Goal: Information Seeking & Learning: Learn about a topic

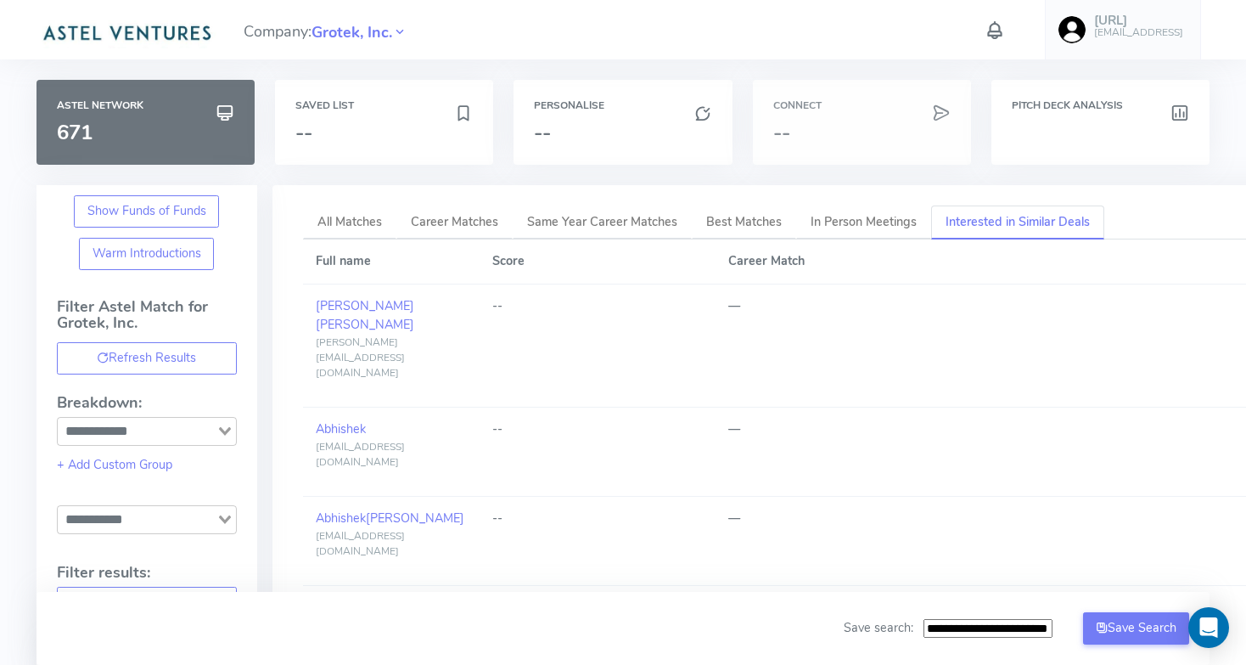
click at [803, 126] on h3 "--" at bounding box center [861, 132] width 177 height 22
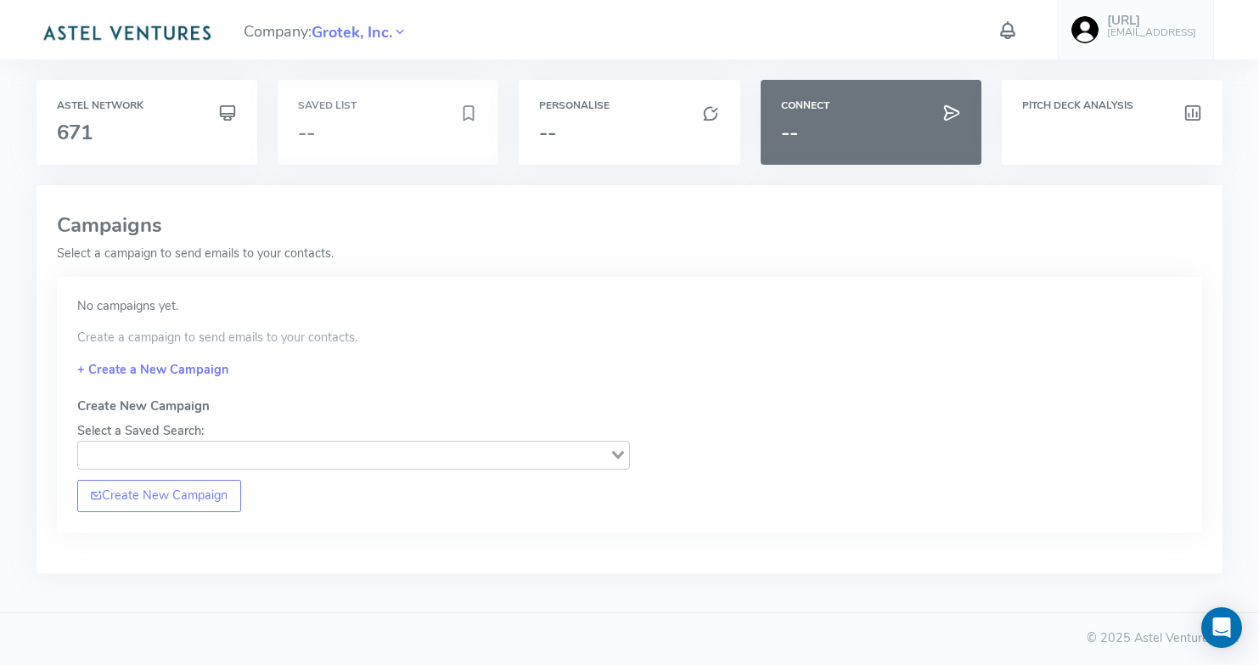
click at [356, 108] on h6 "Saved List" at bounding box center [388, 105] width 180 height 11
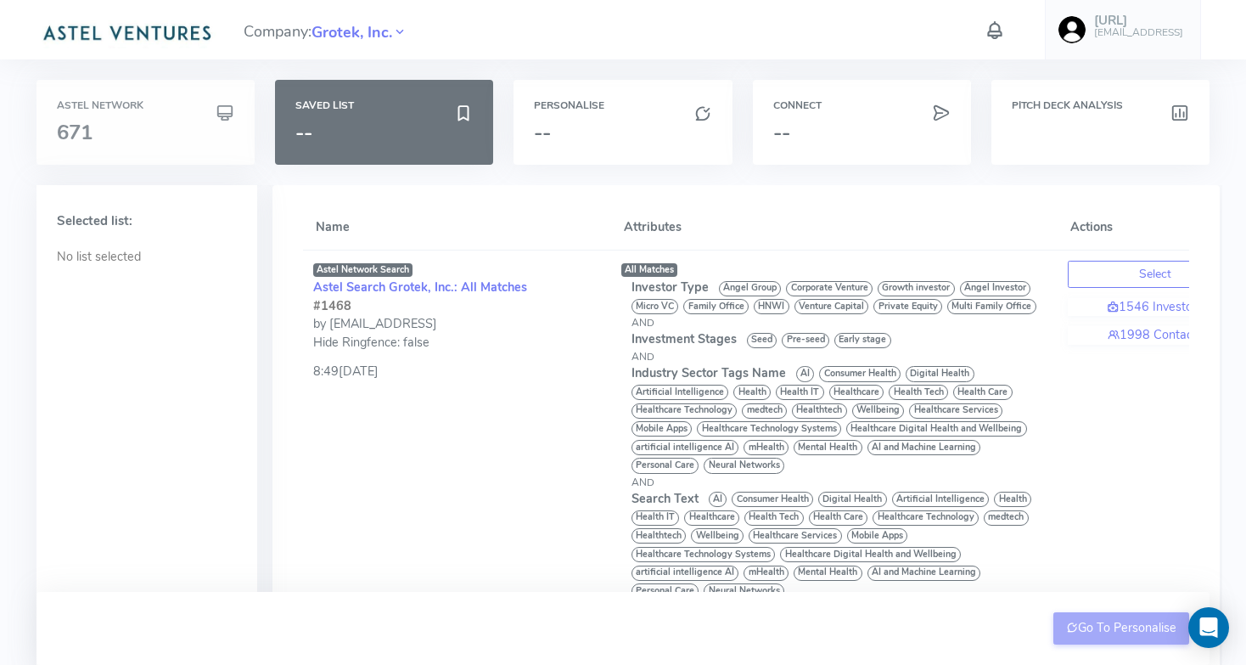
click at [222, 121] on icon at bounding box center [225, 113] width 19 height 25
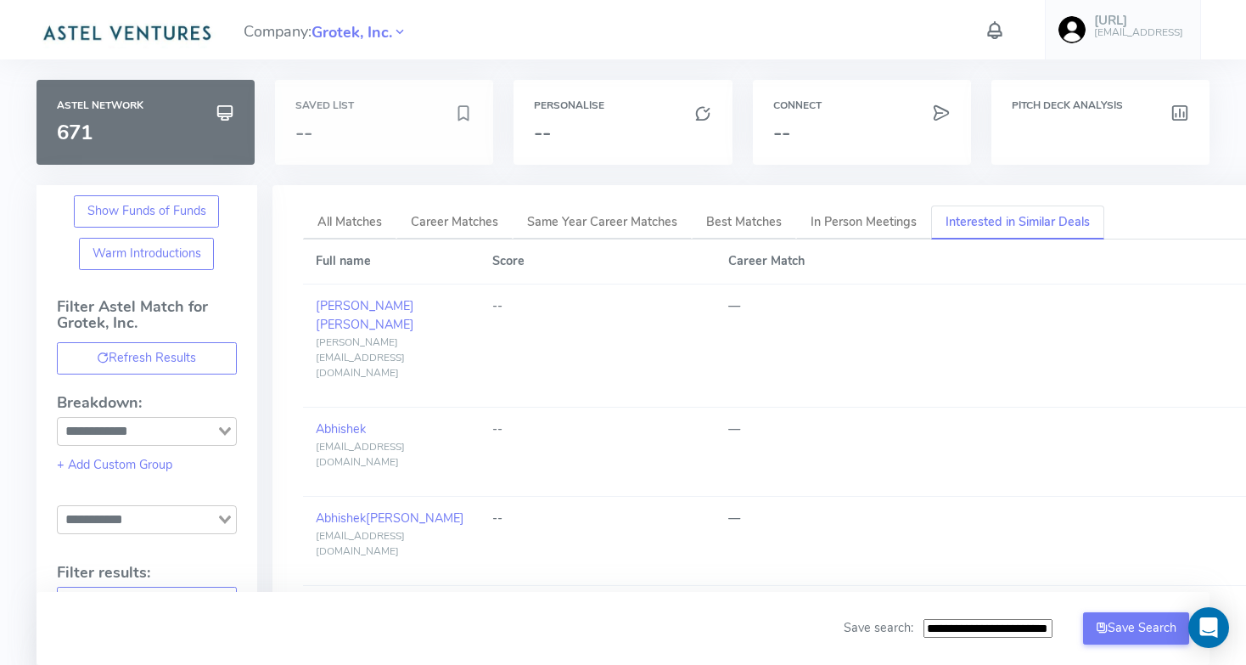
click at [431, 134] on h3 "--" at bounding box center [374, 132] width 159 height 22
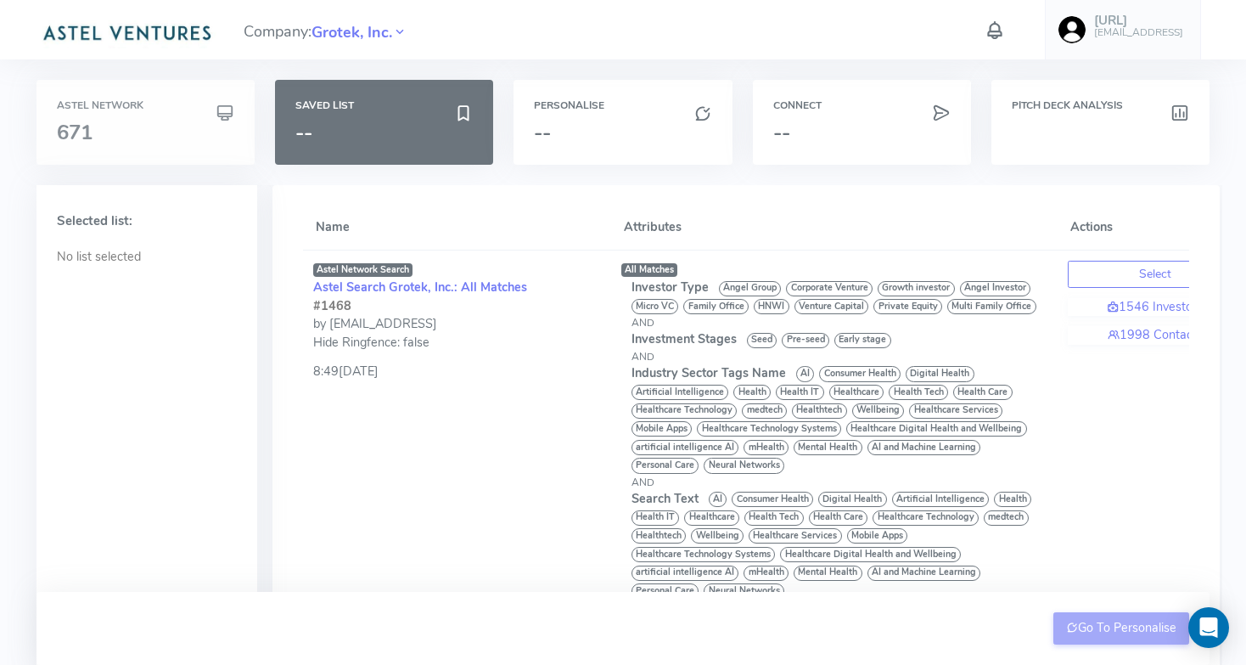
click at [179, 145] on div "Astel Network 671" at bounding box center [145, 122] width 218 height 85
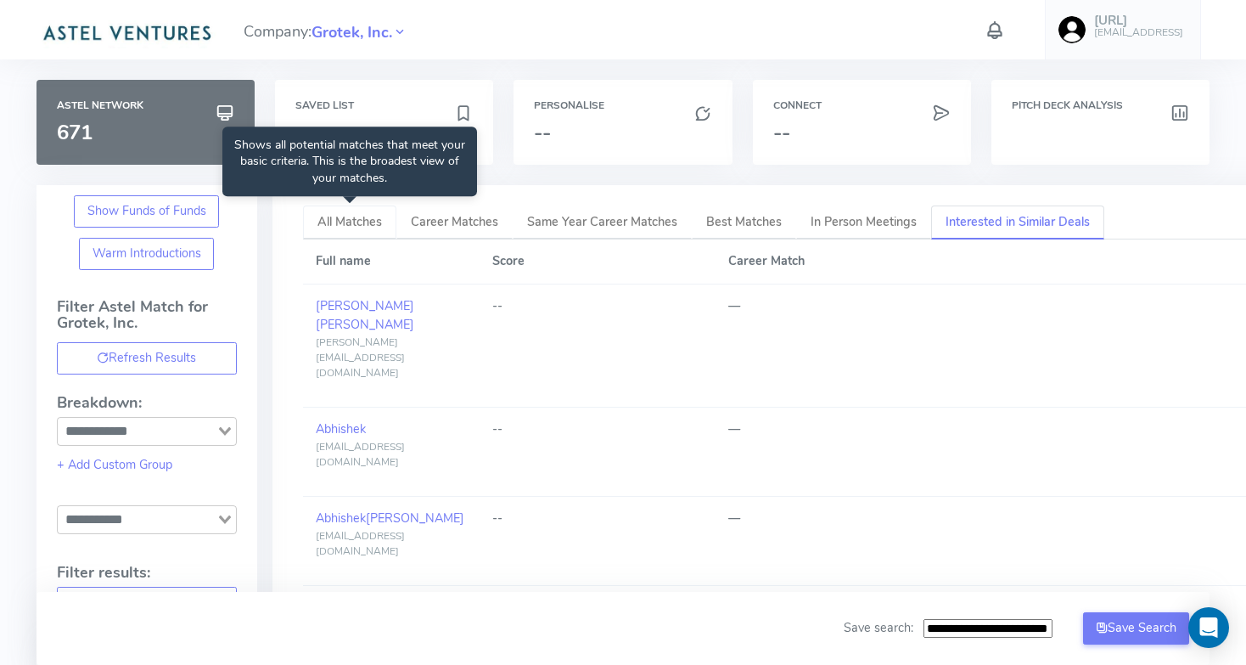
click at [358, 227] on span "All Matches" at bounding box center [349, 221] width 65 height 17
type input "**********"
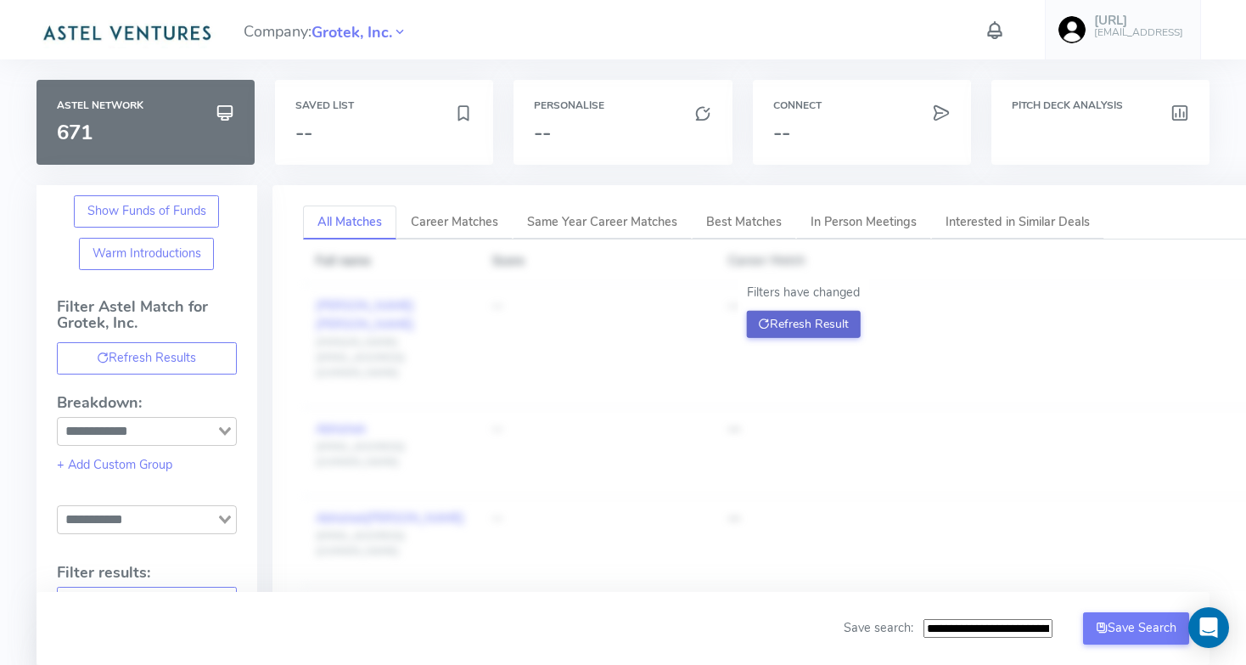
click at [816, 330] on button "Refresh Result" at bounding box center [803, 324] width 115 height 27
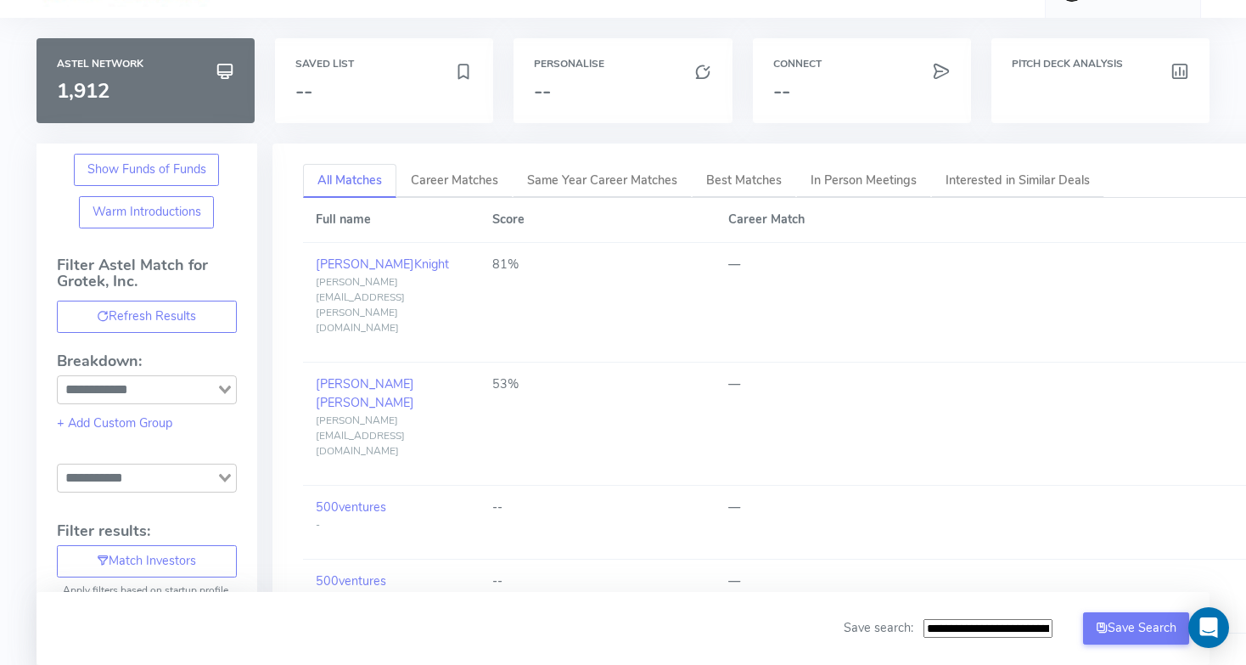
scroll to position [37, 0]
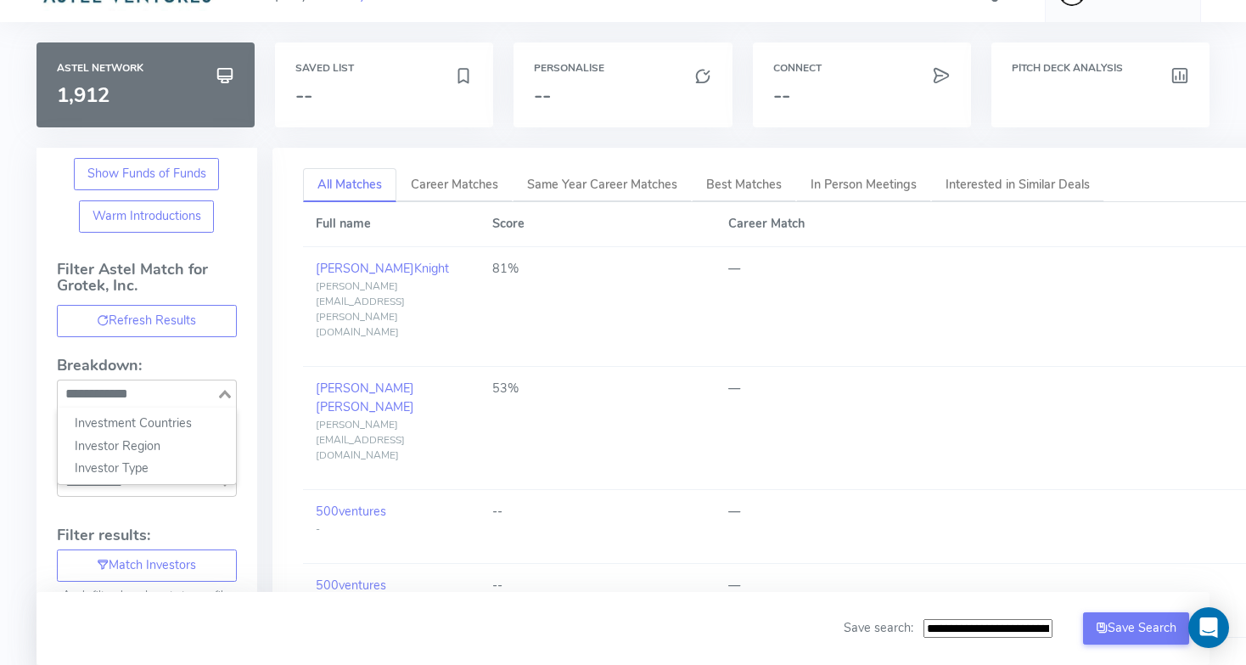
click at [224, 396] on icon "Search for option" at bounding box center [225, 394] width 12 height 8
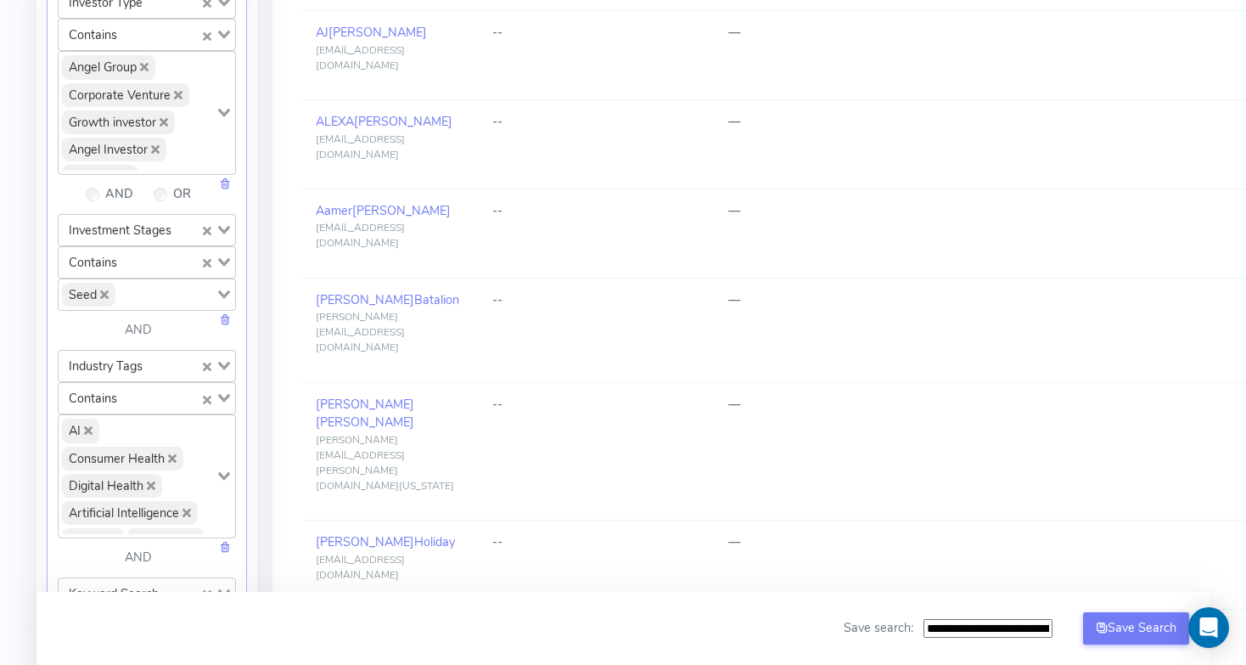
scroll to position [666, 0]
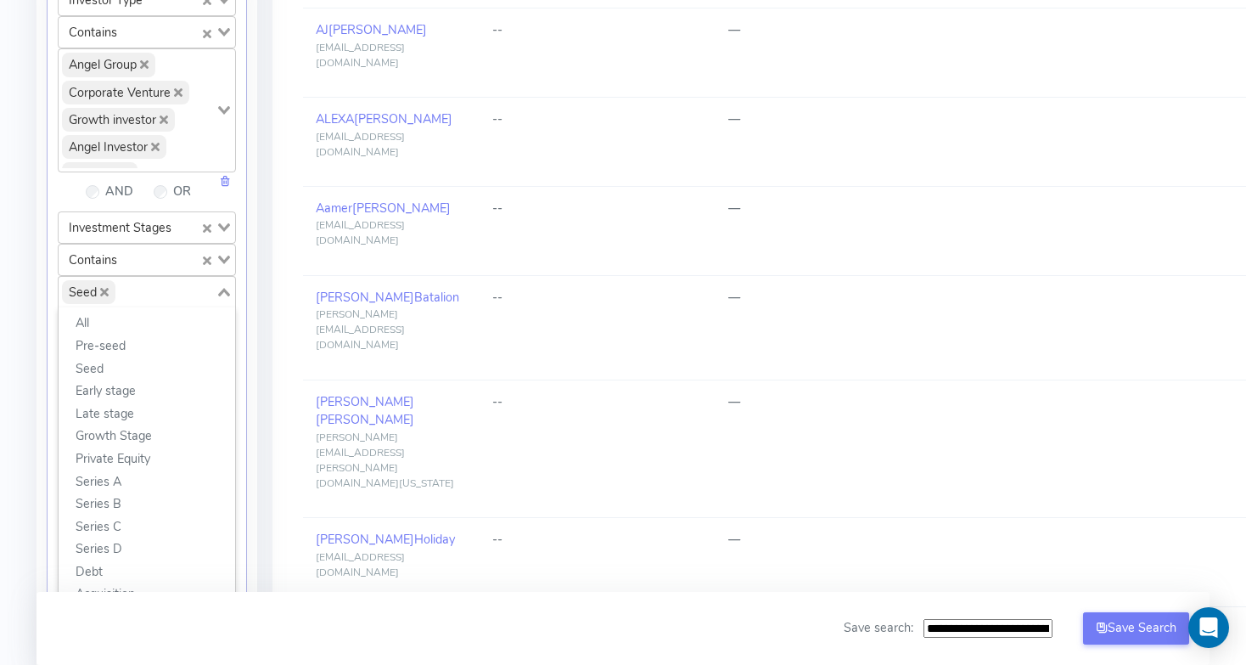
click at [223, 290] on icon "Search for option" at bounding box center [224, 292] width 12 height 8
click at [139, 339] on li "Pre-seed" at bounding box center [147, 345] width 177 height 23
click at [153, 389] on li "Early stage" at bounding box center [147, 390] width 177 height 23
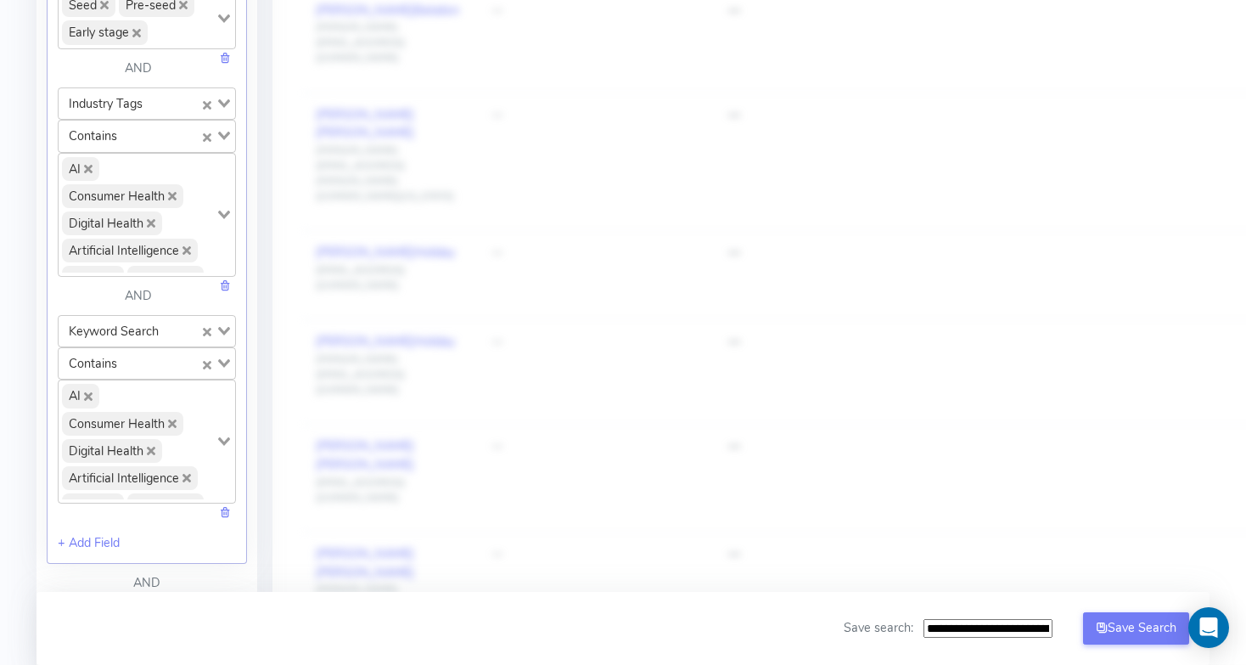
scroll to position [956, 0]
click at [227, 510] on link at bounding box center [225, 509] width 12 height 17
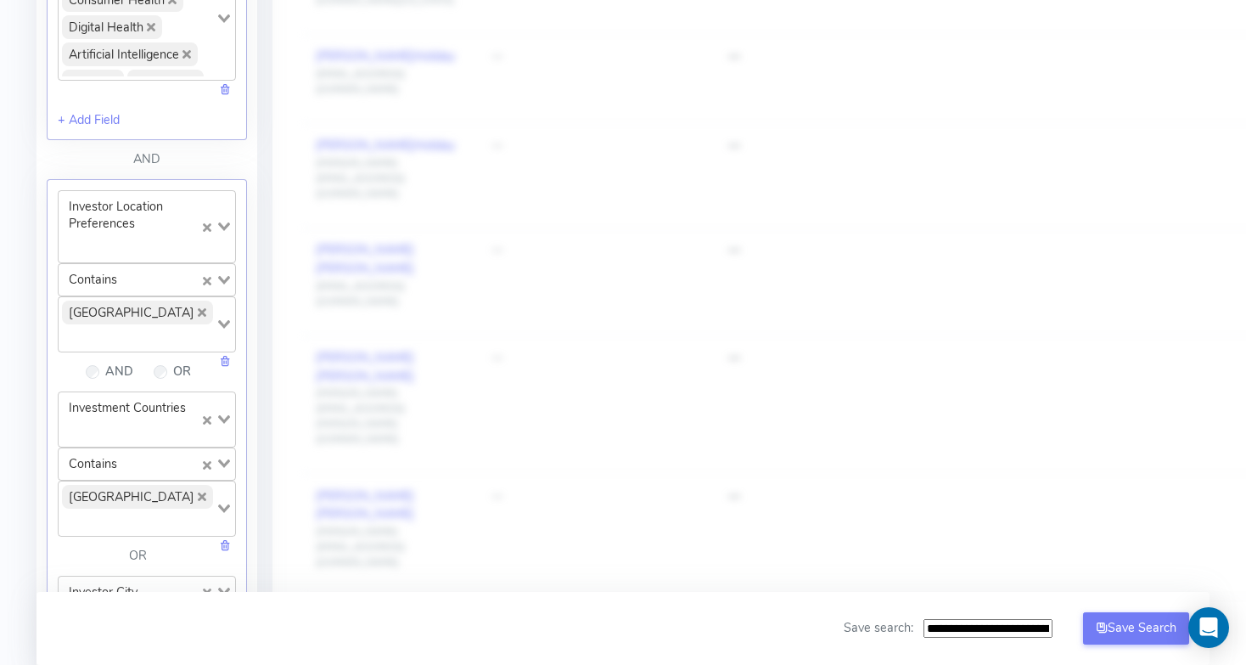
scroll to position [1150, 0]
click at [226, 368] on link at bounding box center [225, 359] width 12 height 17
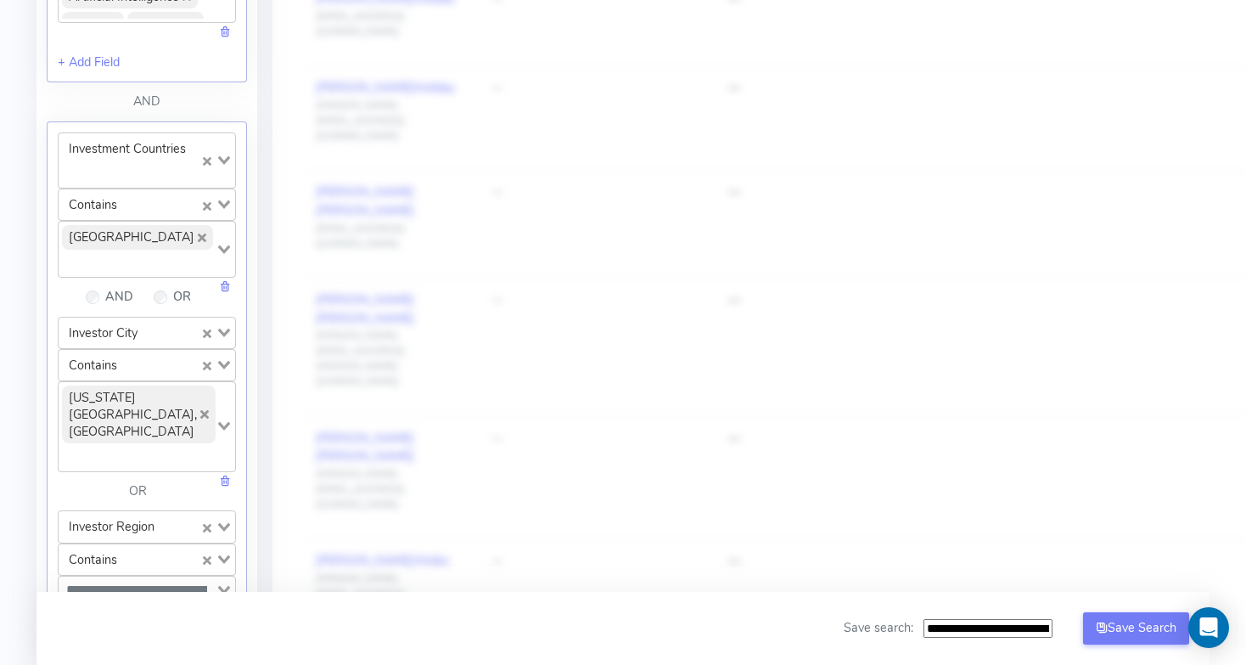
scroll to position [1211, 0]
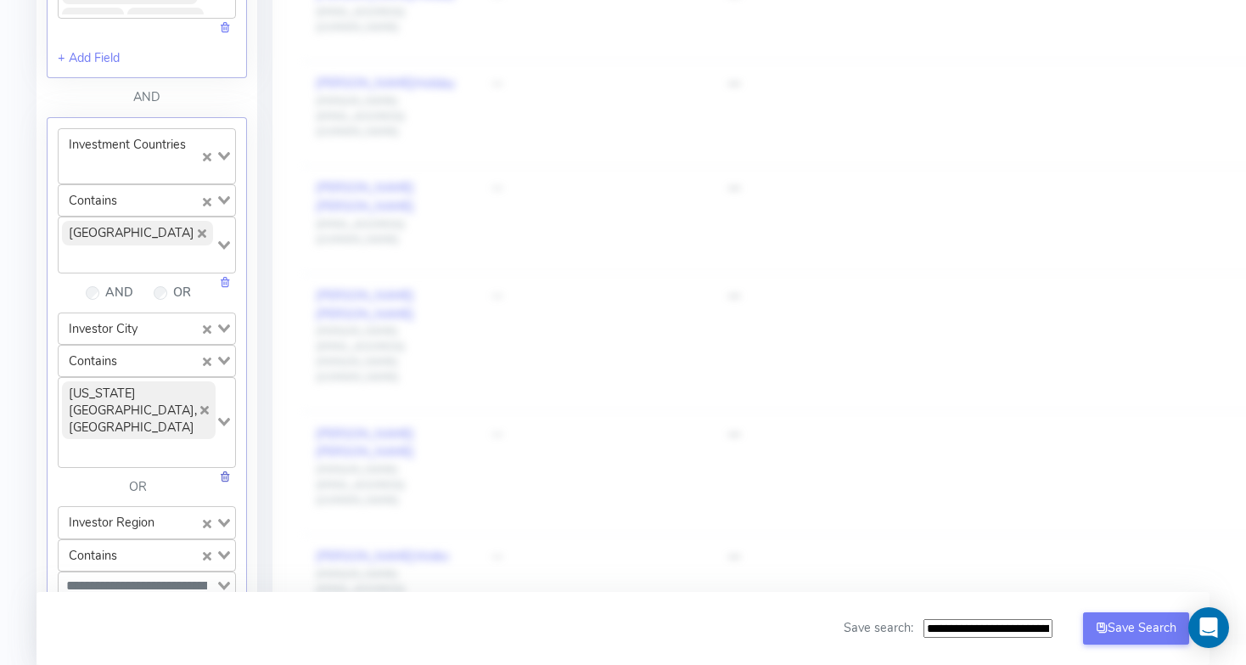
click at [224, 476] on link at bounding box center [225, 476] width 12 height 17
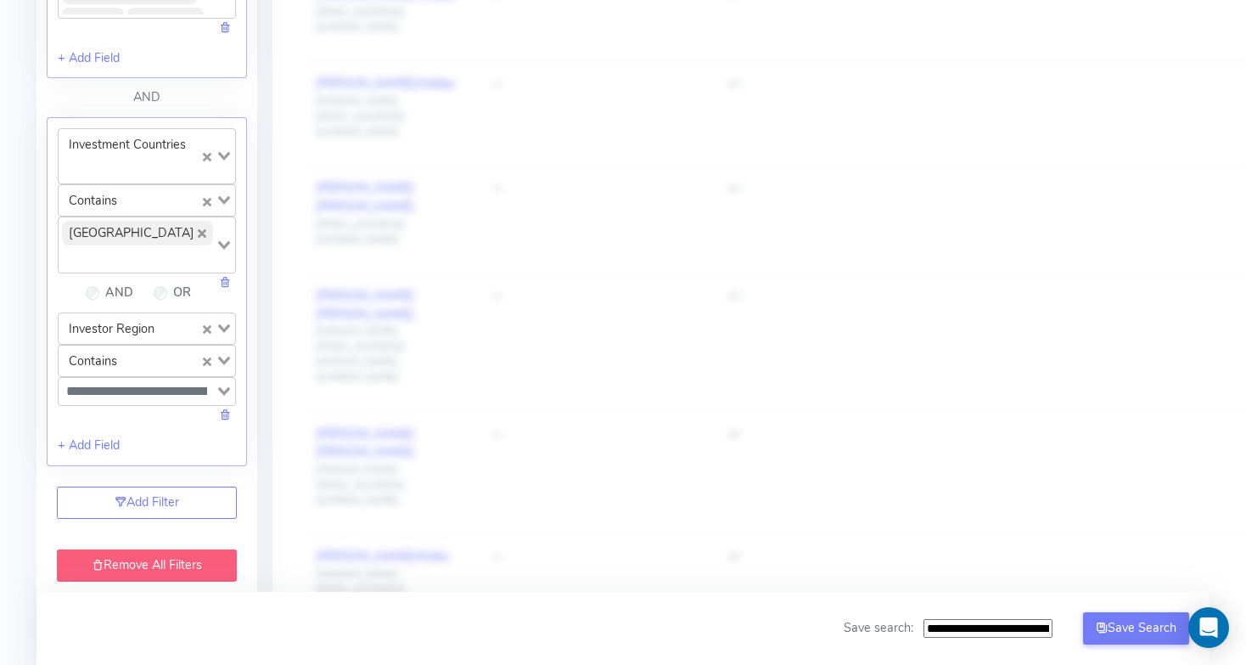
click at [222, 423] on link at bounding box center [225, 414] width 12 height 17
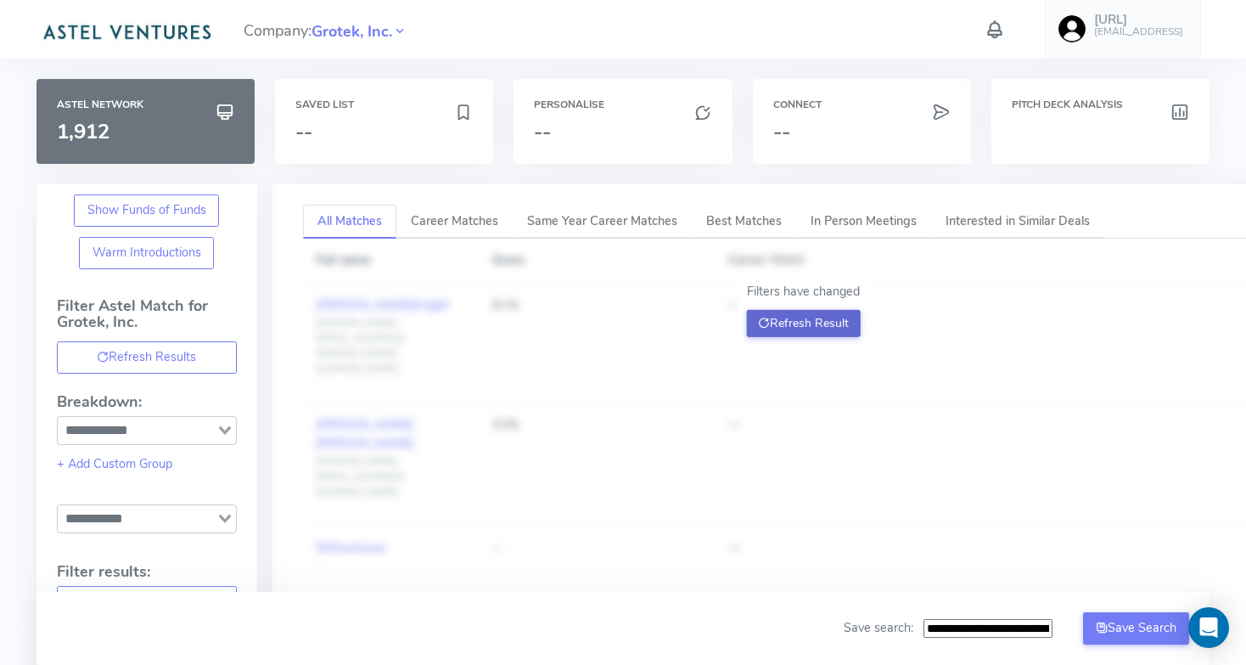
scroll to position [0, 0]
click at [814, 327] on button "Refresh Result" at bounding box center [803, 324] width 115 height 27
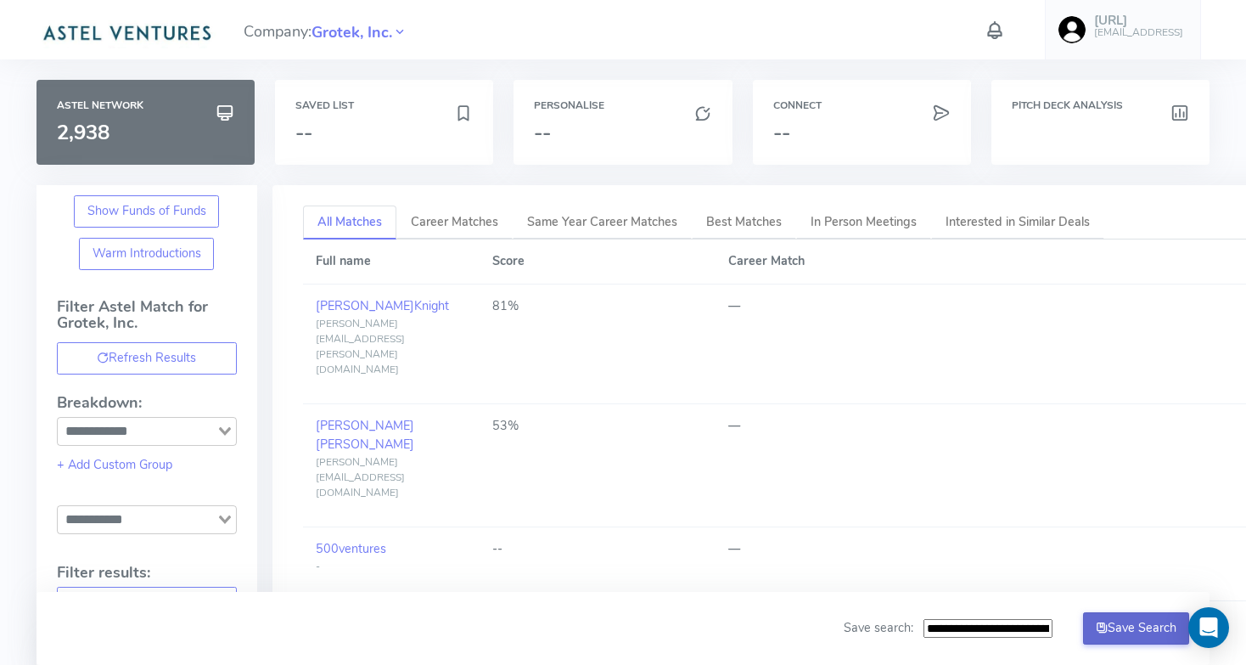
click at [1136, 628] on button "Save Search" at bounding box center [1136, 628] width 107 height 32
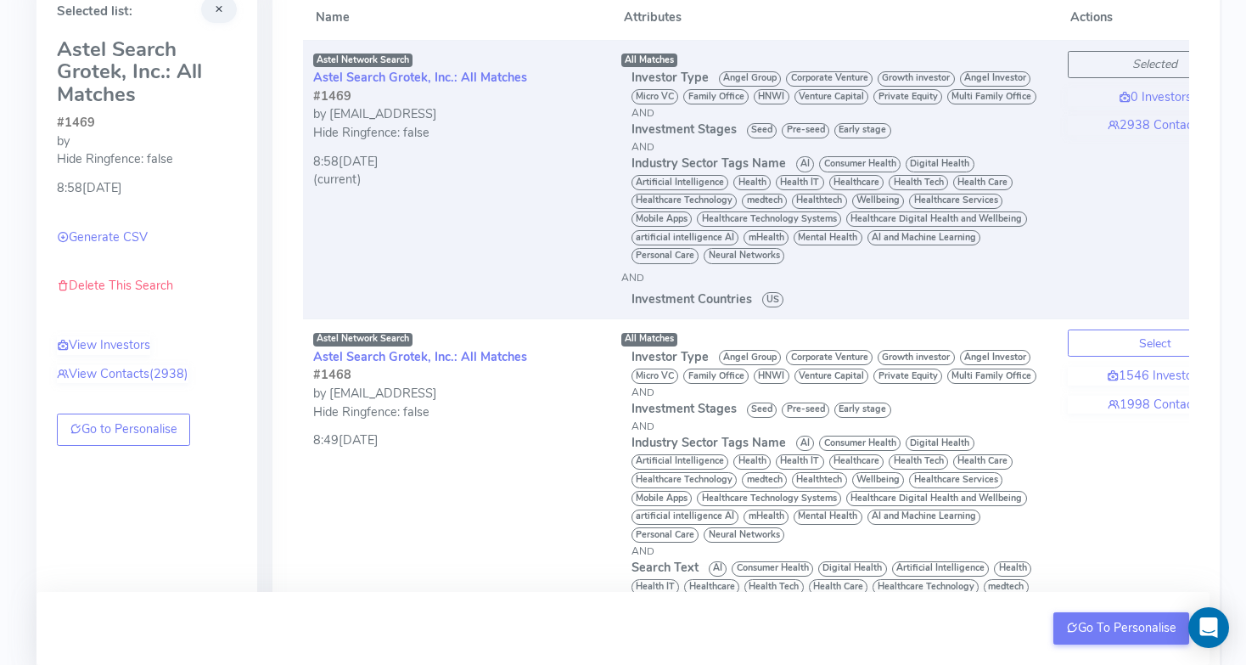
scroll to position [226, 0]
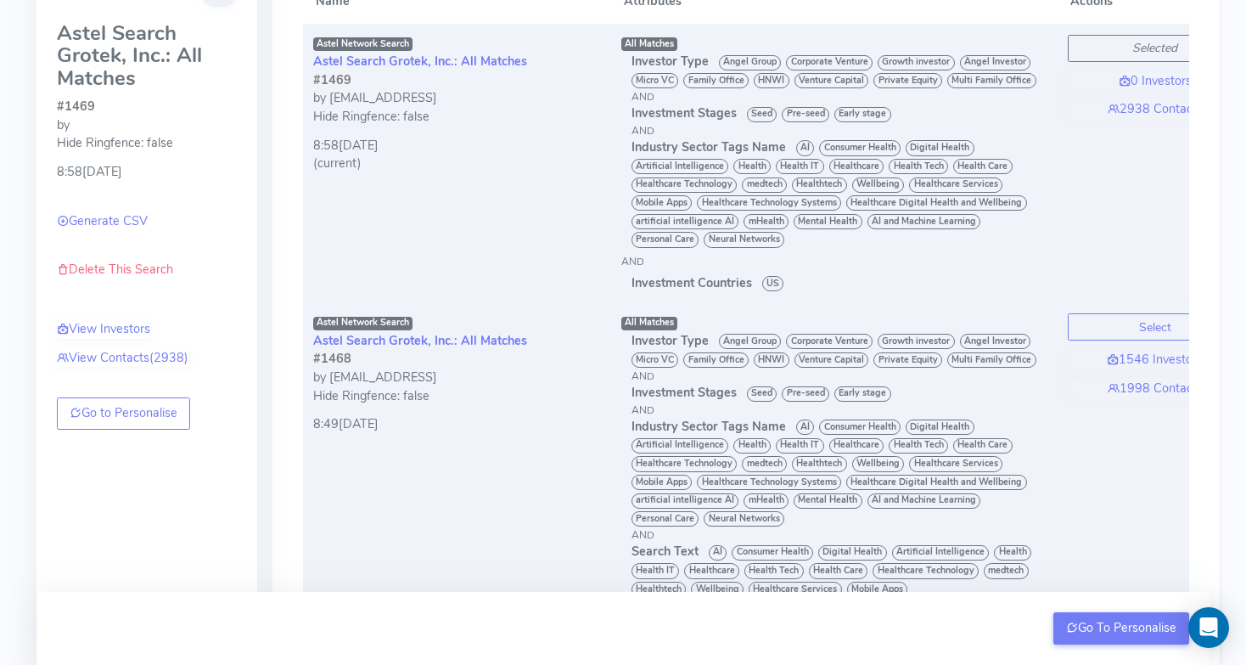
click at [468, 481] on td "Astel Network Search Astel Search Grotek, Inc.: All Matches #1468 by [EMAIL_ADD…" at bounding box center [457, 505] width 308 height 404
click at [1087, 325] on button "Select" at bounding box center [1155, 326] width 175 height 27
drag, startPoint x: 133, startPoint y: 261, endPoint x: 690, endPoint y: 65, distance: 590.5
click at [133, 261] on link "Delete This Search" at bounding box center [115, 269] width 116 height 17
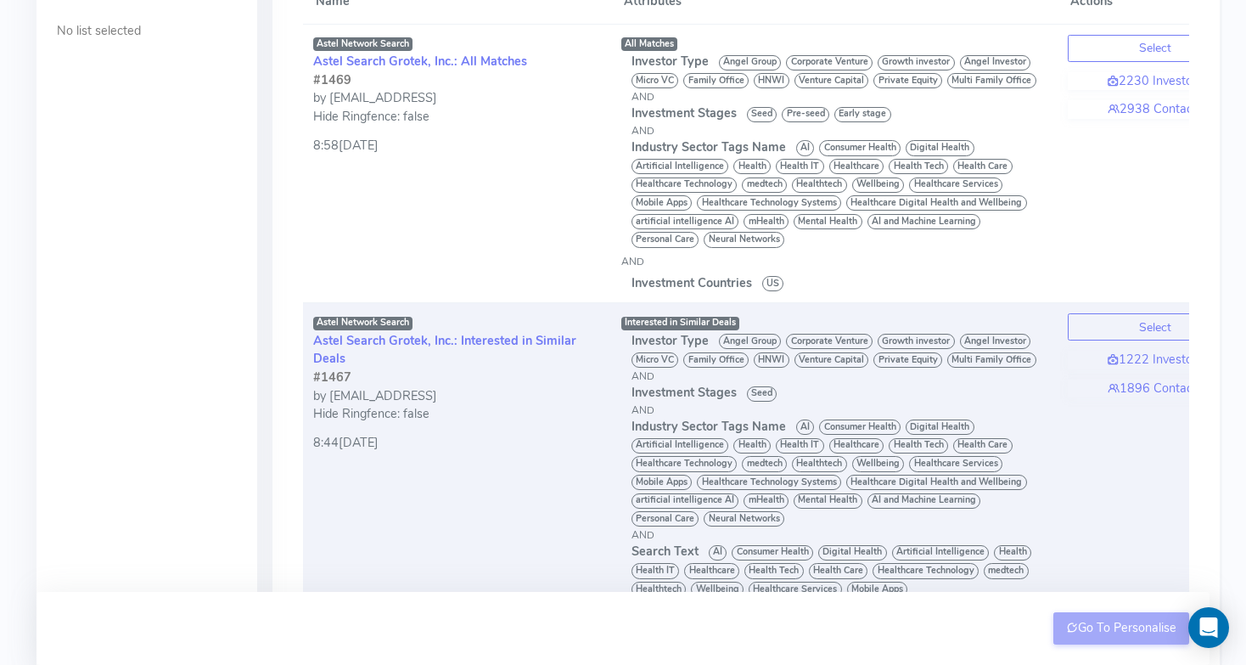
click at [531, 412] on div "Hide Ringfence: false" at bounding box center [457, 414] width 288 height 19
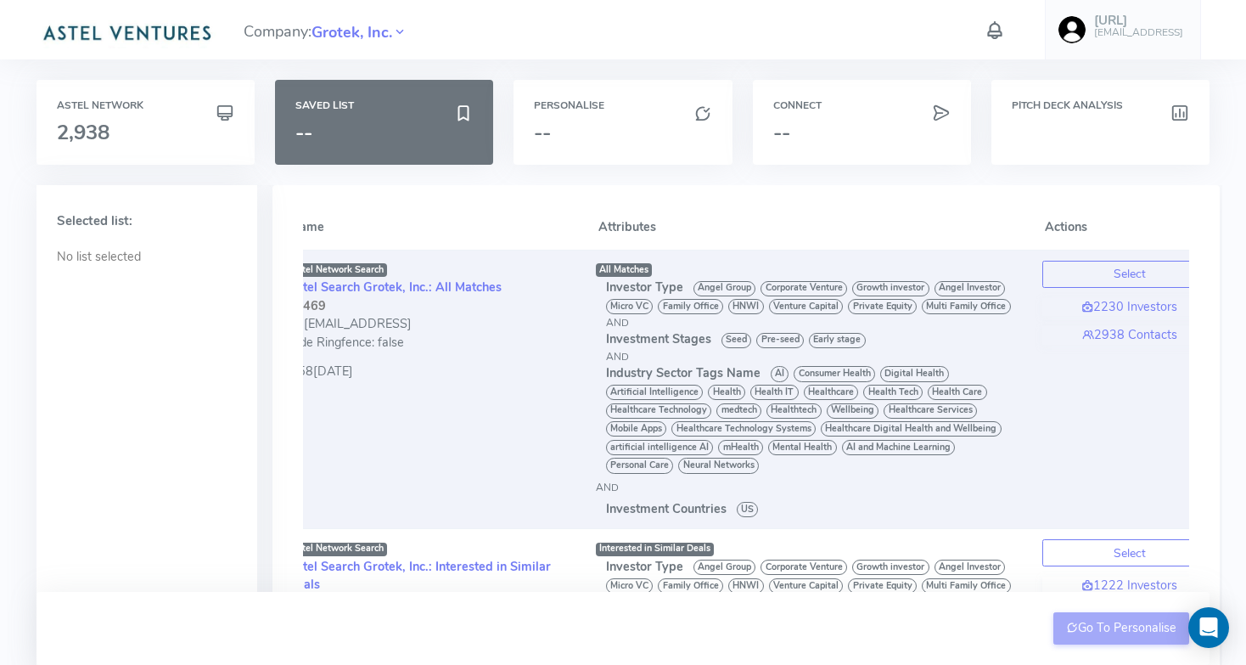
scroll to position [0, 0]
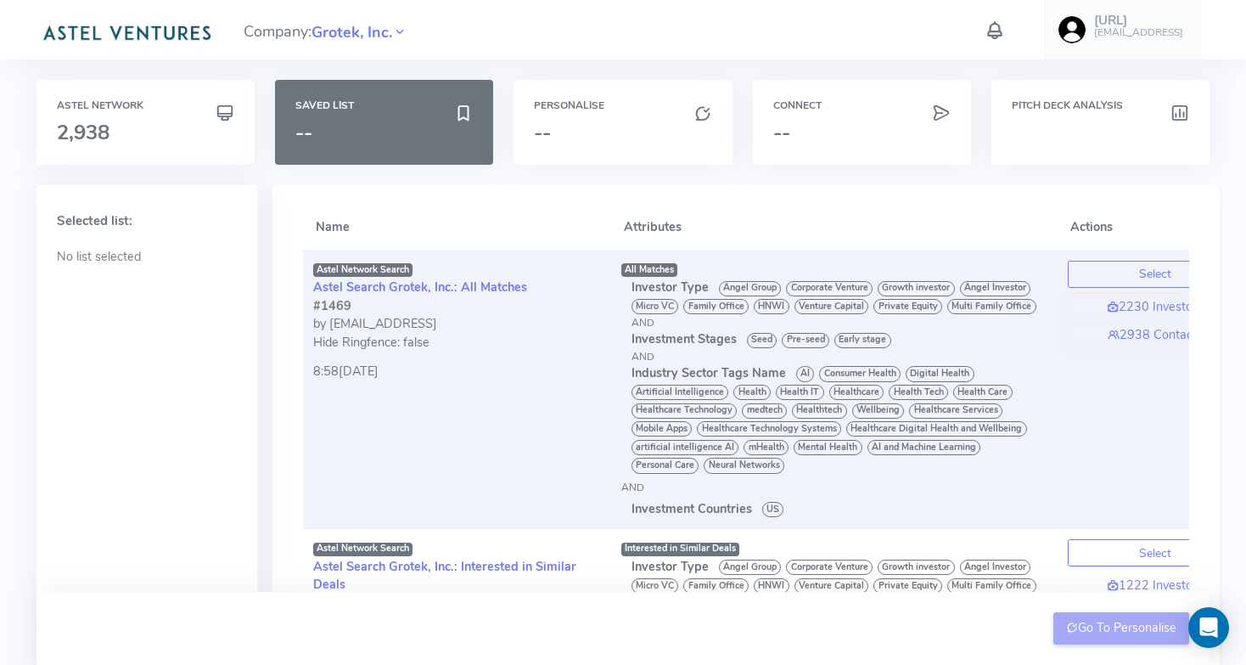
click at [512, 399] on td "Astel Network Search Astel Search Grotek, Inc.: All Matches #1469 by [EMAIL_ADD…" at bounding box center [457, 389] width 308 height 279
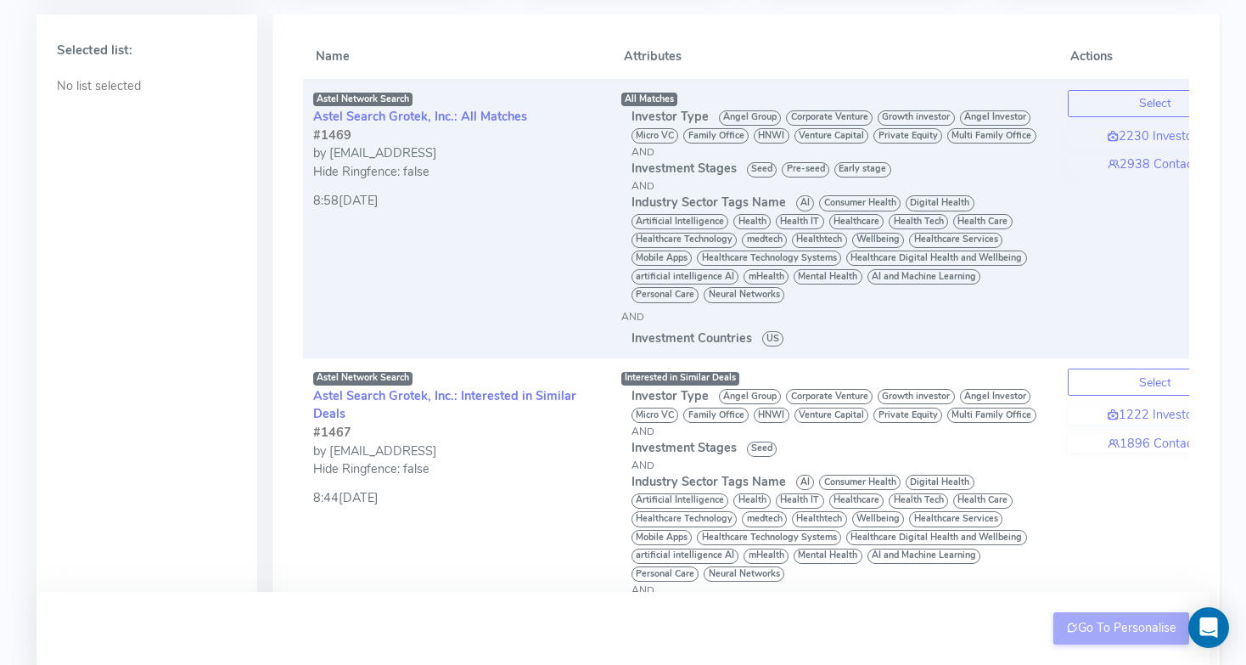
scroll to position [171, 0]
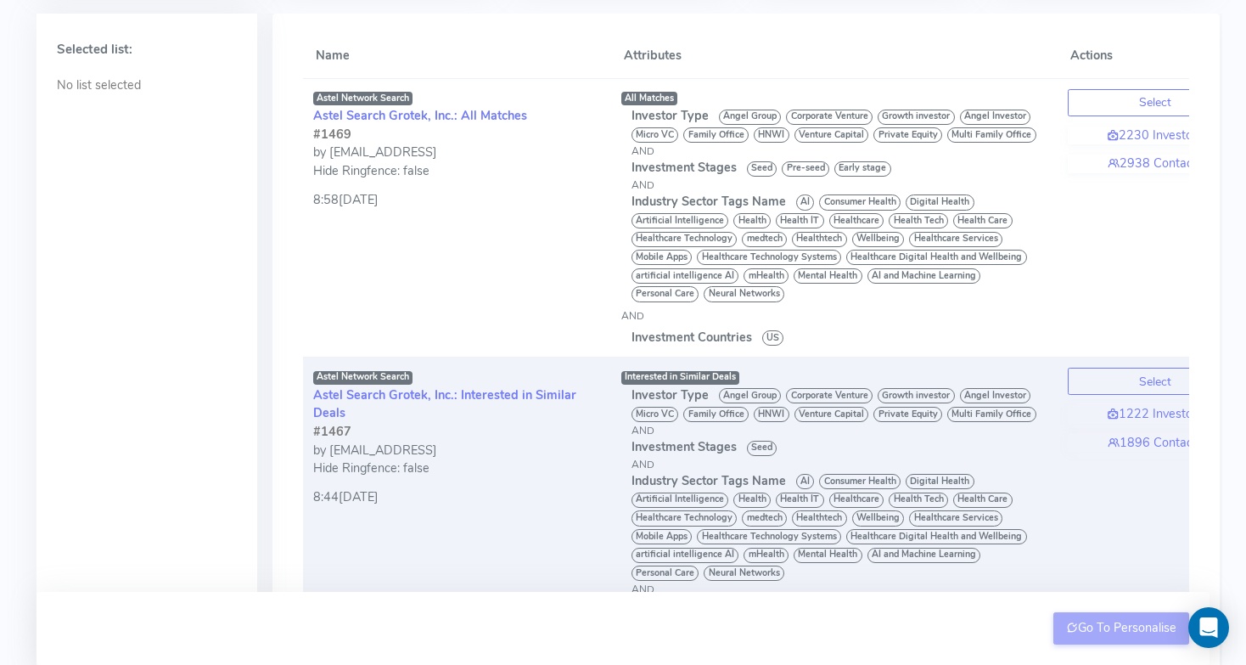
click at [508, 471] on div "Hide Ringfence: false" at bounding box center [457, 468] width 288 height 19
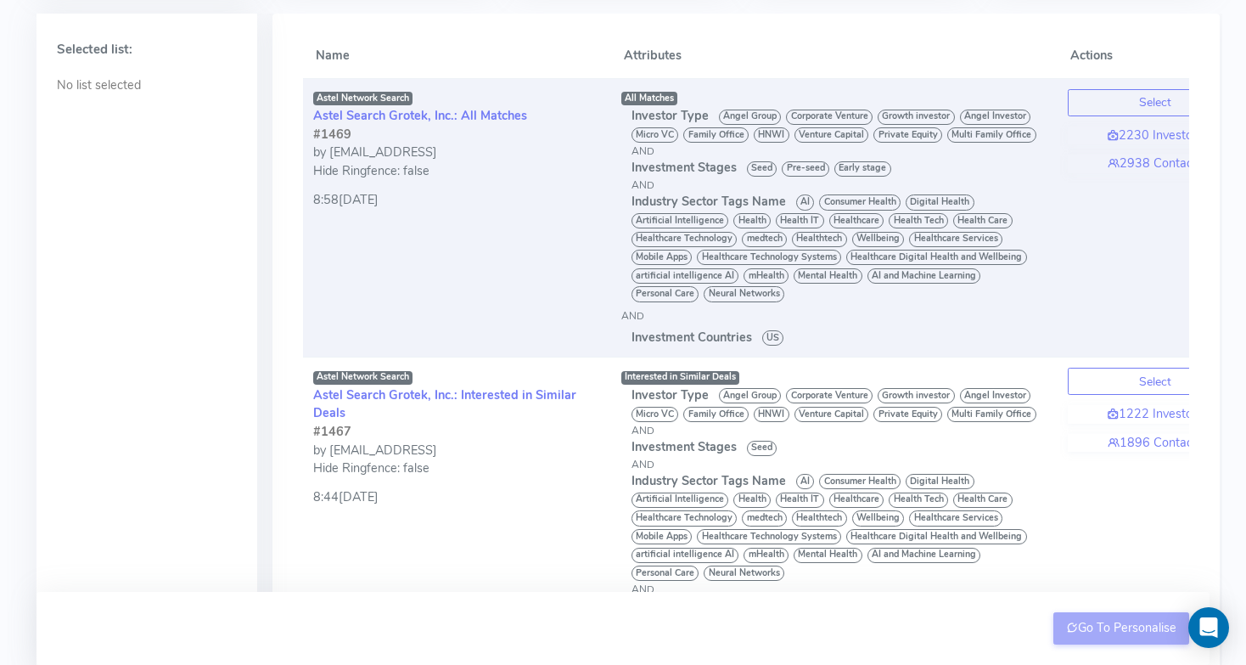
scroll to position [0, 0]
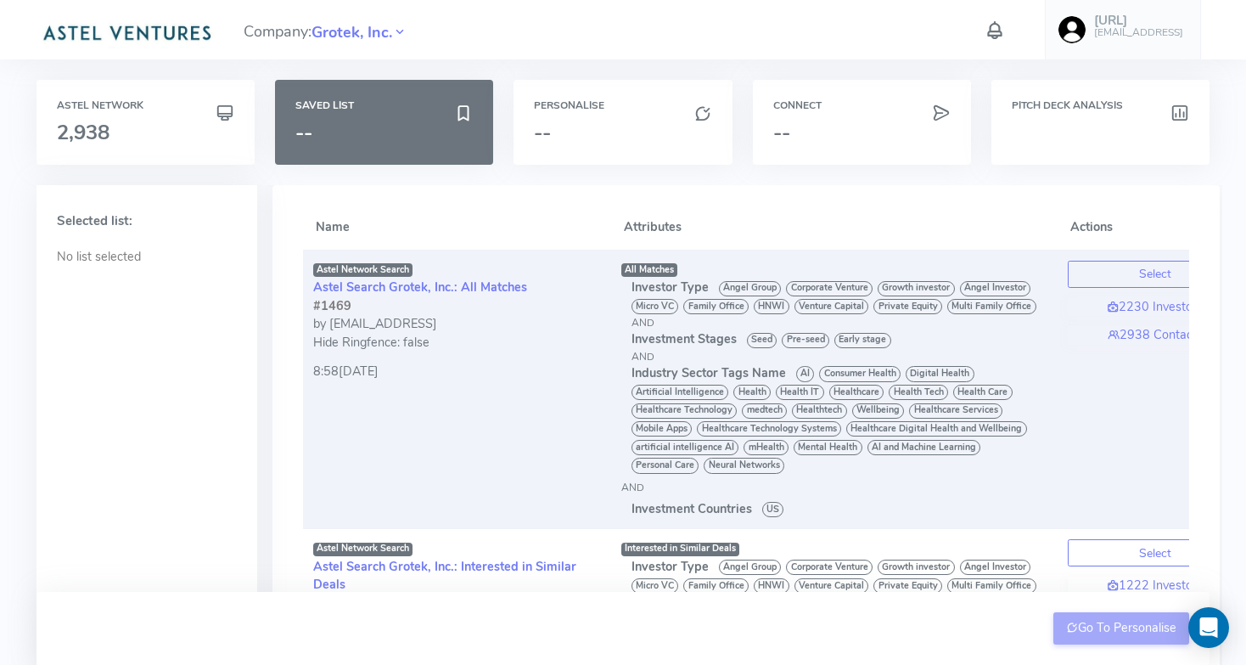
click at [514, 391] on td "Astel Network Search Astel Search Grotek, Inc.: All Matches #1469 by [EMAIL_ADD…" at bounding box center [457, 389] width 308 height 279
click at [1114, 280] on button "Select" at bounding box center [1155, 274] width 175 height 27
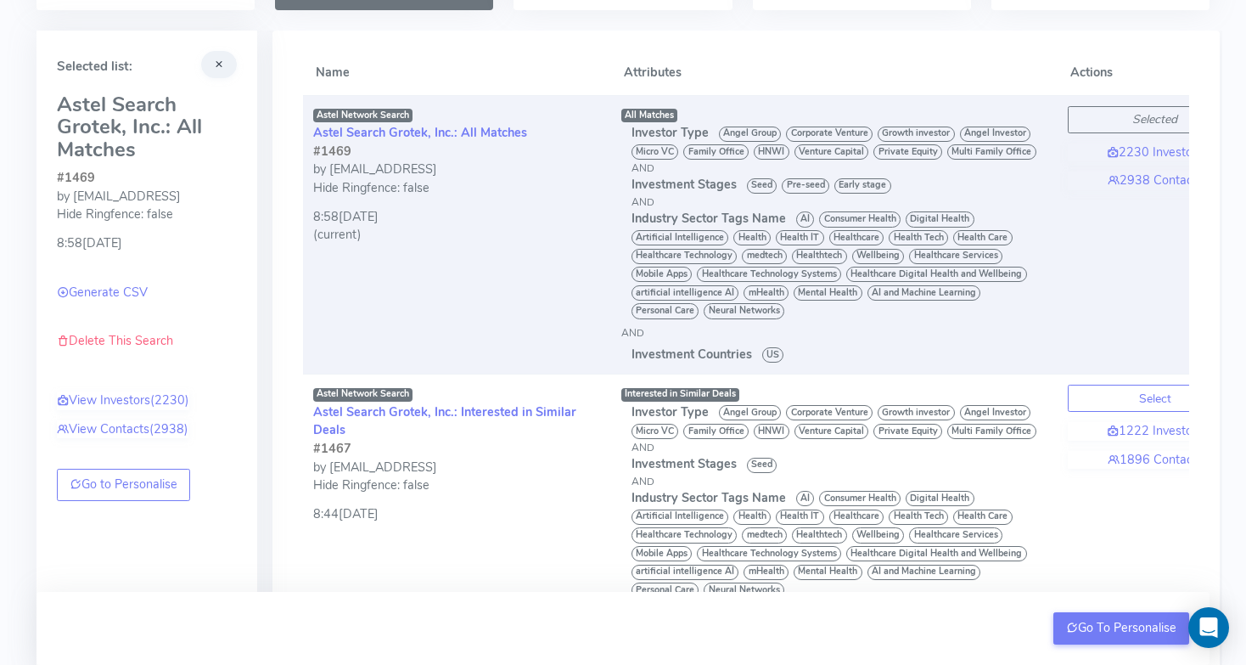
scroll to position [154, 0]
click at [115, 399] on link "View Investors (2230)" at bounding box center [123, 400] width 132 height 19
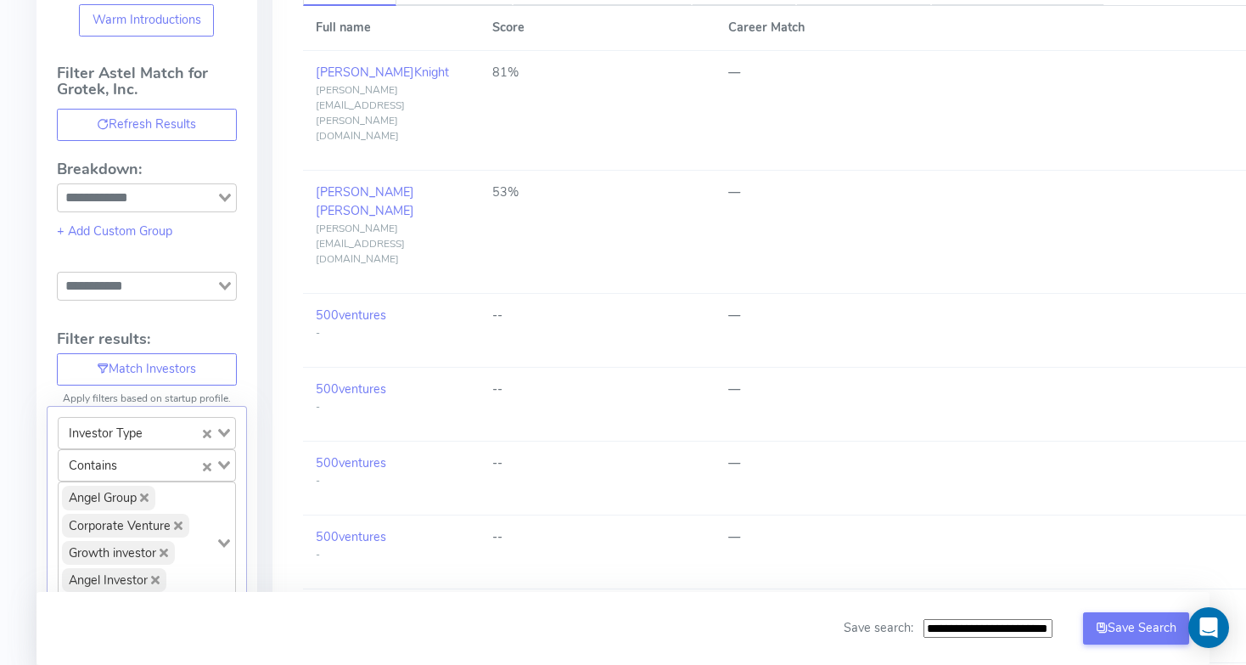
scroll to position [234, 0]
click at [223, 295] on div "Loading..." at bounding box center [226, 284] width 20 height 24
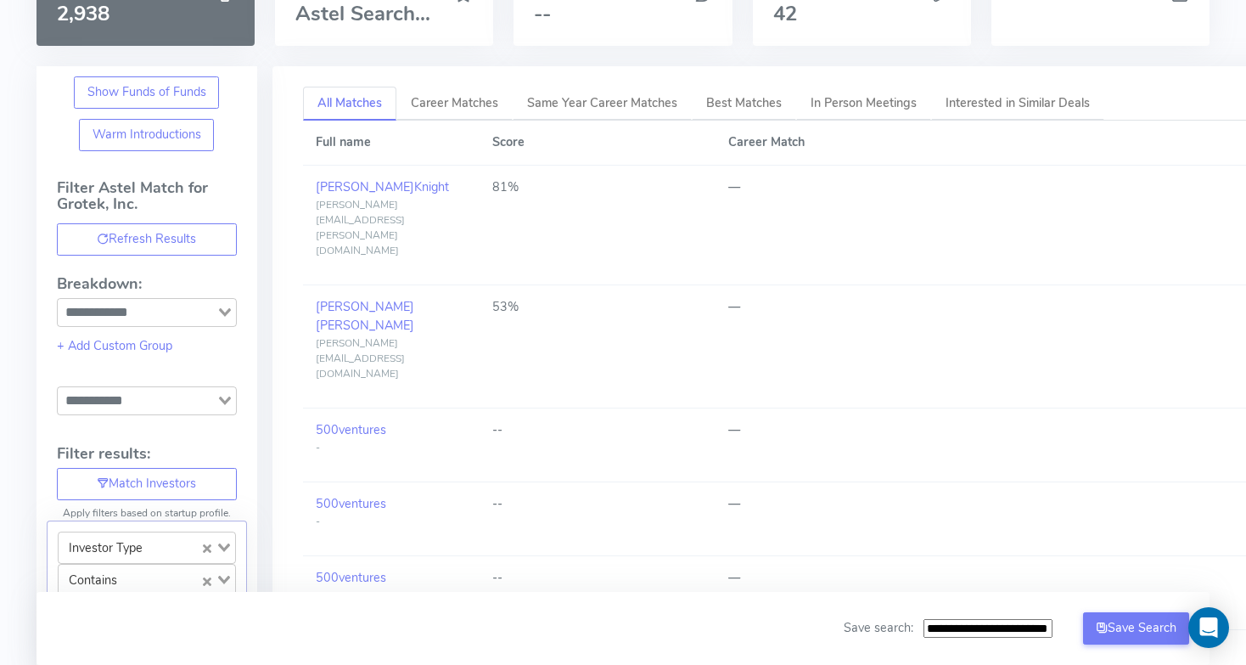
scroll to position [0, 0]
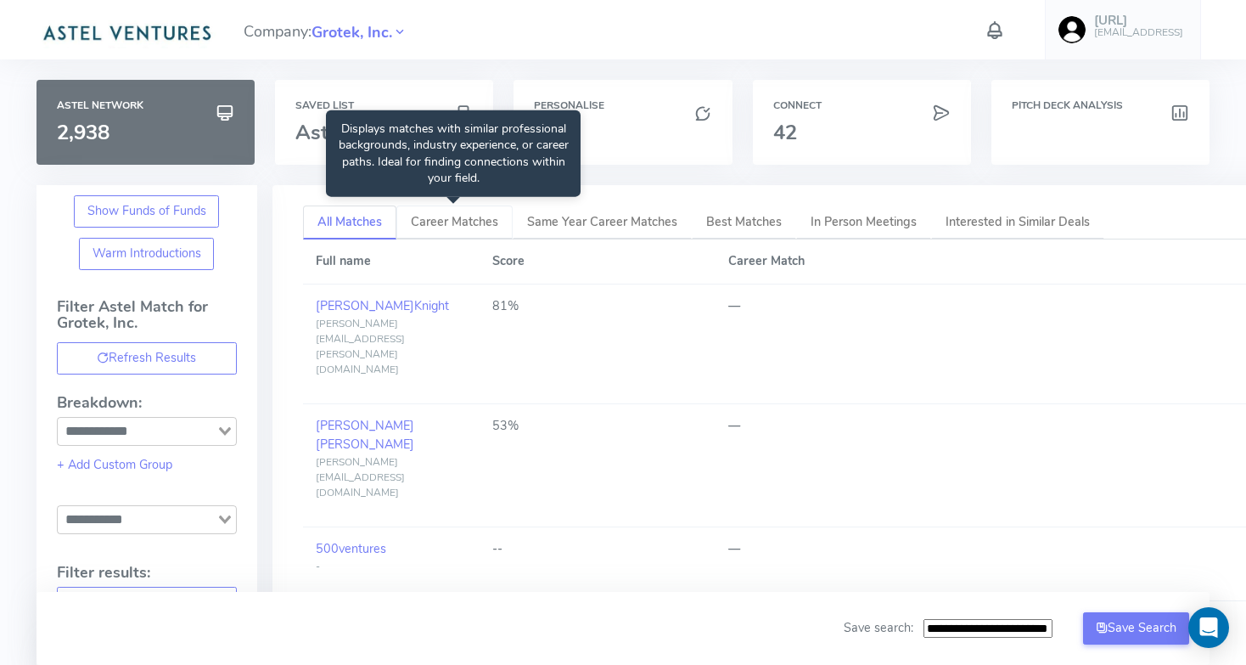
click at [460, 224] on span "Career Matches" at bounding box center [454, 221] width 87 height 17
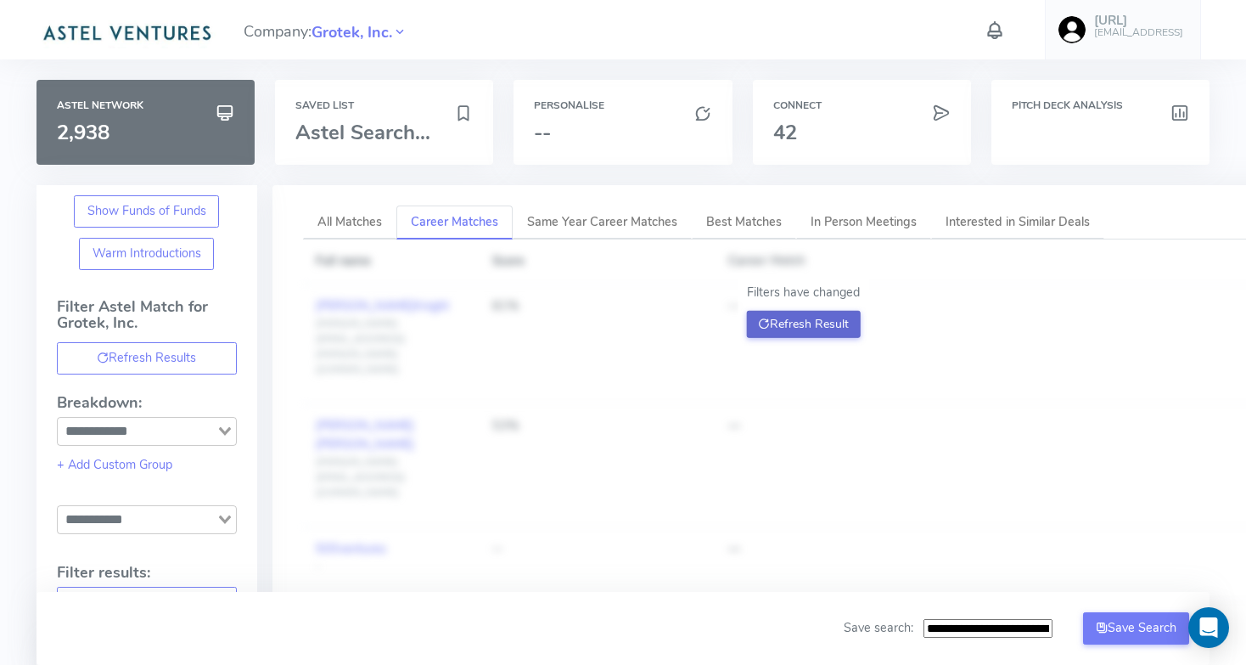
click at [814, 318] on button "Refresh Result" at bounding box center [803, 324] width 115 height 27
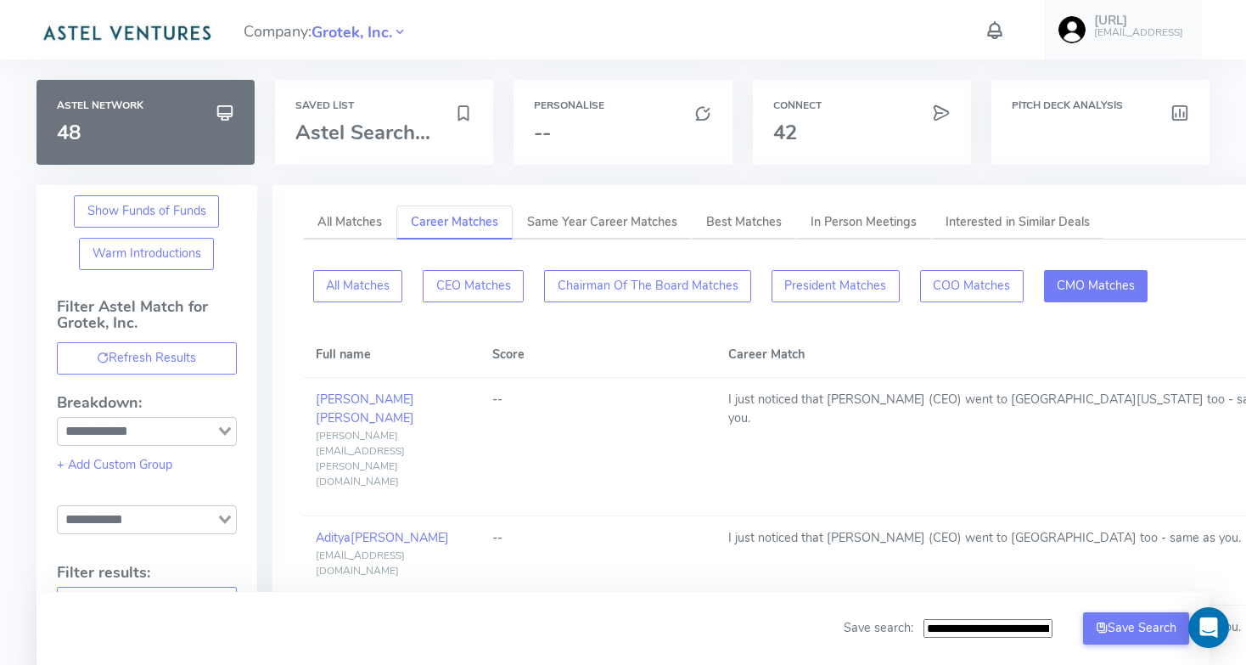
click at [1128, 289] on button "CMO Matches" at bounding box center [1096, 286] width 104 height 32
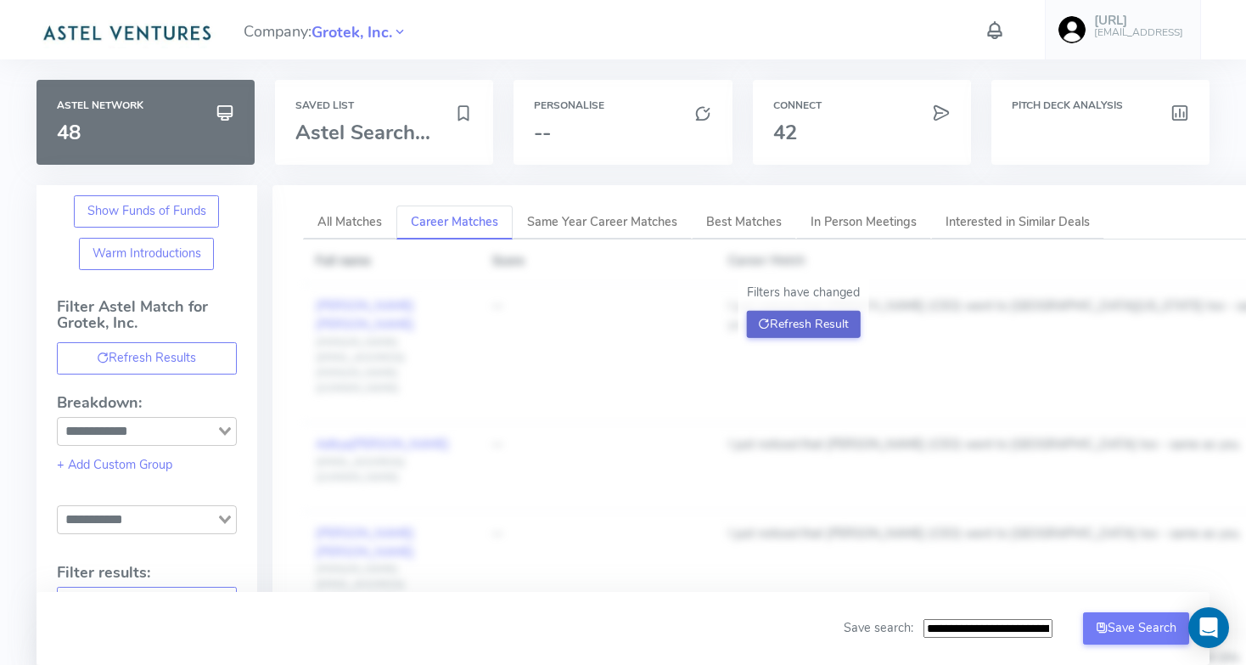
click at [848, 324] on button "Refresh Result" at bounding box center [803, 324] width 115 height 27
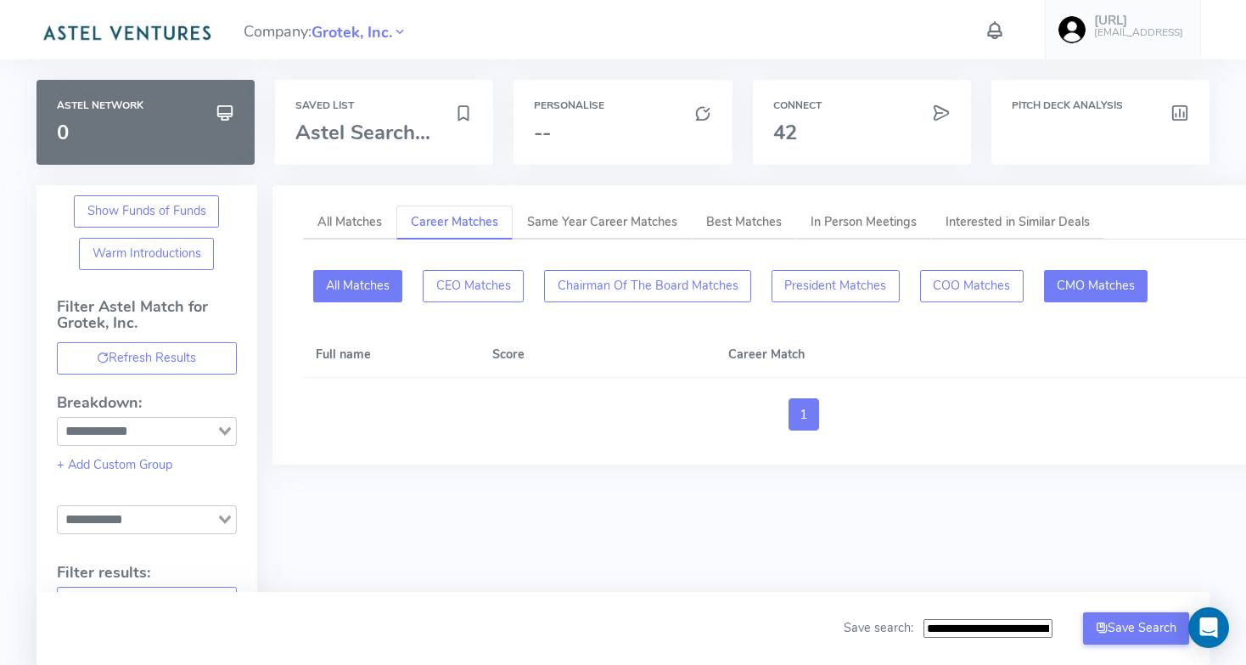
click at [387, 290] on button "All Matches" at bounding box center [358, 286] width 90 height 32
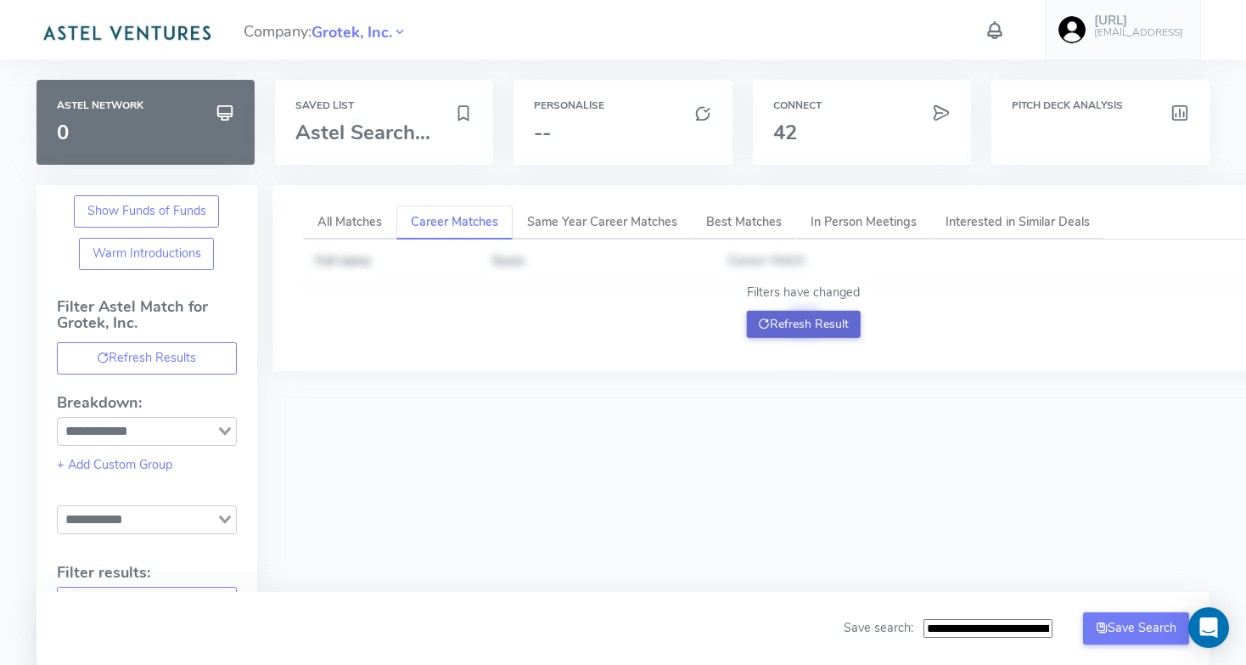
click at [790, 325] on button "Refresh Result" at bounding box center [803, 324] width 115 height 27
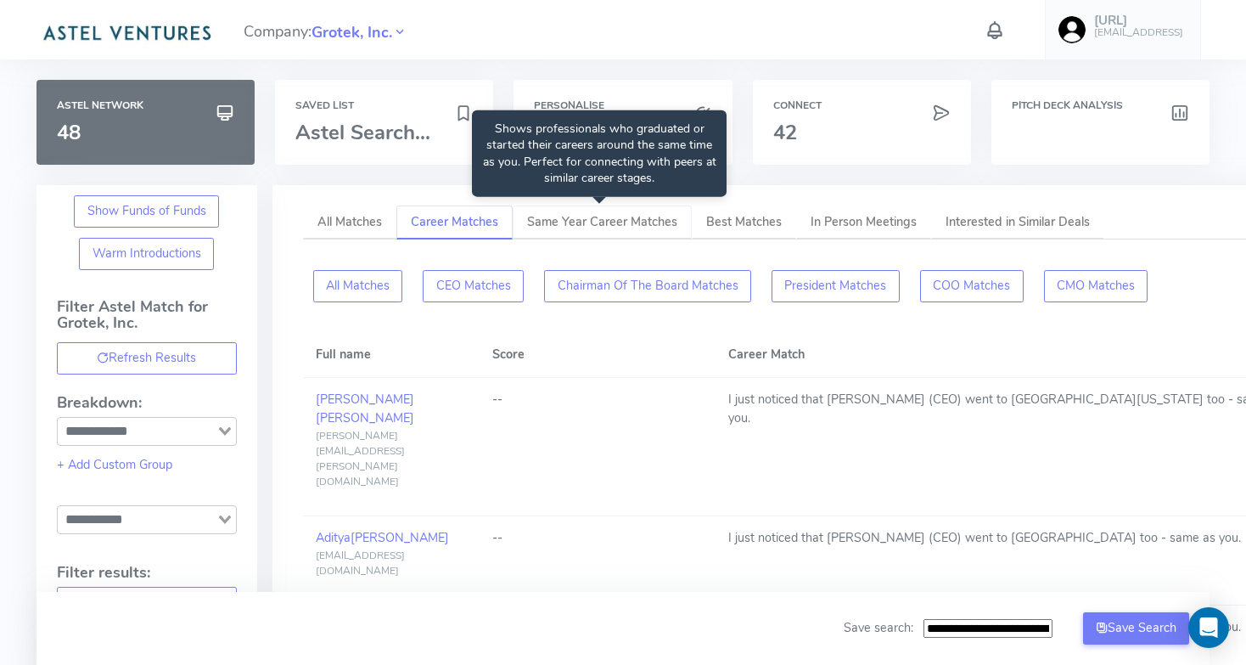
click at [631, 219] on span "Same Year Career Matches" at bounding box center [602, 221] width 150 height 17
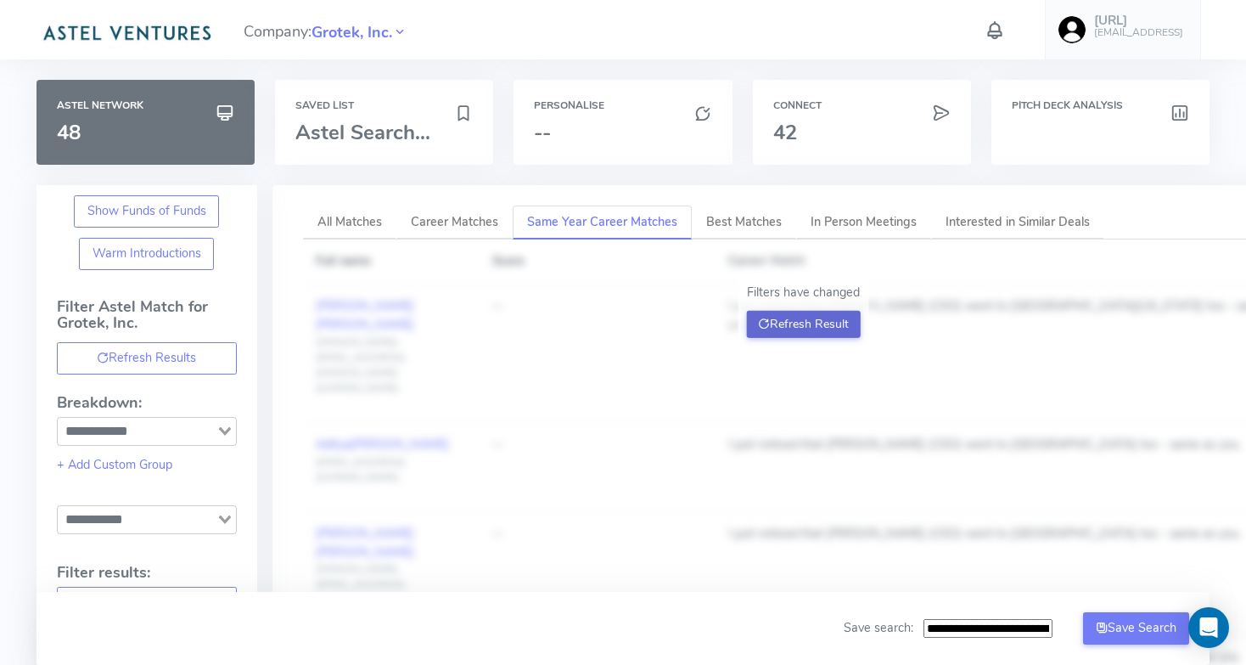
click at [813, 318] on button "Refresh Result" at bounding box center [803, 324] width 115 height 27
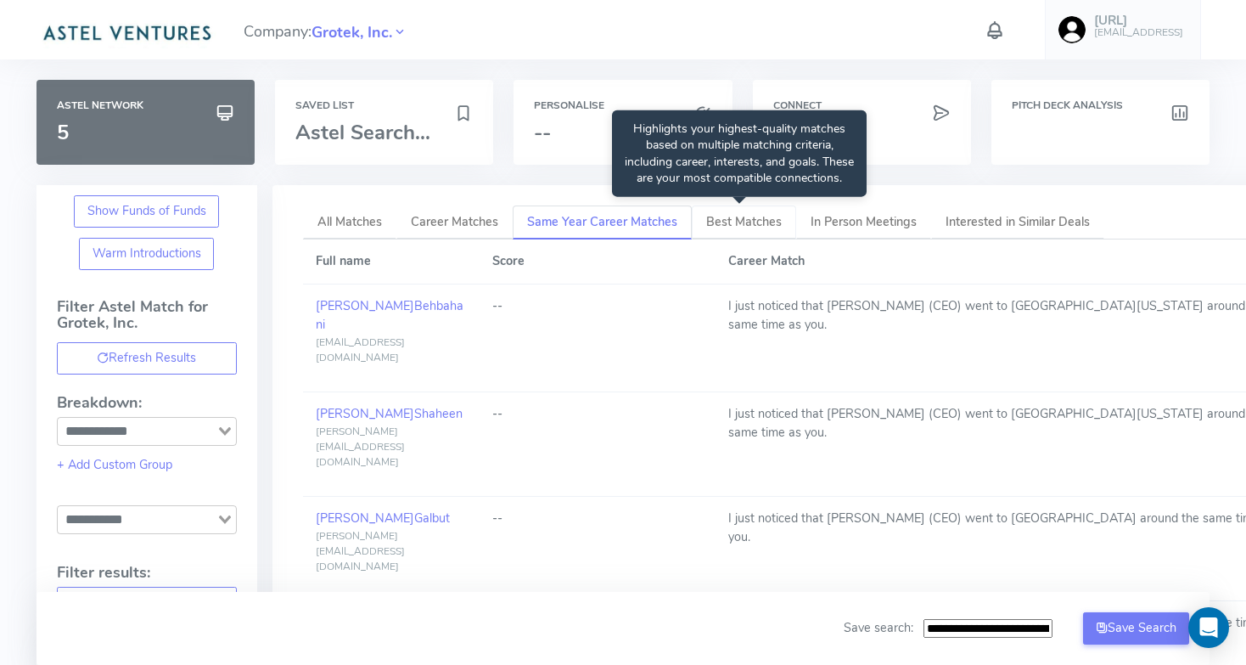
click at [741, 219] on span "Best Matches" at bounding box center [744, 221] width 76 height 17
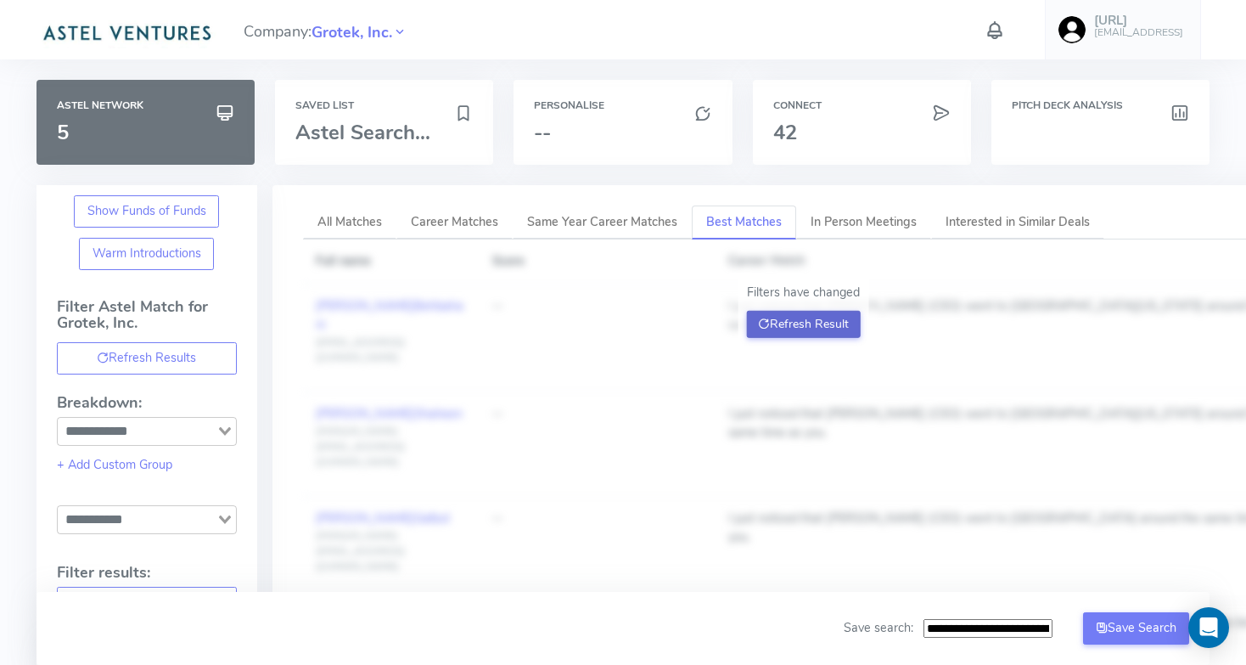
click at [804, 327] on button "Refresh Result" at bounding box center [803, 324] width 115 height 27
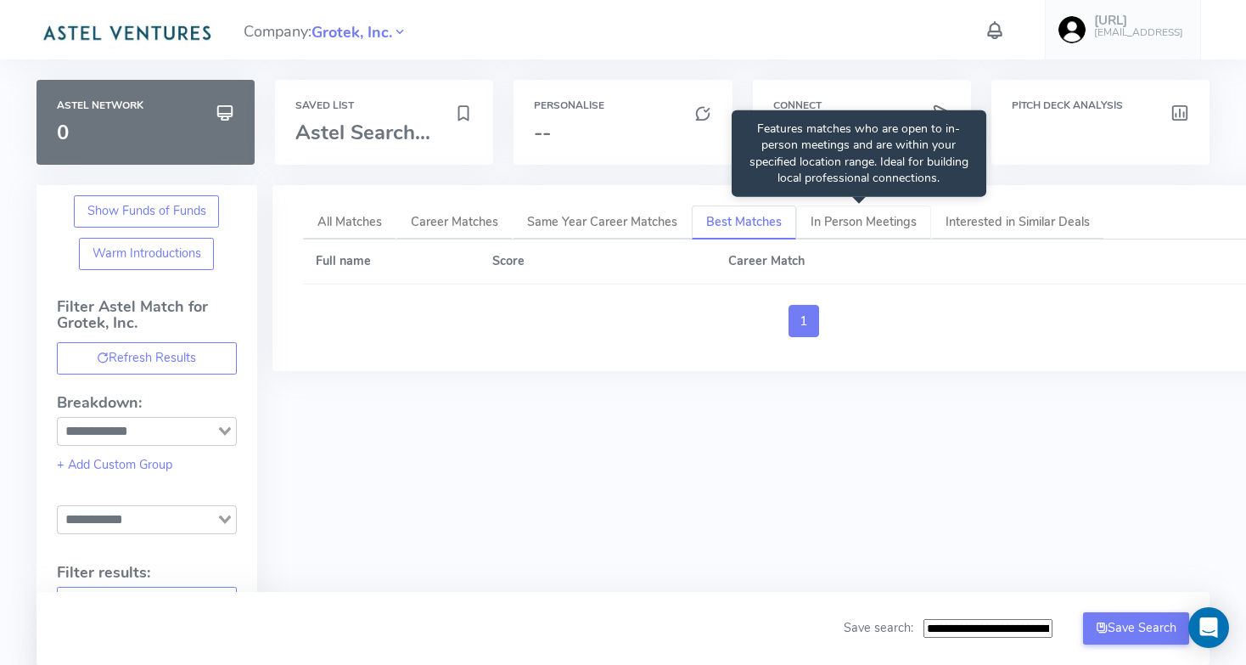
click at [851, 226] on span "In Person Meetings" at bounding box center [864, 221] width 106 height 17
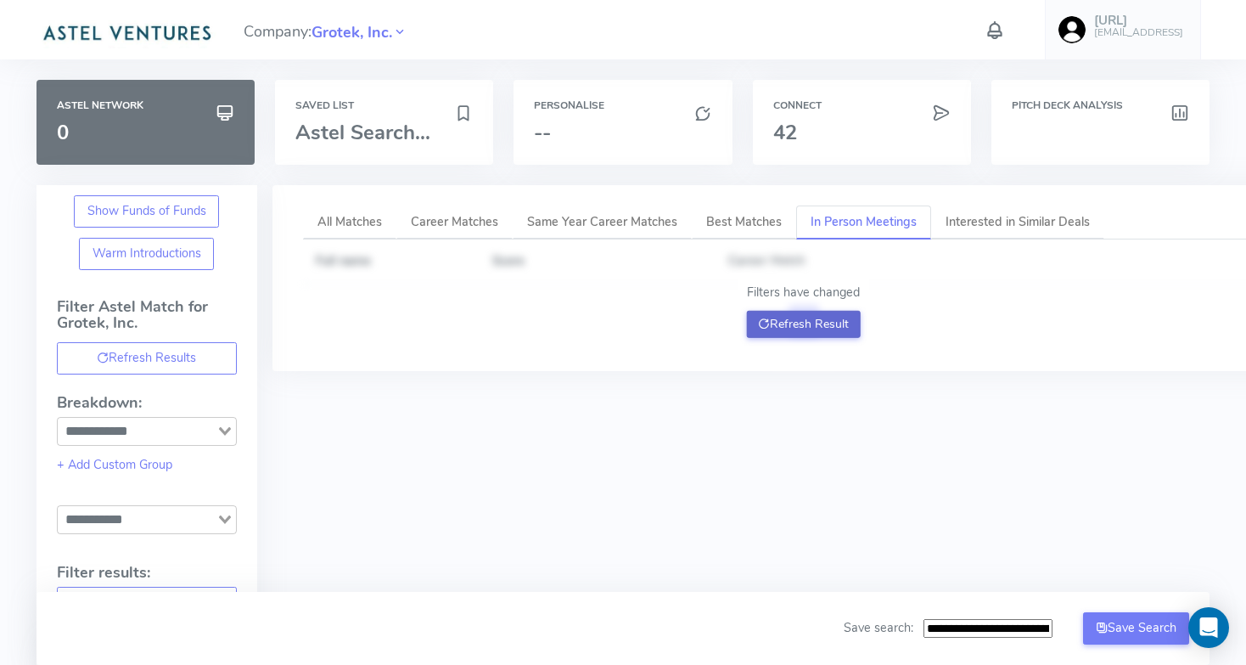
click at [823, 318] on button "Refresh Result" at bounding box center [803, 324] width 115 height 27
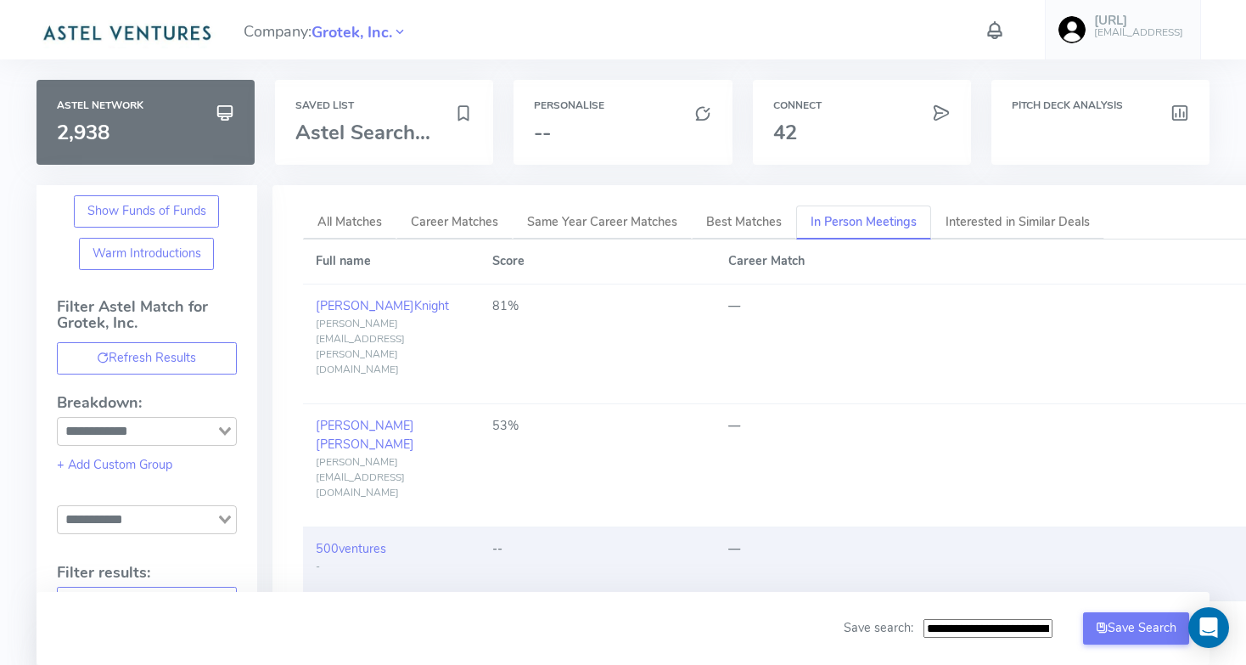
click at [442, 526] on td "500 ventures -" at bounding box center [391, 563] width 177 height 74
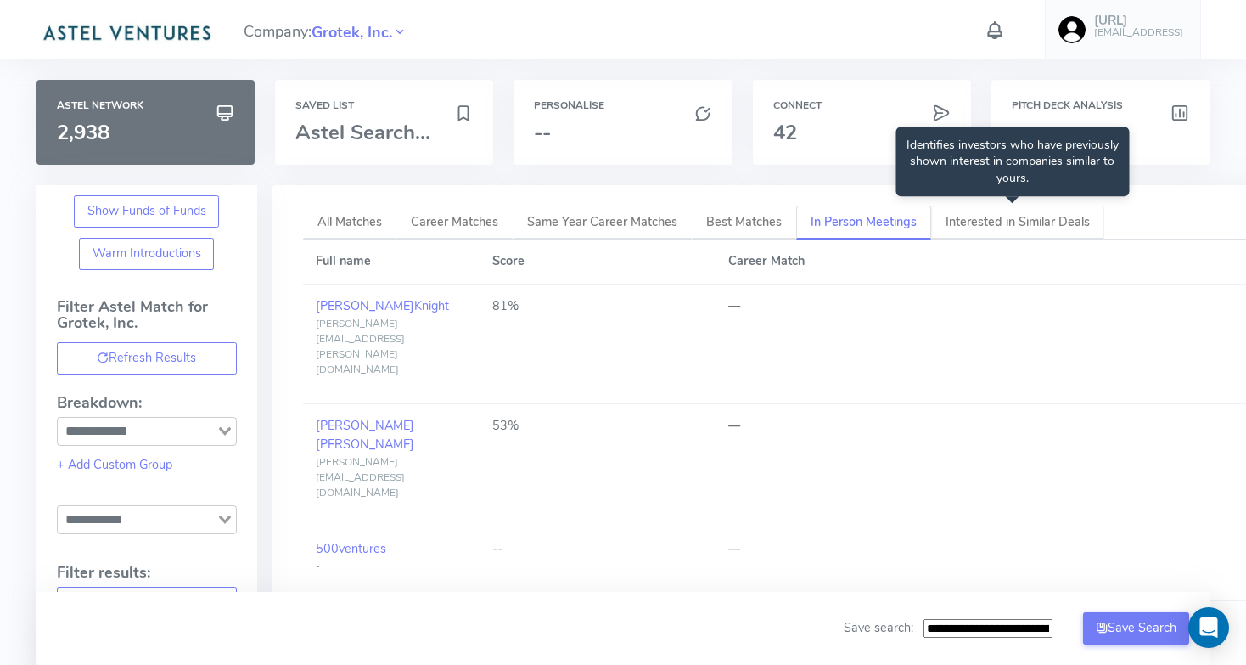
click at [1040, 223] on span "Interested in Similar Deals" at bounding box center [1017, 221] width 144 height 17
type input "**********"
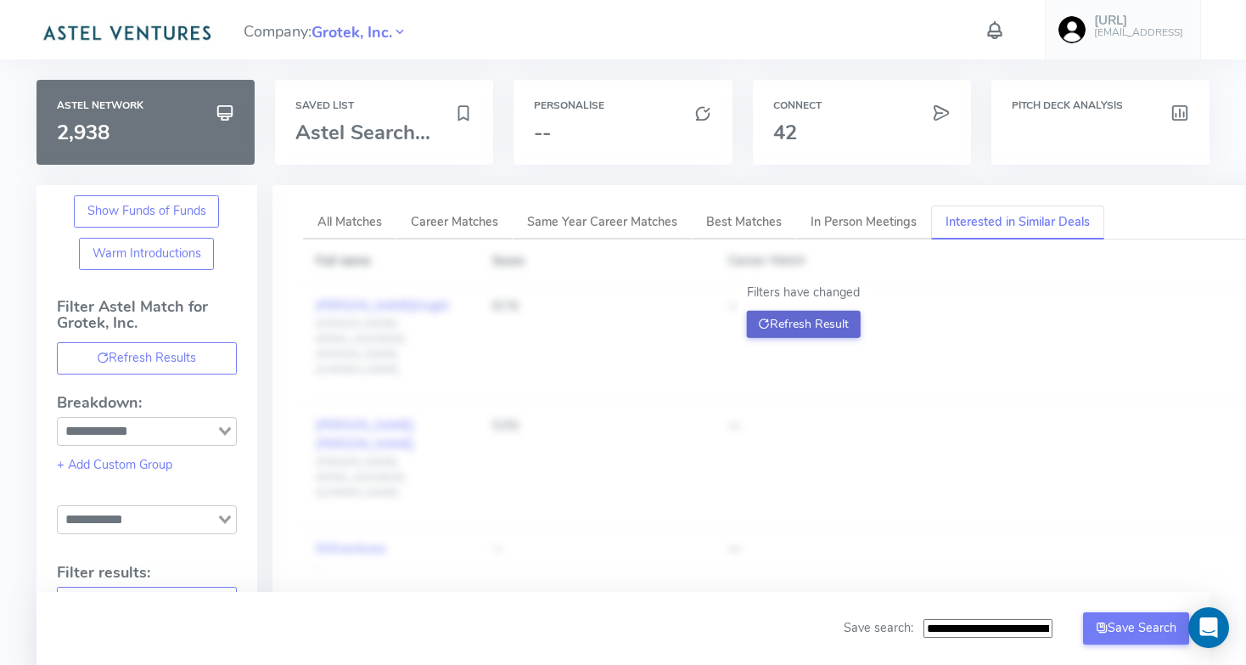
click at [815, 323] on button "Refresh Result" at bounding box center [803, 324] width 115 height 27
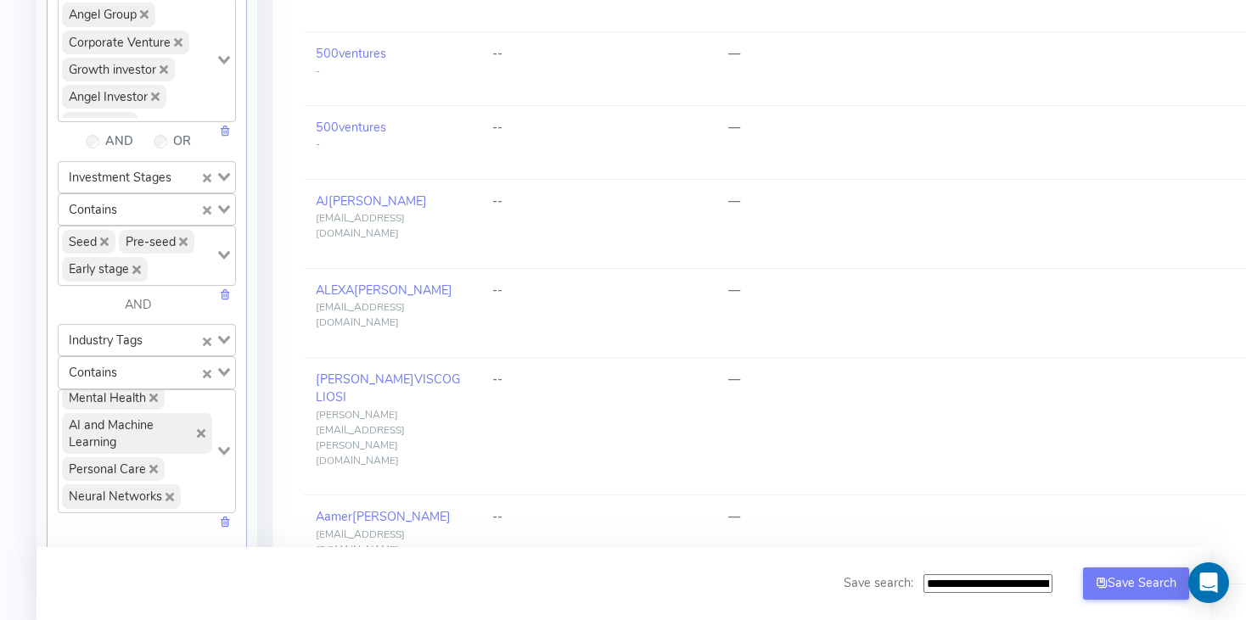
scroll to position [716, 0]
click at [216, 334] on div "Loading..." at bounding box center [217, 338] width 35 height 27
click at [161, 361] on li "Keyword Search" at bounding box center [147, 368] width 177 height 23
type input "***"
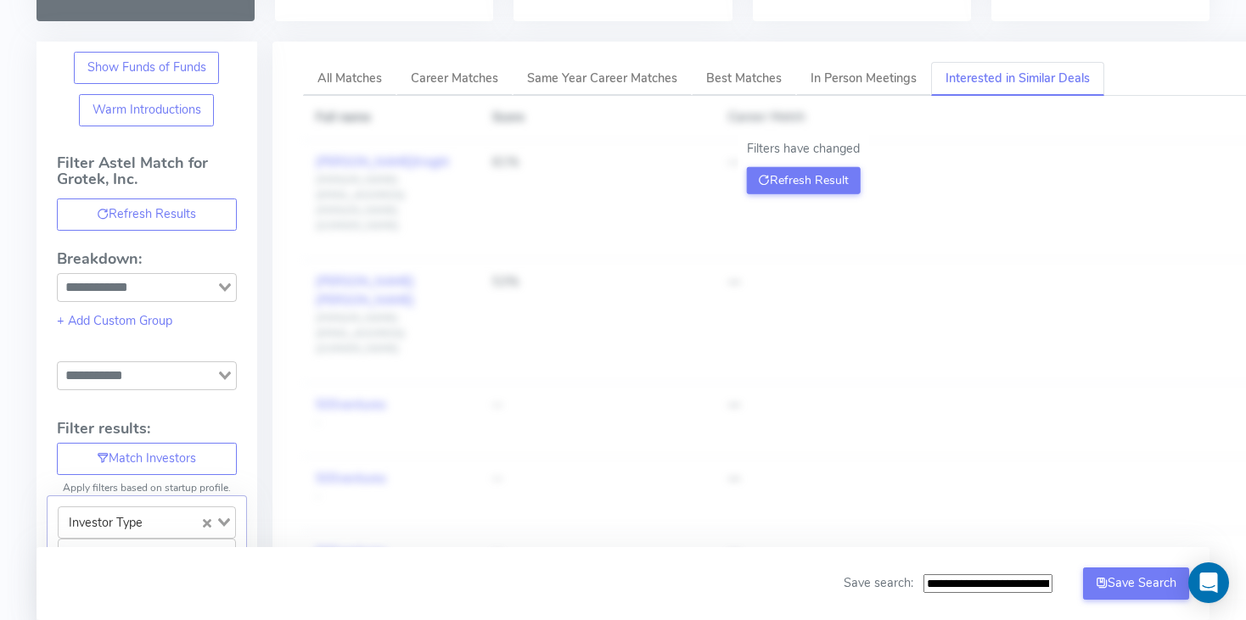
scroll to position [0, 0]
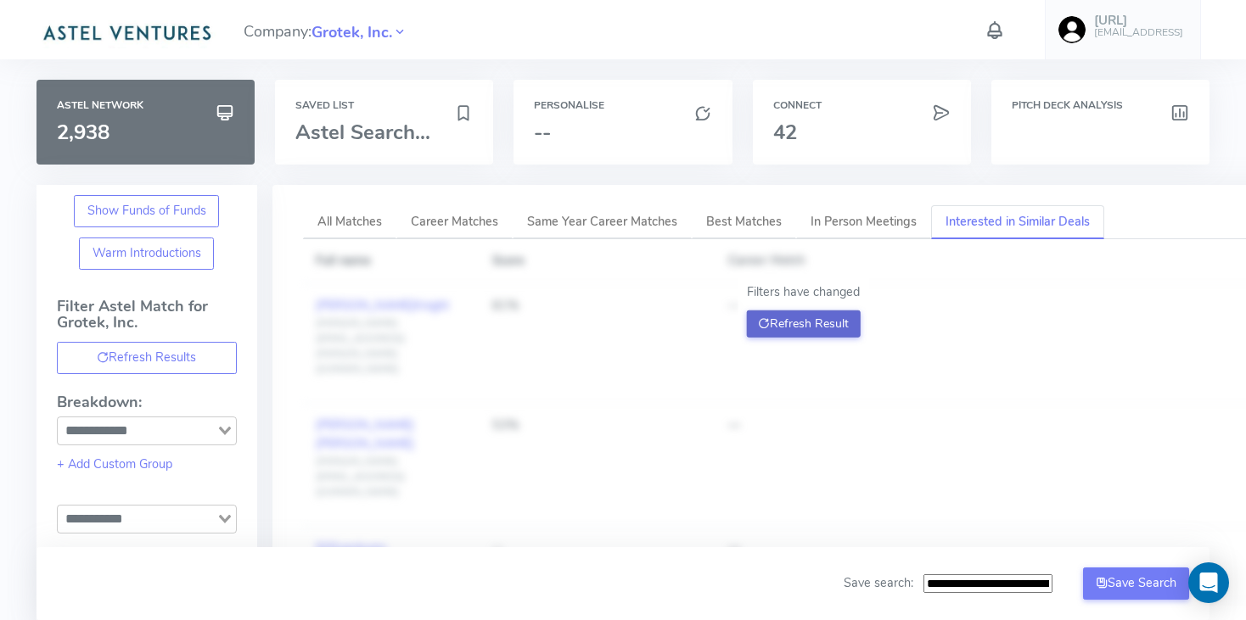
click at [826, 315] on button "Refresh Result" at bounding box center [803, 324] width 115 height 27
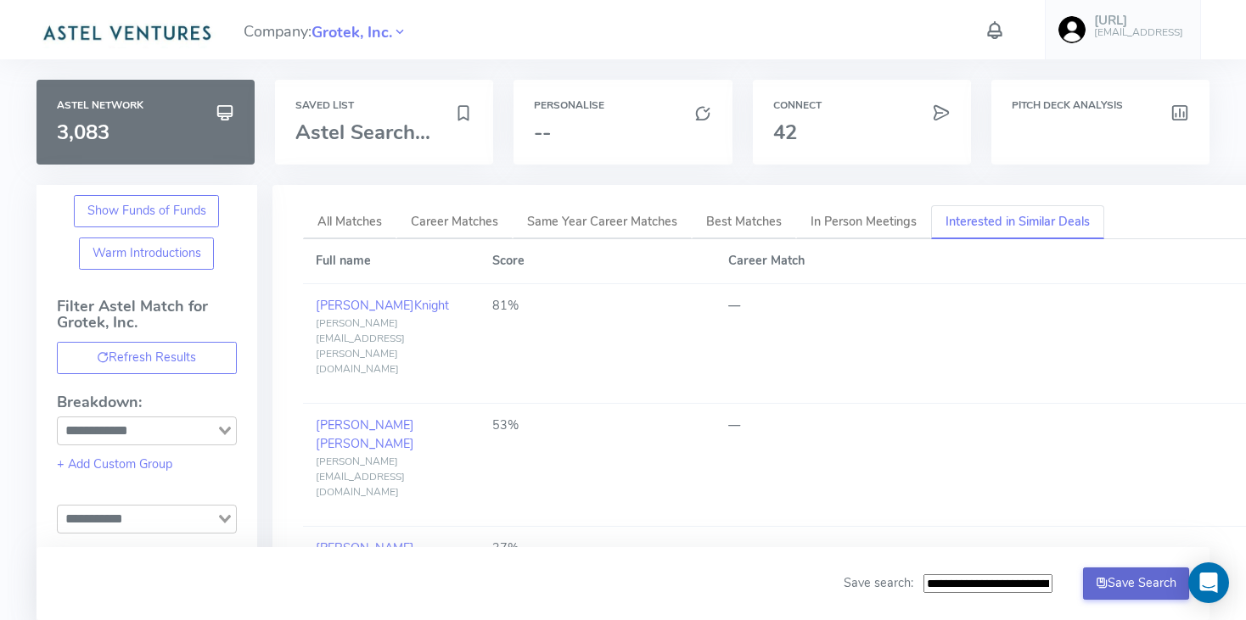
click at [1148, 592] on button "Save Search" at bounding box center [1136, 584] width 107 height 32
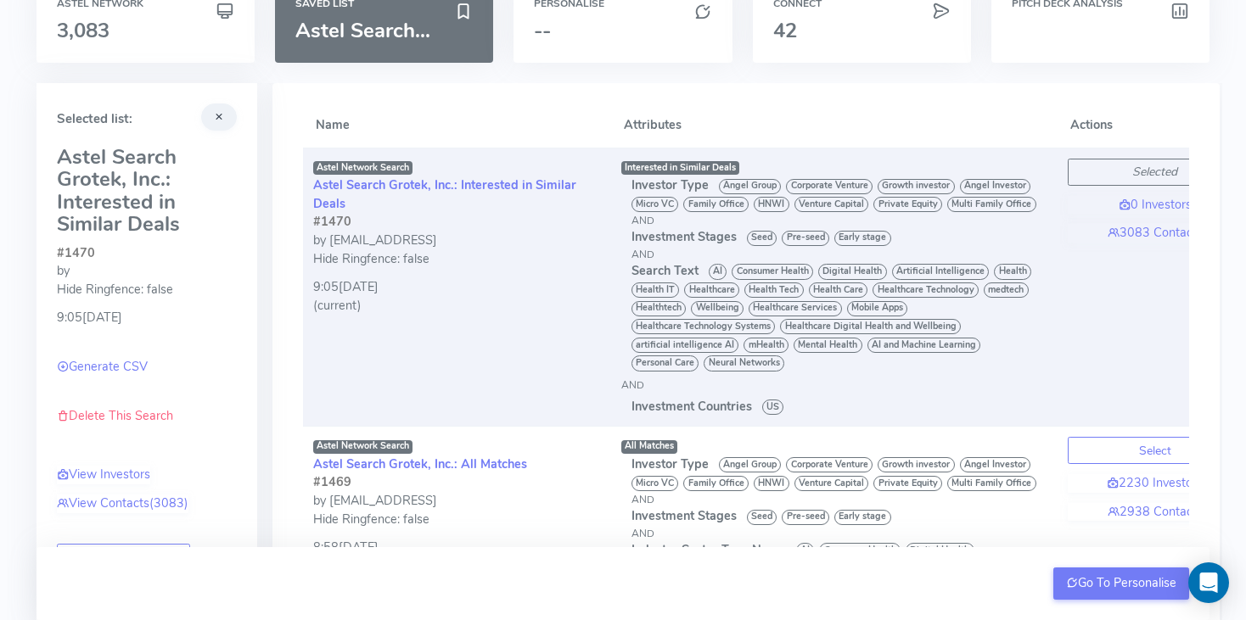
scroll to position [278, 0]
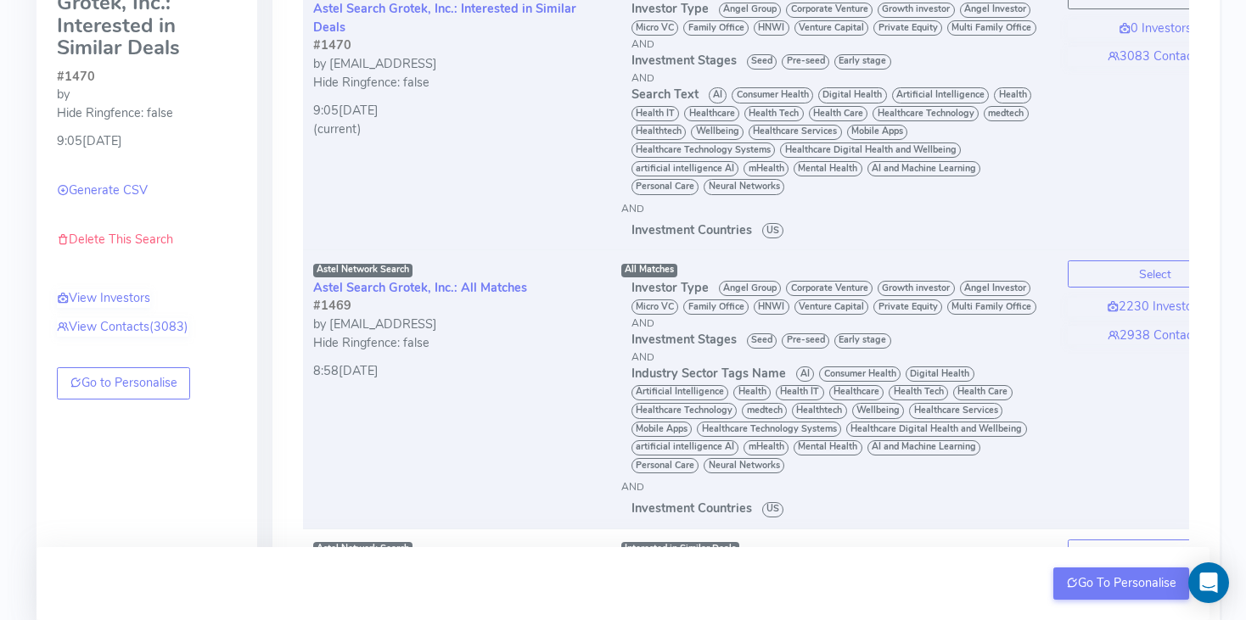
click at [492, 401] on td "Astel Network Search Astel Search Grotek, Inc.: All Matches #1469 by [EMAIL_ADD…" at bounding box center [457, 389] width 308 height 279
click at [1155, 281] on button "Select" at bounding box center [1155, 274] width 175 height 27
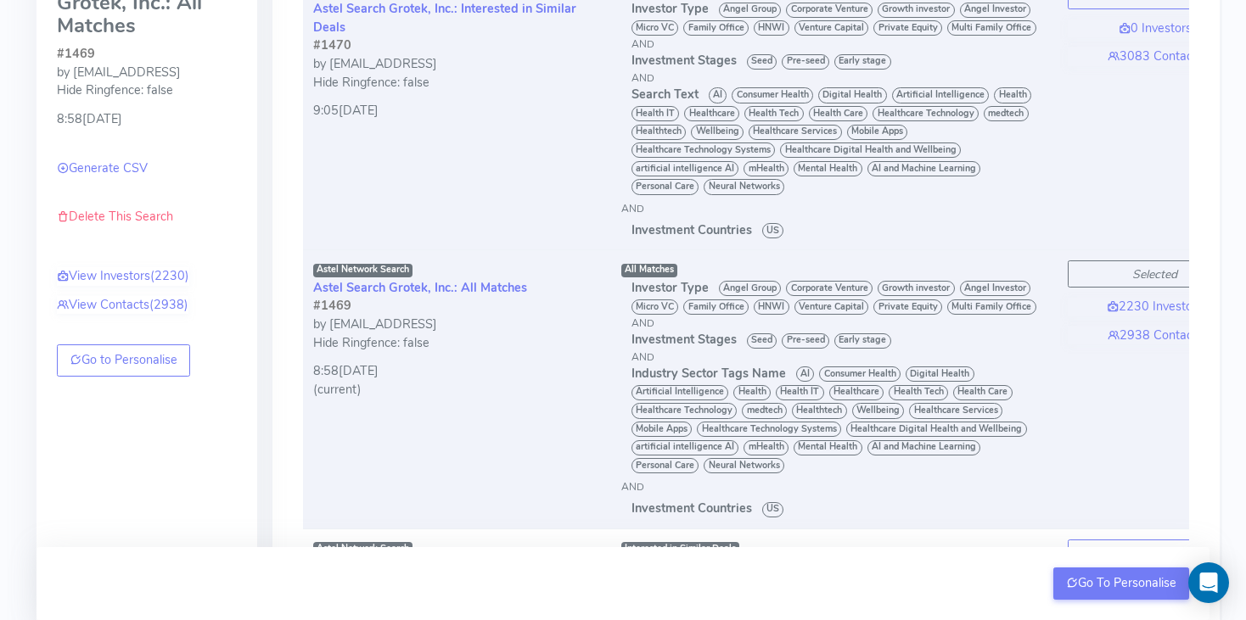
drag, startPoint x: 149, startPoint y: 217, endPoint x: 715, endPoint y: 22, distance: 598.8
click at [149, 217] on link "Delete This Search" at bounding box center [115, 216] width 116 height 17
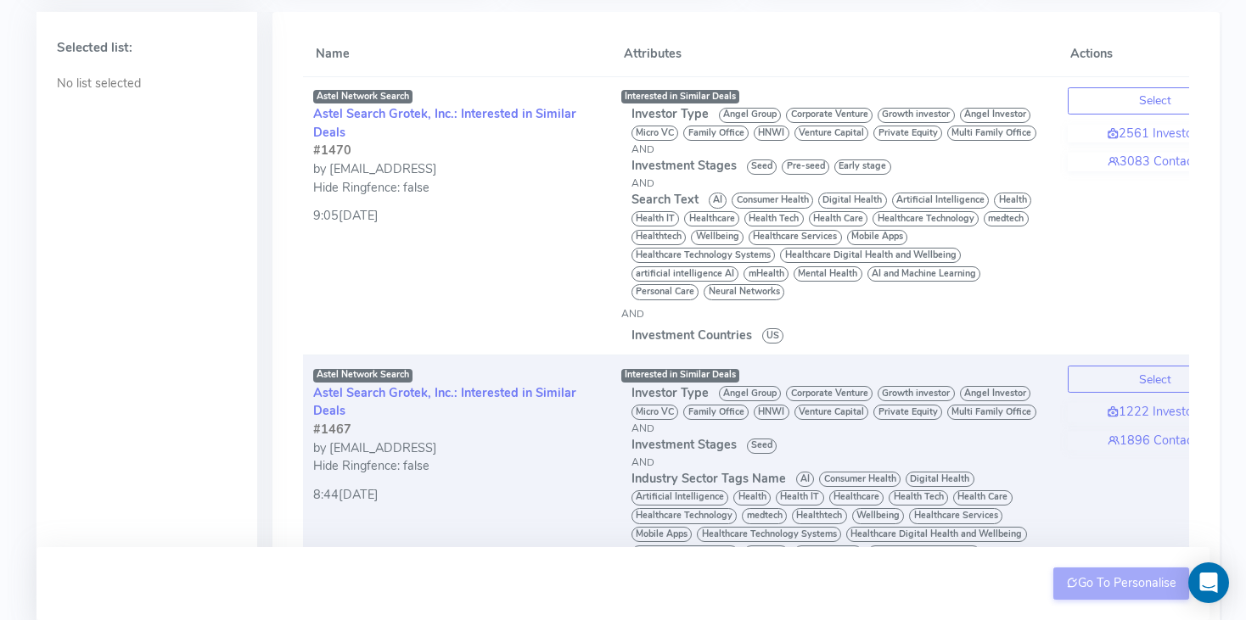
scroll to position [246, 0]
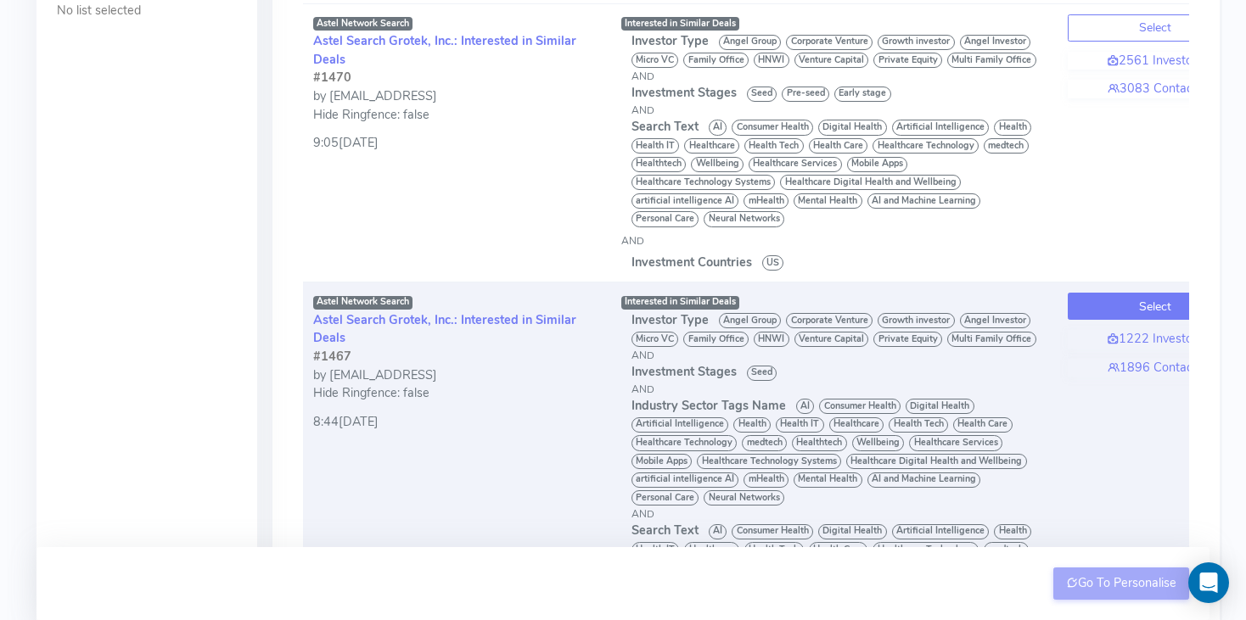
click at [1116, 303] on button "Select" at bounding box center [1155, 306] width 175 height 27
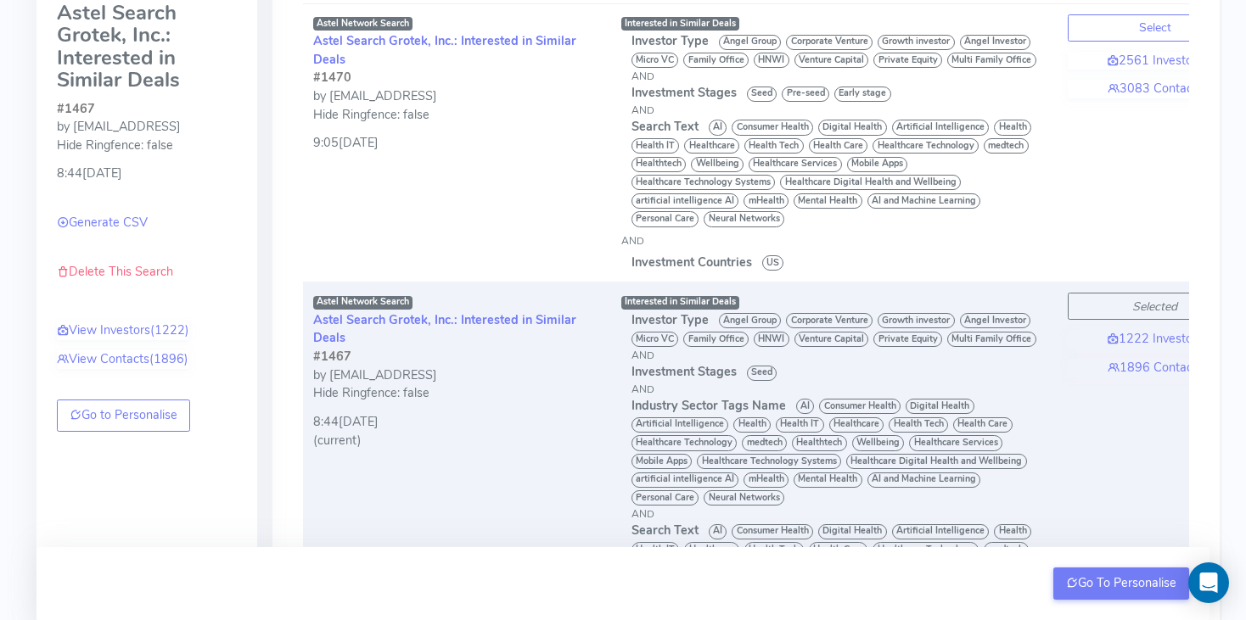
click at [89, 272] on link "Delete This Search" at bounding box center [115, 271] width 116 height 17
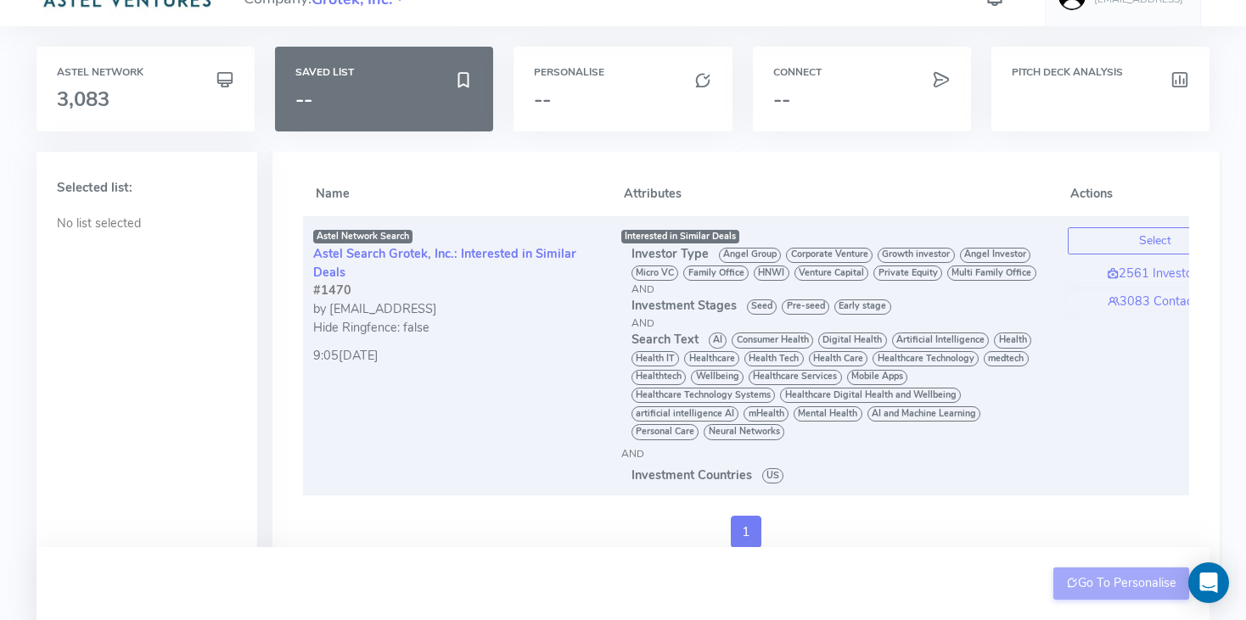
scroll to position [25, 0]
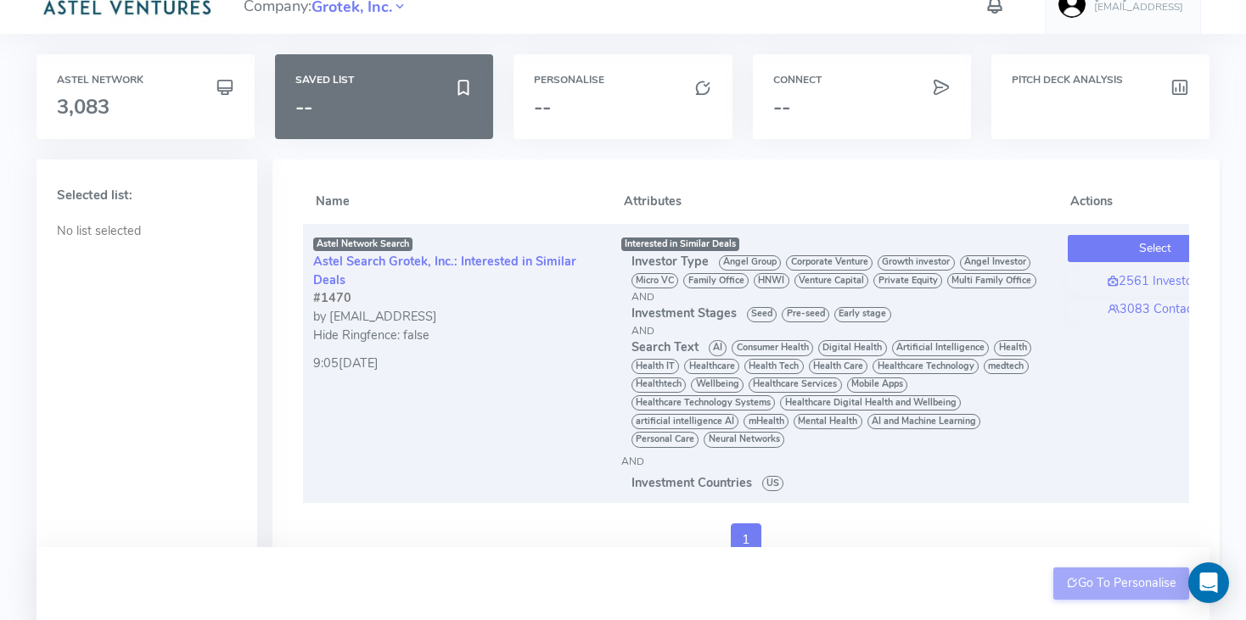
click at [1125, 250] on button "Select" at bounding box center [1155, 248] width 175 height 27
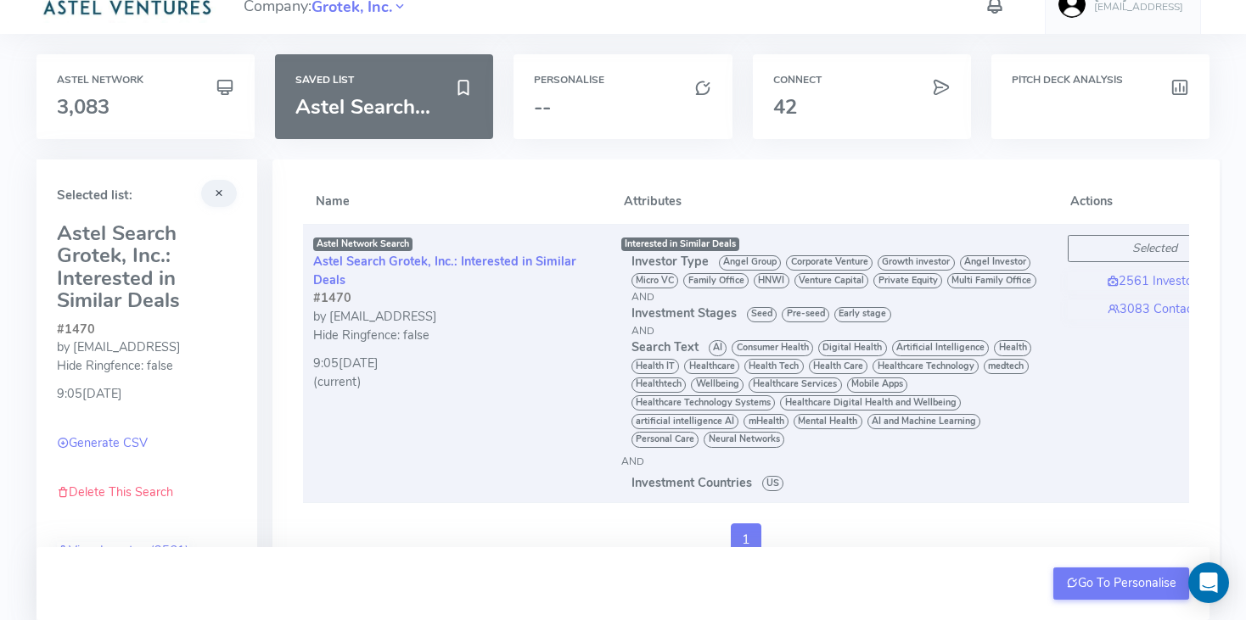
scroll to position [0, 0]
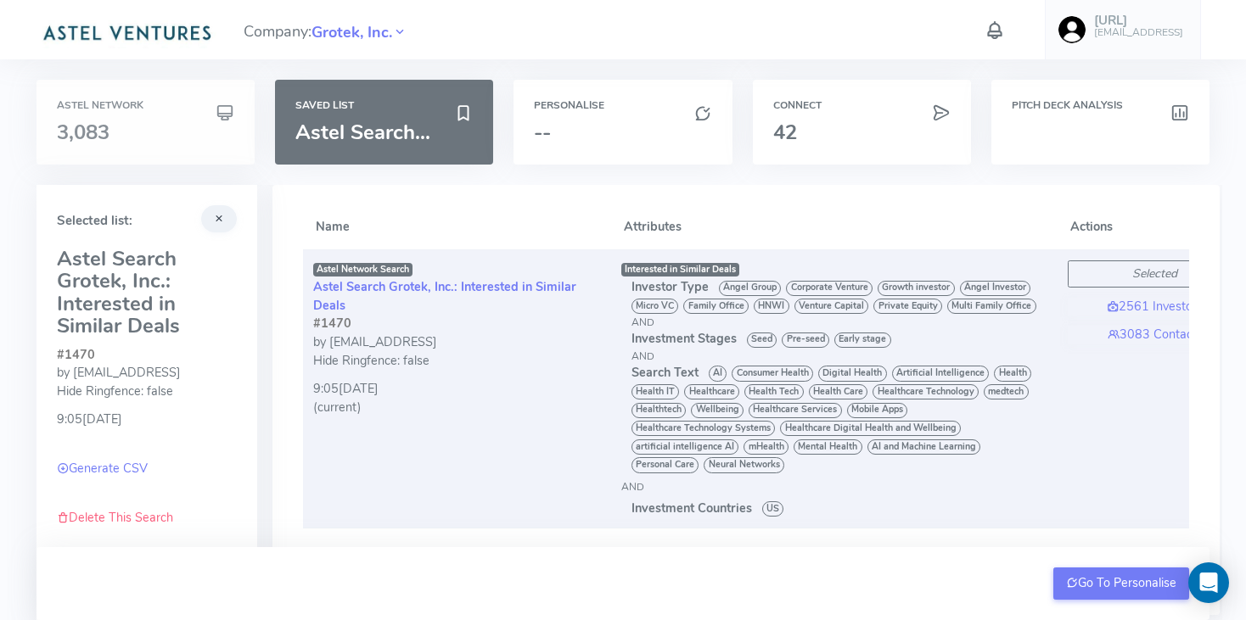
click at [83, 110] on h6 "Astel Network" at bounding box center [145, 105] width 177 height 11
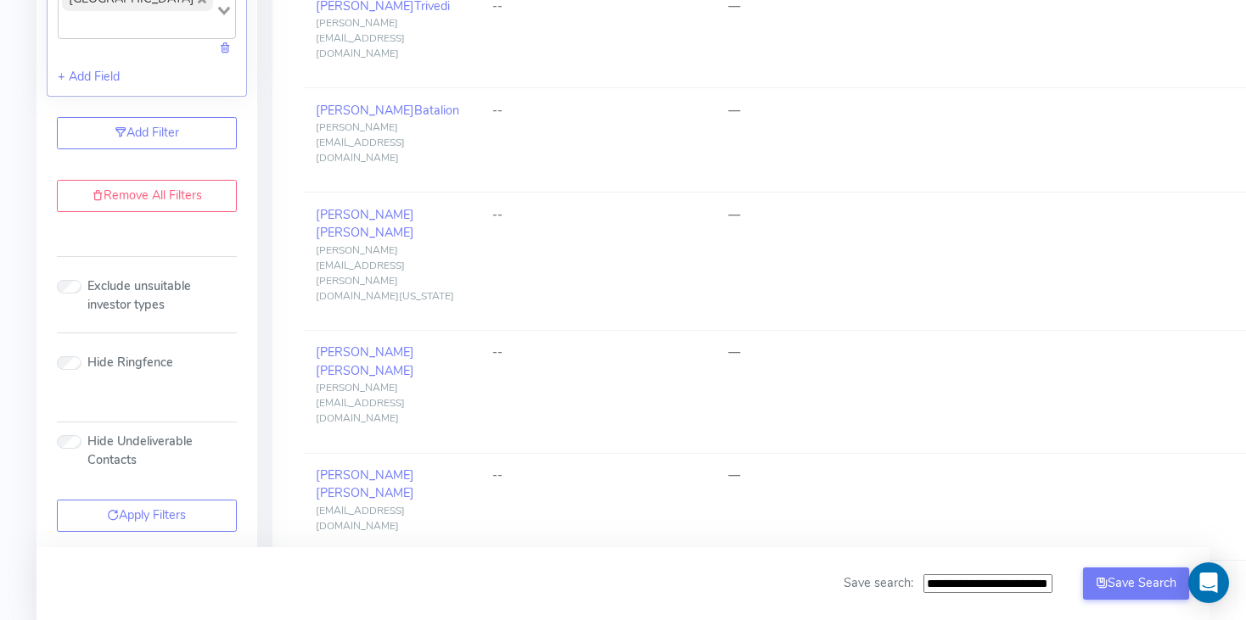
scroll to position [1494, 0]
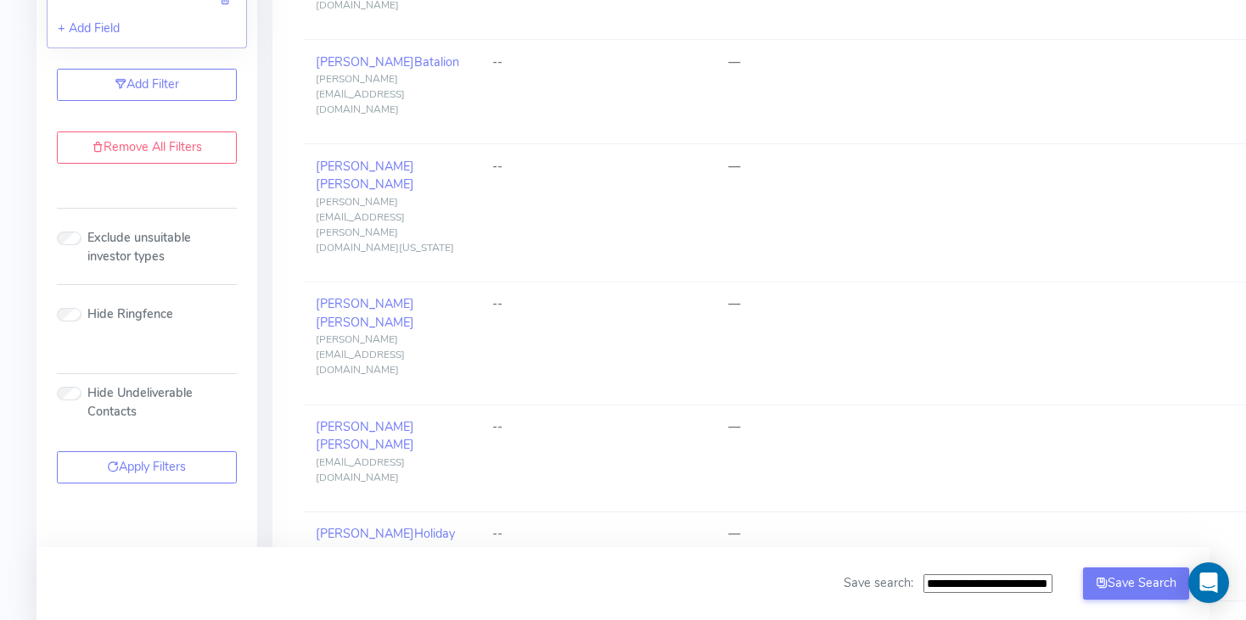
click at [967, 585] on input "**********" at bounding box center [987, 585] width 129 height 20
click at [1040, 579] on input "**********" at bounding box center [987, 585] width 129 height 20
type input "**********"
click at [1144, 575] on button "Save Search" at bounding box center [1136, 584] width 107 height 32
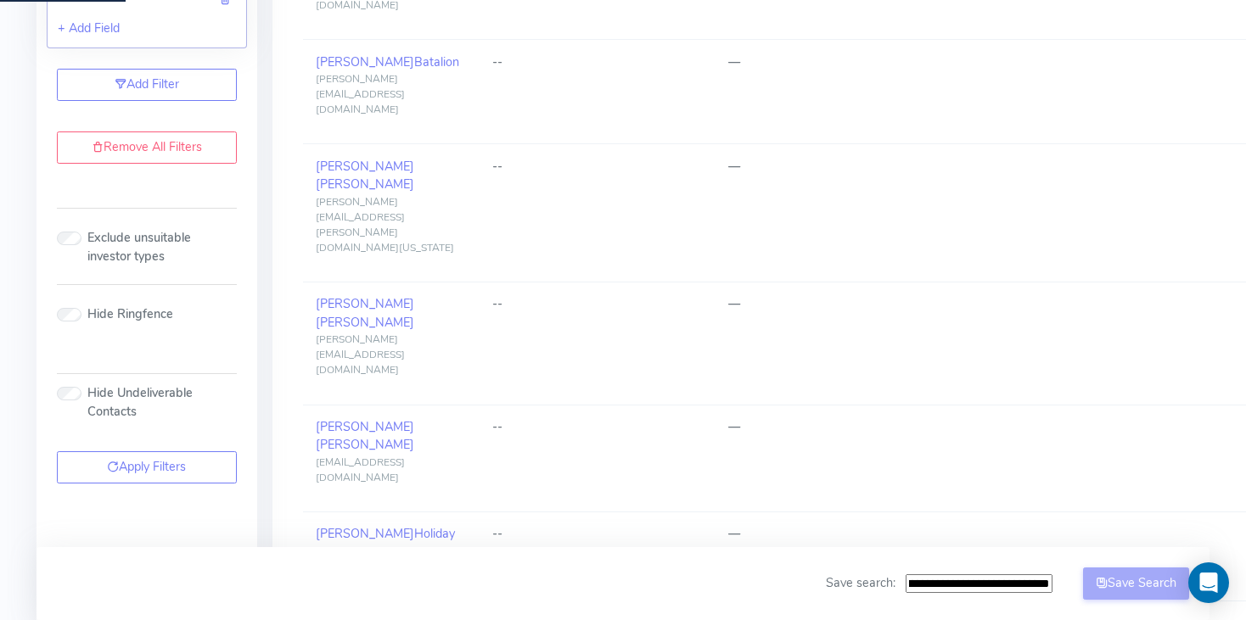
scroll to position [0, 0]
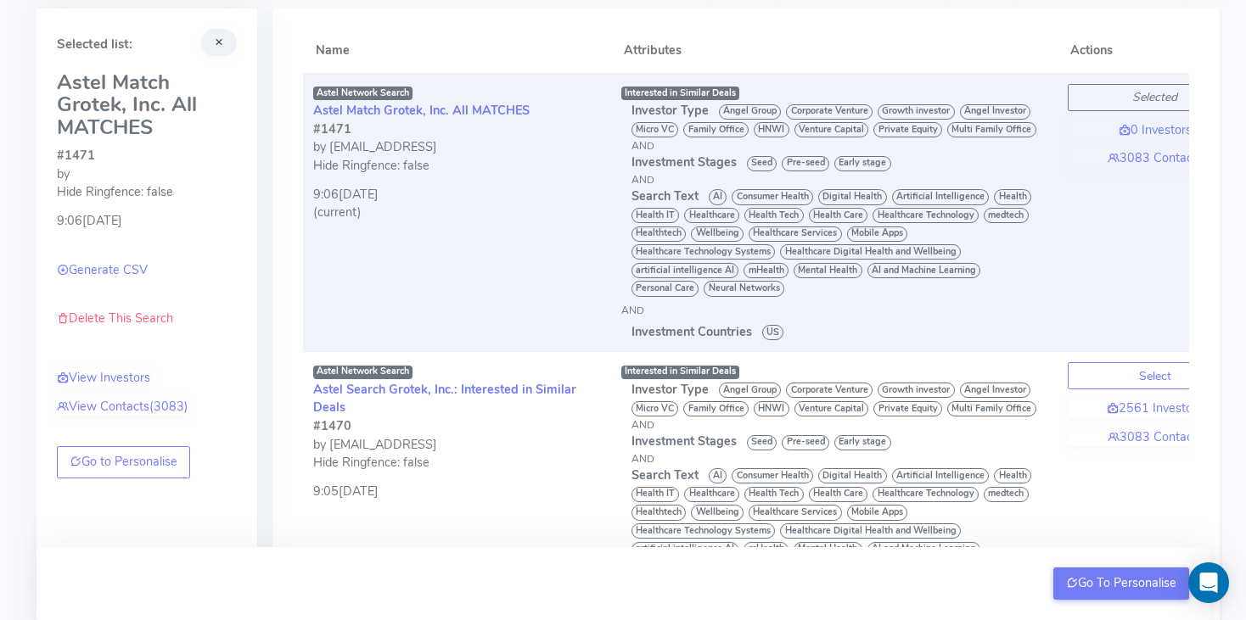
scroll to position [284, 0]
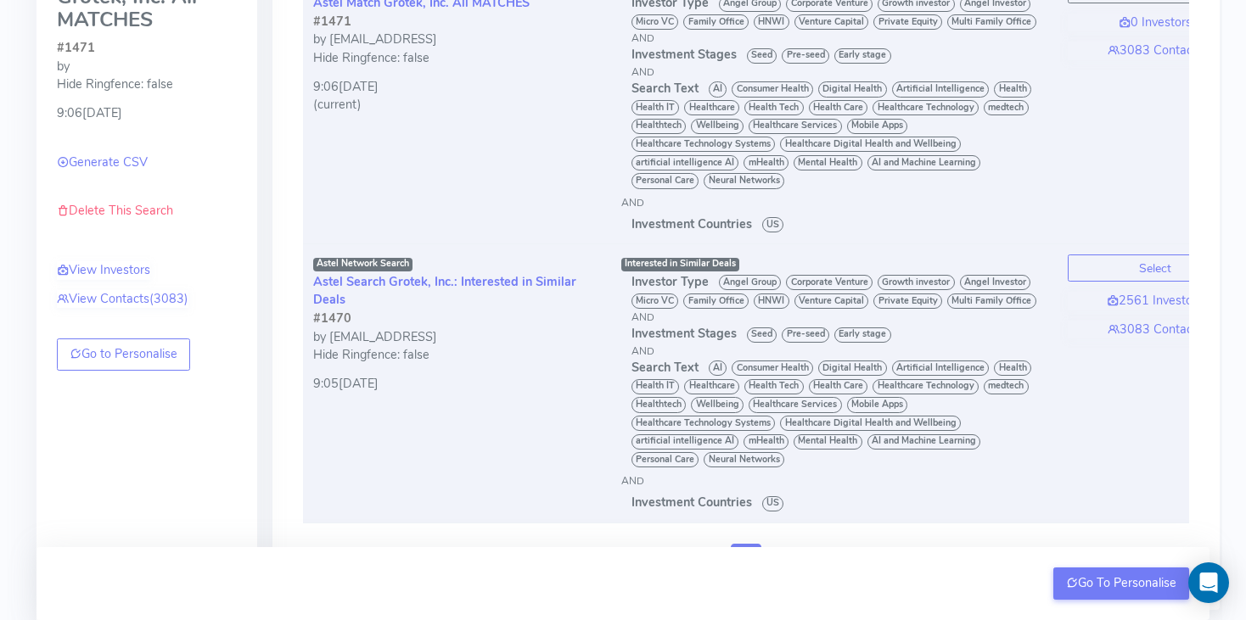
click at [496, 380] on div "9:05[DATE]" at bounding box center [457, 379] width 288 height 29
click at [1160, 266] on button "Select" at bounding box center [1155, 268] width 175 height 27
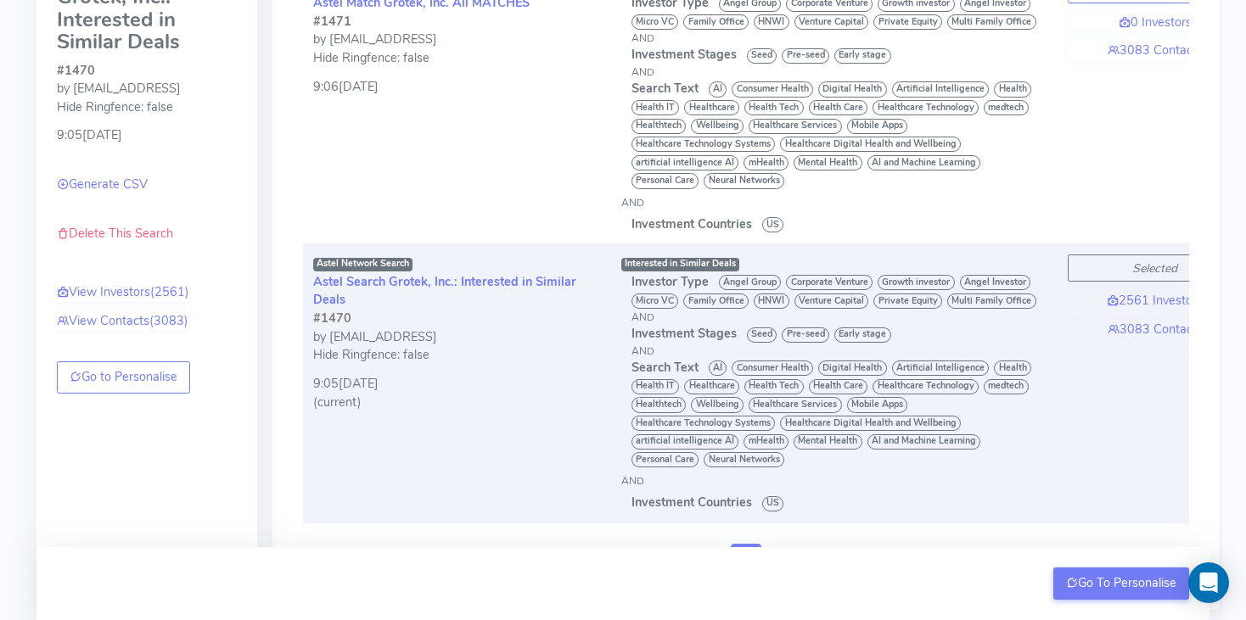
click at [94, 238] on link "Delete This Search" at bounding box center [115, 233] width 116 height 17
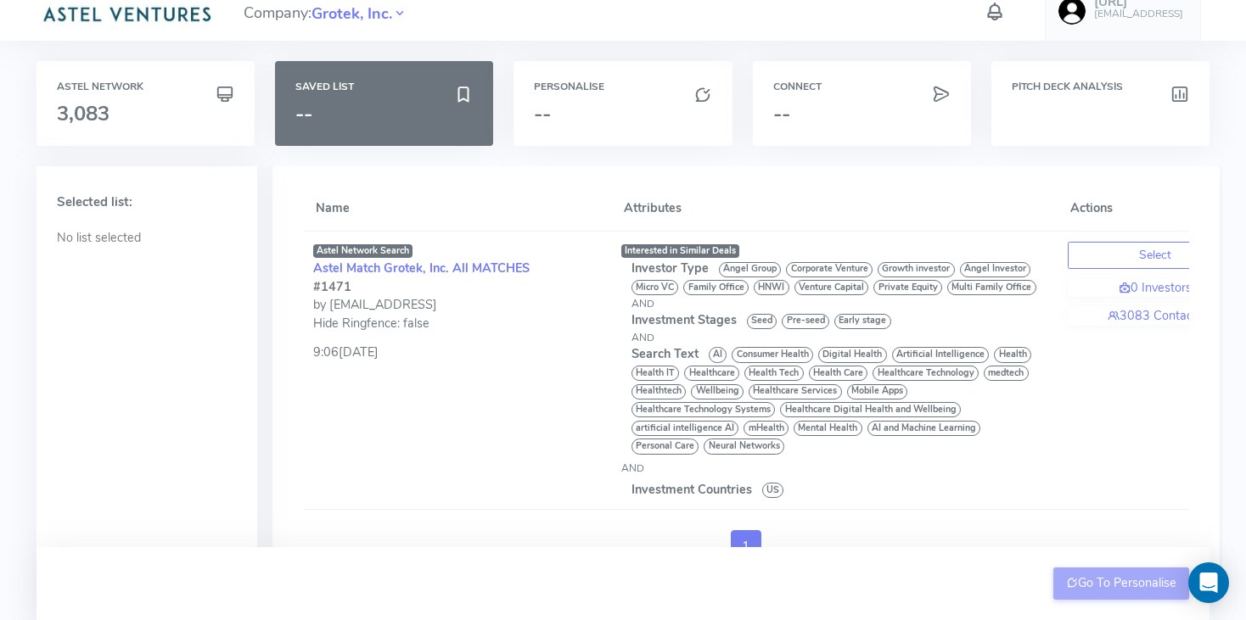
scroll to position [15, 0]
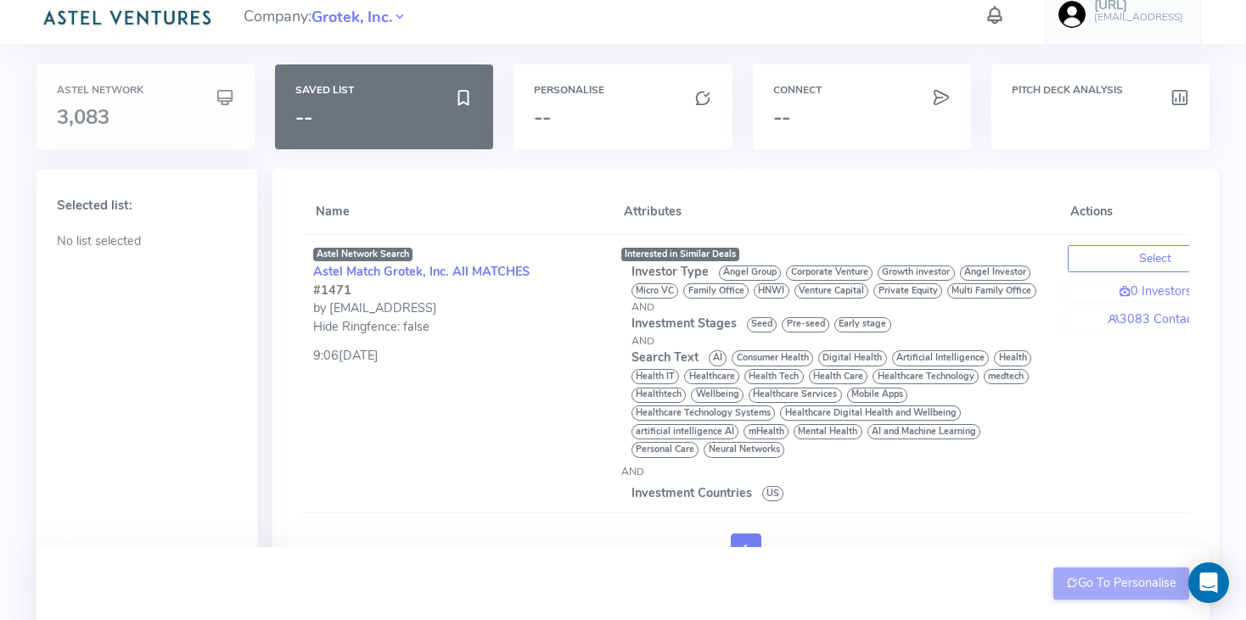
click at [123, 115] on h3 "3,083" at bounding box center [145, 117] width 177 height 22
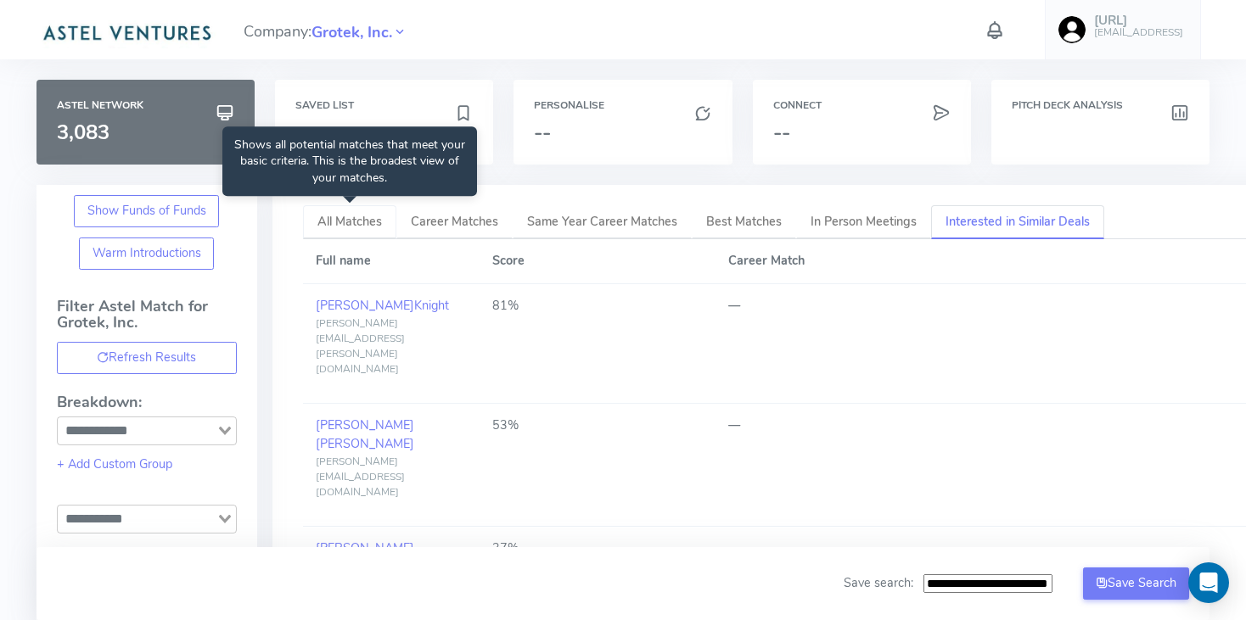
click at [358, 218] on span "All Matches" at bounding box center [349, 221] width 65 height 17
type input "**********"
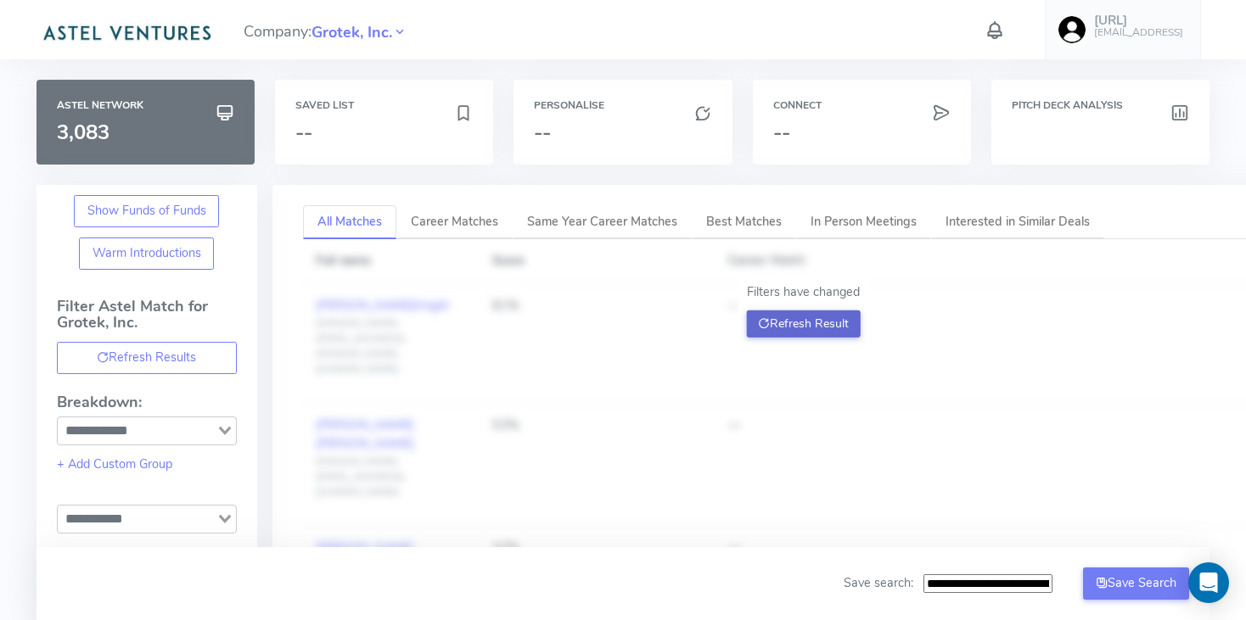
click at [823, 320] on button "Refresh Result" at bounding box center [803, 324] width 115 height 27
click at [371, 93] on div "Saved List --" at bounding box center [384, 122] width 218 height 85
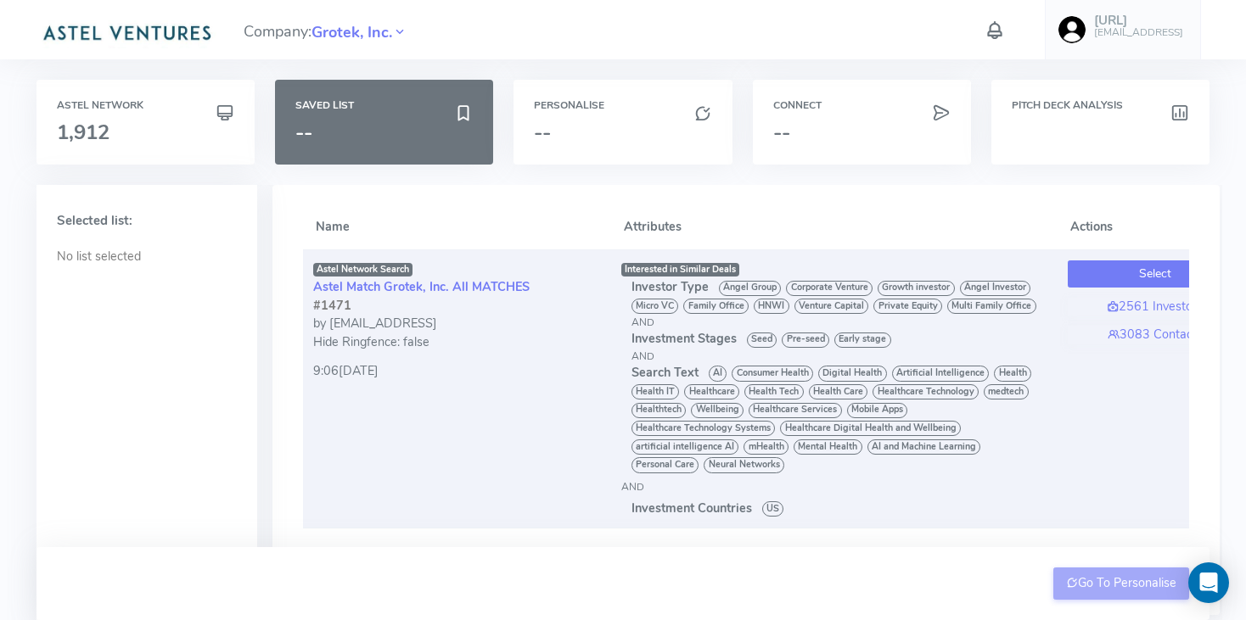
click at [1117, 277] on button "Select" at bounding box center [1155, 274] width 175 height 27
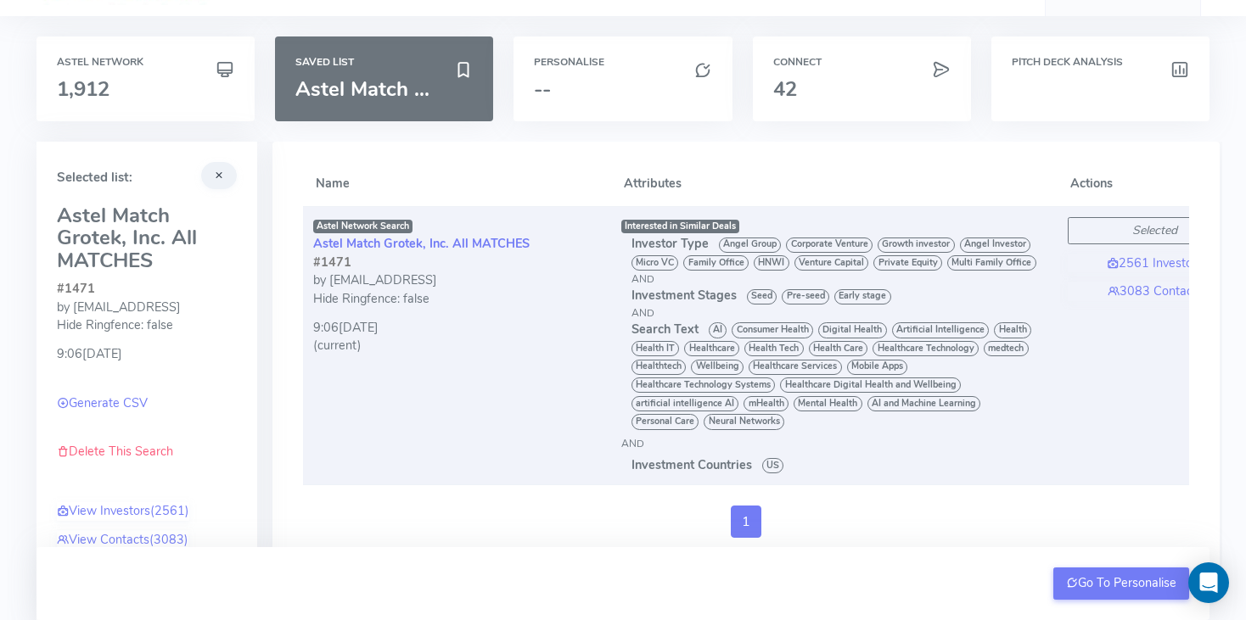
scroll to position [42, 0]
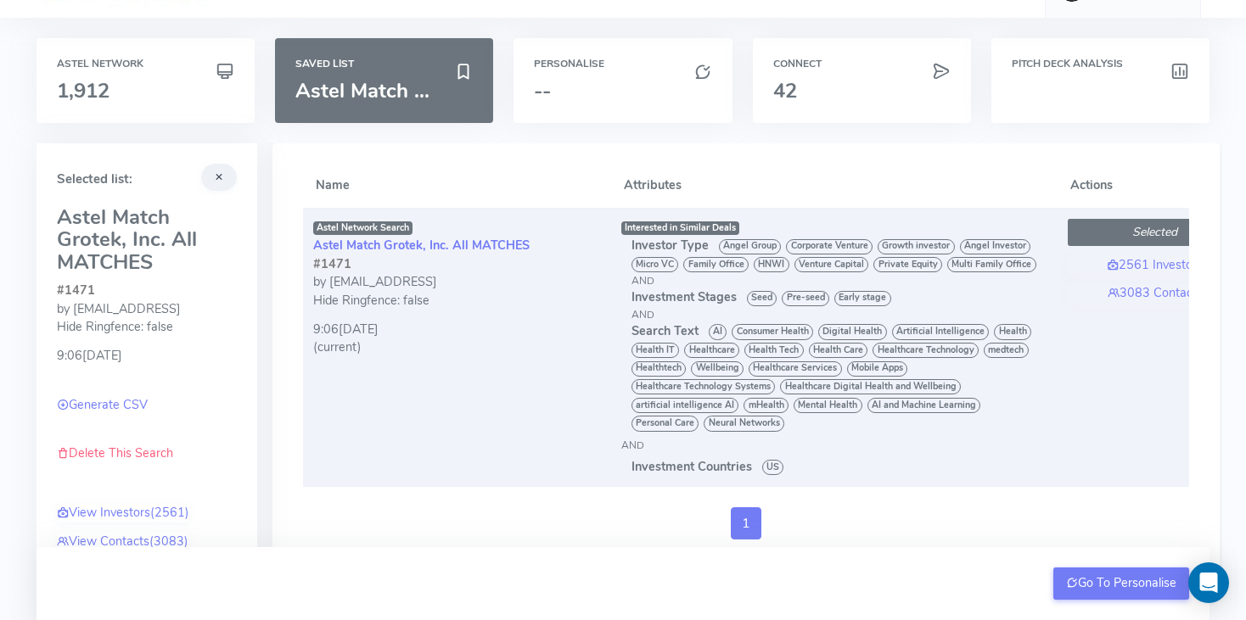
click at [1108, 227] on button "Selected" at bounding box center [1155, 232] width 175 height 27
click at [1165, 290] on link "3083 Contacts" at bounding box center [1155, 293] width 175 height 19
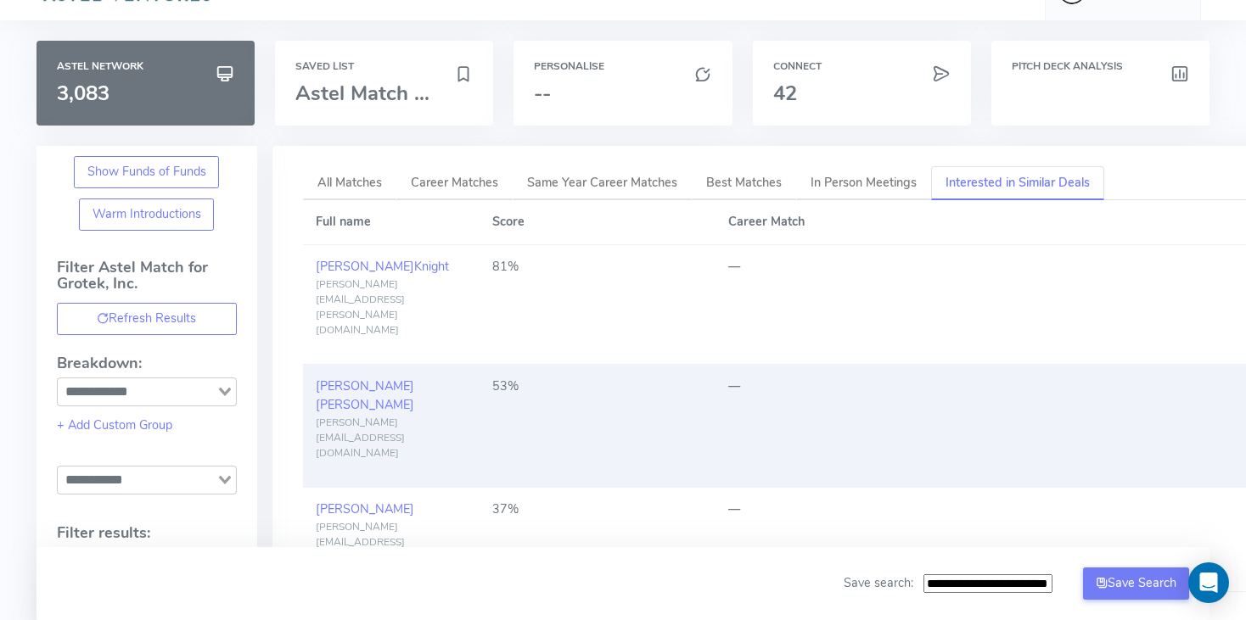
scroll to position [40, 0]
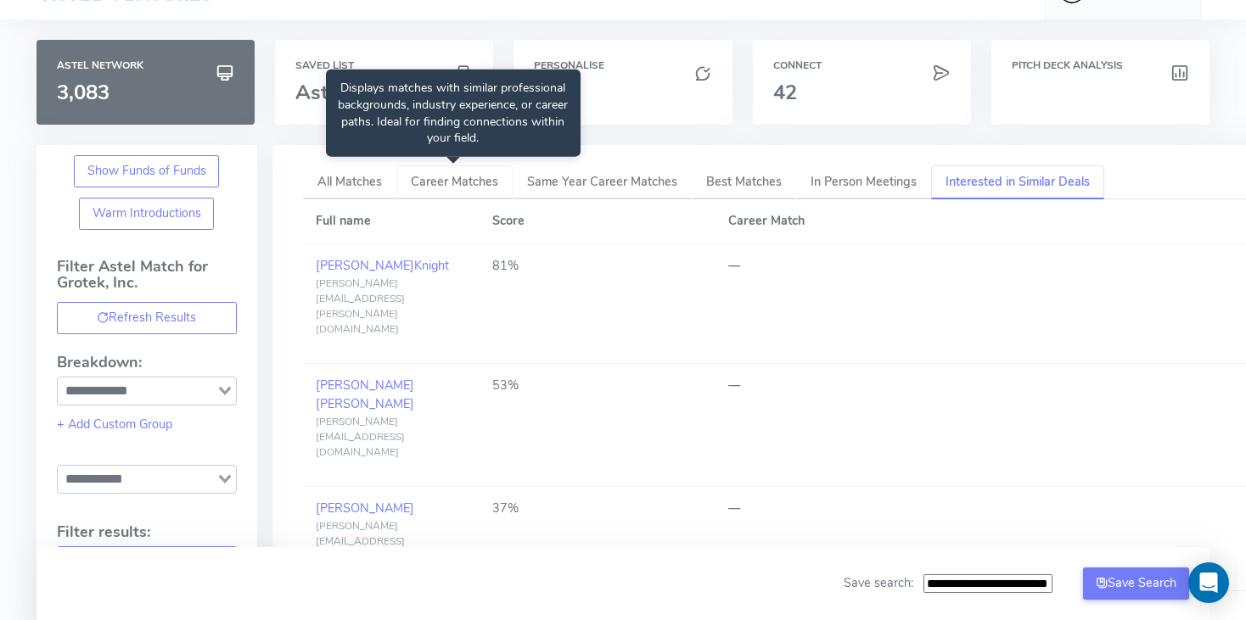
click at [464, 184] on span "Career Matches" at bounding box center [454, 181] width 87 height 17
type input "**********"
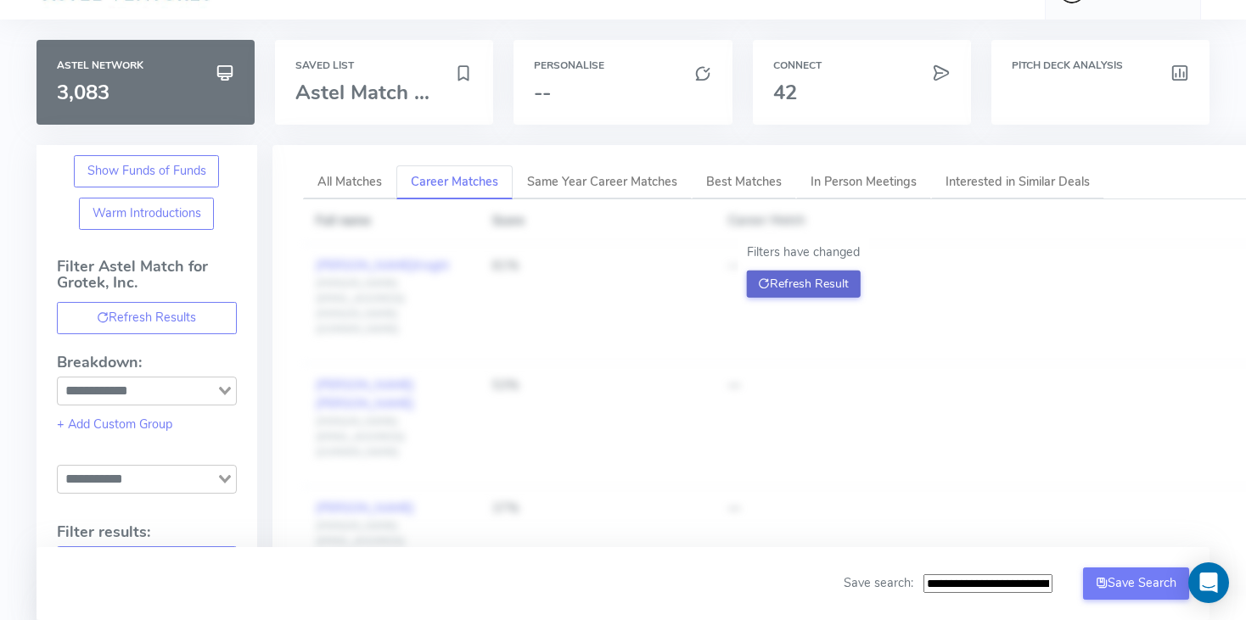
click at [808, 288] on button "Refresh Result" at bounding box center [803, 284] width 115 height 27
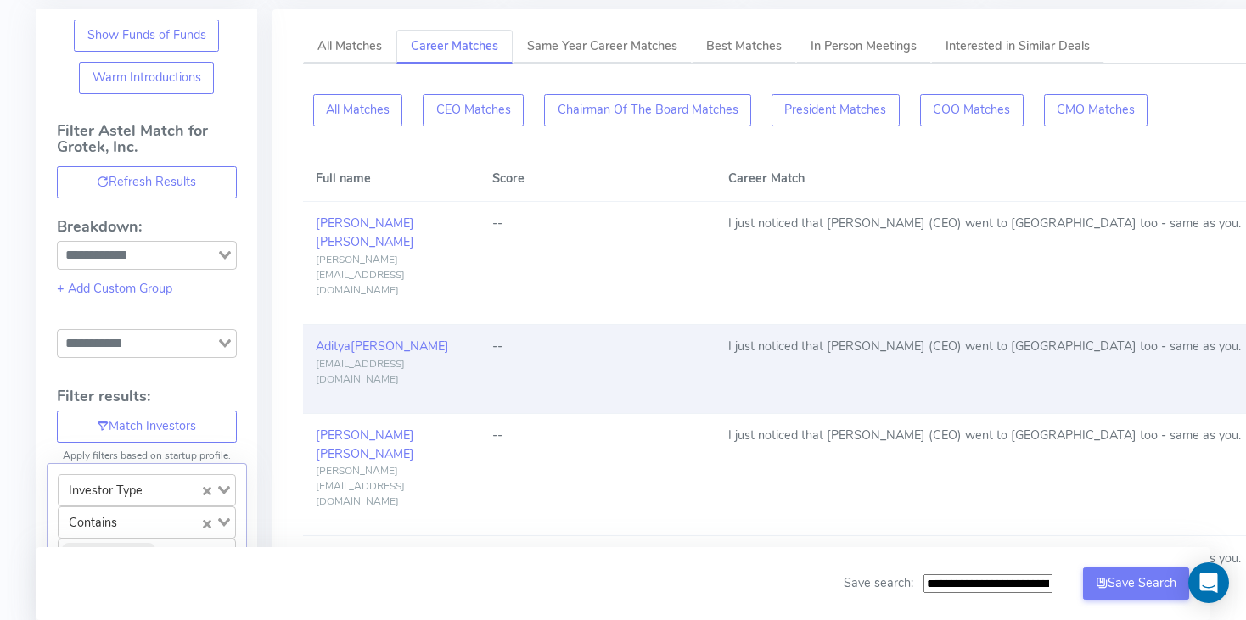
scroll to position [178, 0]
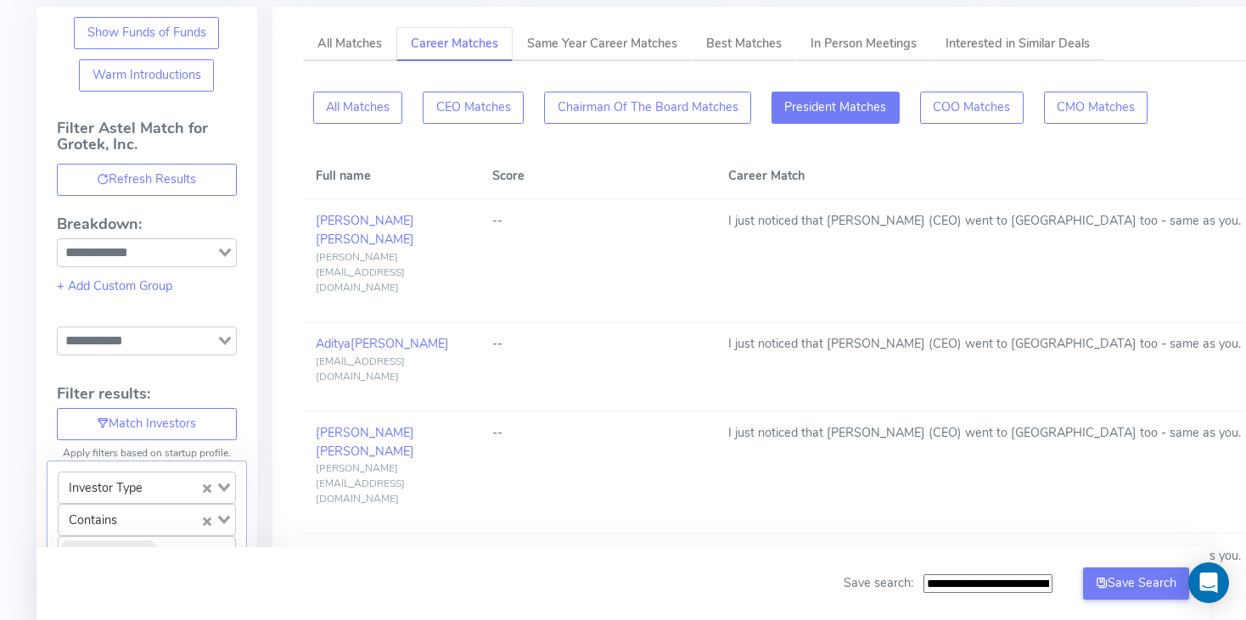
click at [920, 98] on button "President Matches" at bounding box center [972, 108] width 104 height 32
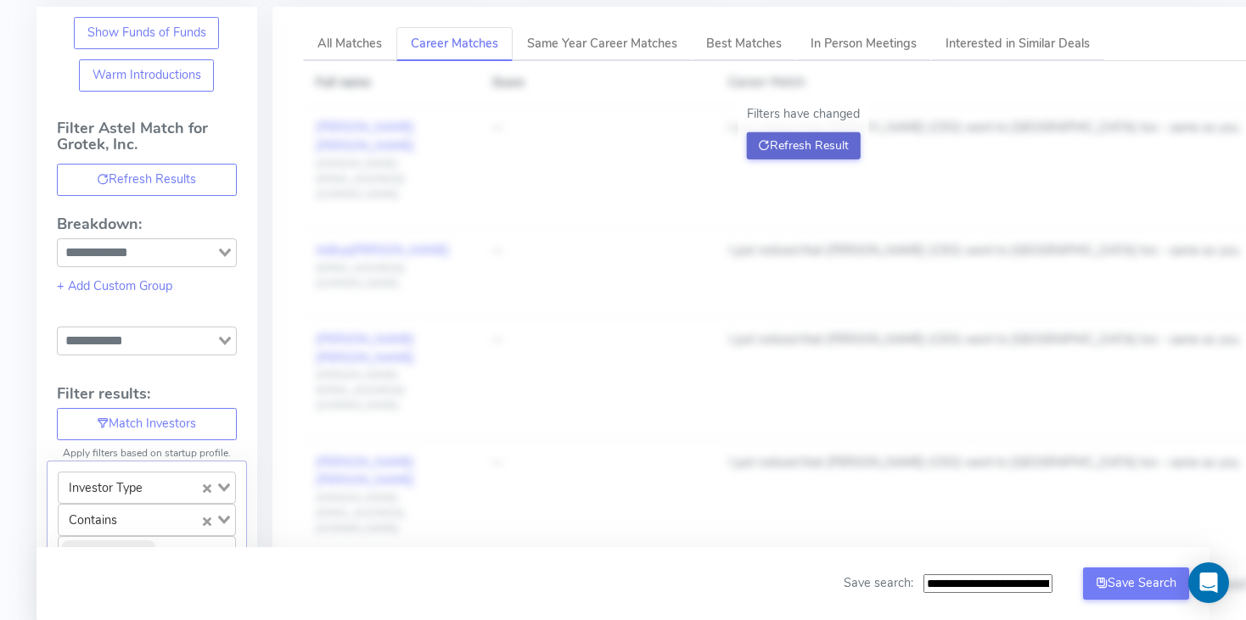
click at [815, 141] on button "Refresh Result" at bounding box center [803, 145] width 115 height 27
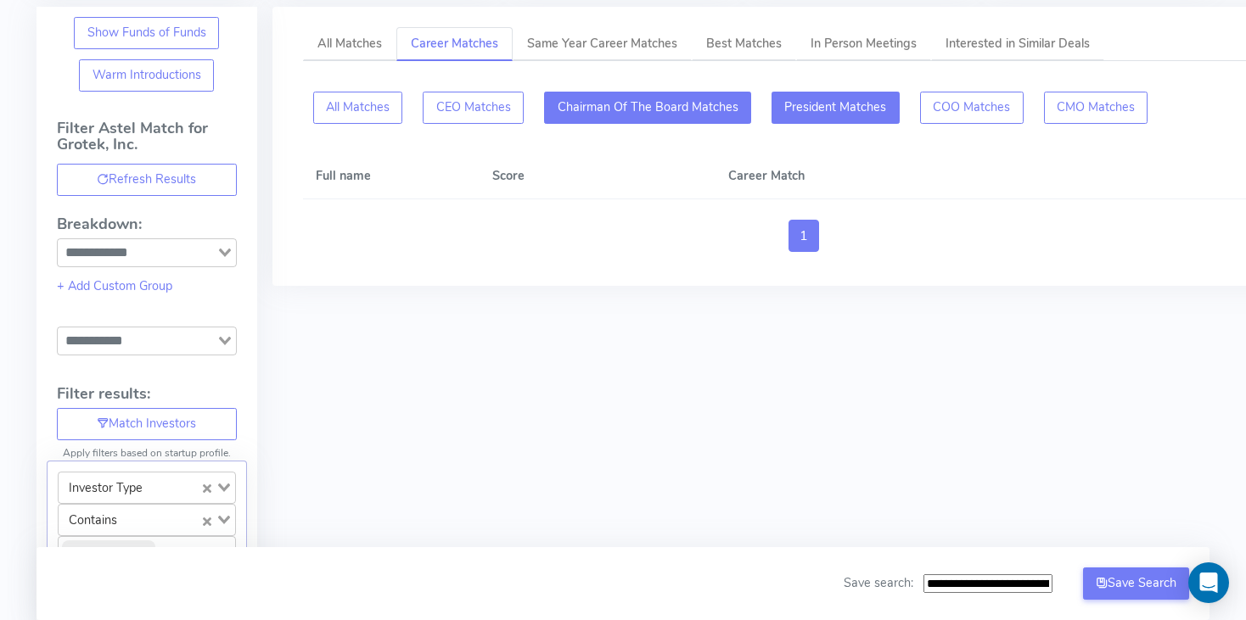
click at [771, 109] on button "Chairman Of The Board Matches" at bounding box center [835, 108] width 128 height 32
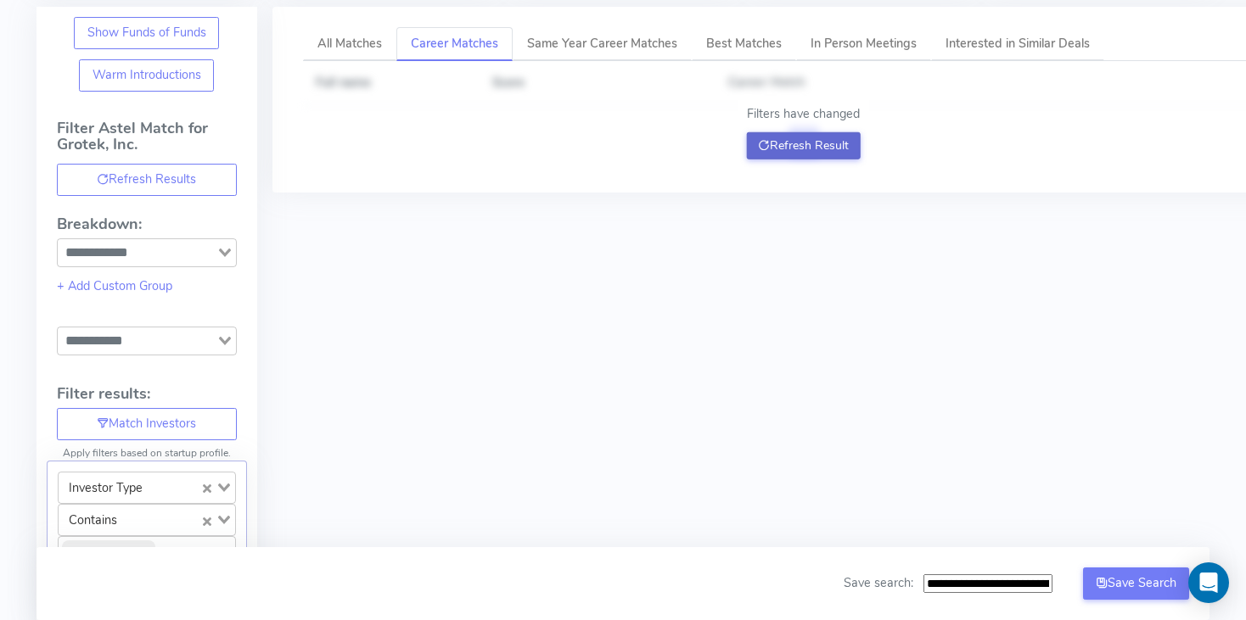
click at [804, 138] on button "Refresh Result" at bounding box center [803, 145] width 115 height 27
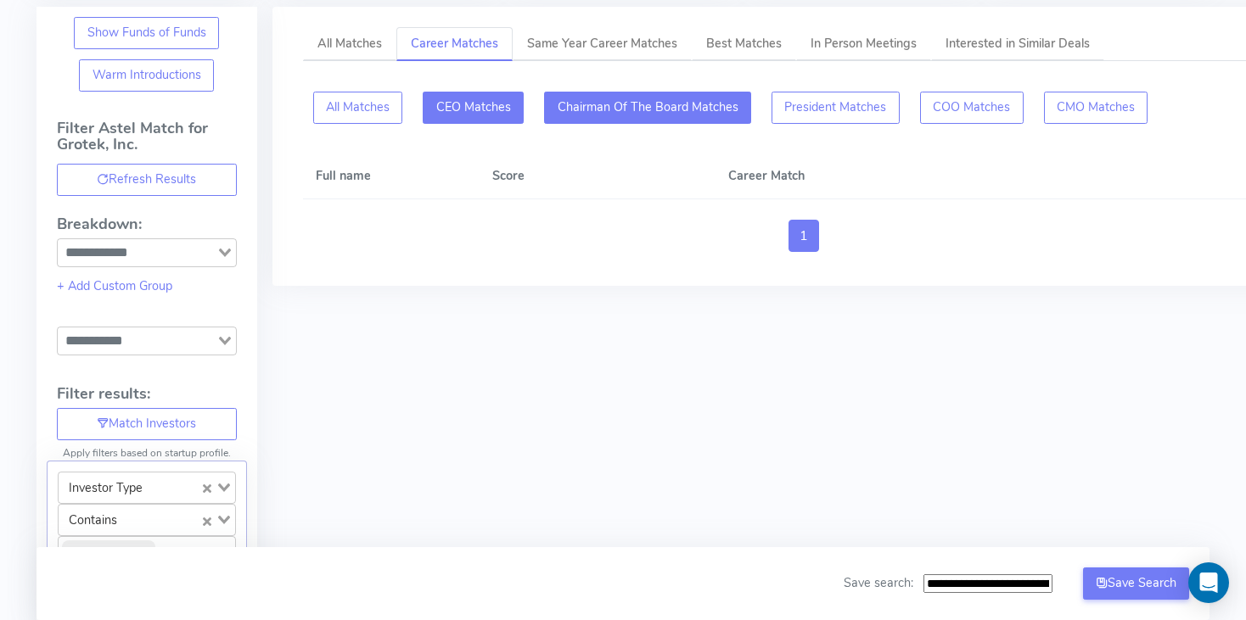
click at [544, 109] on button "CEO Matches" at bounding box center [647, 108] width 207 height 32
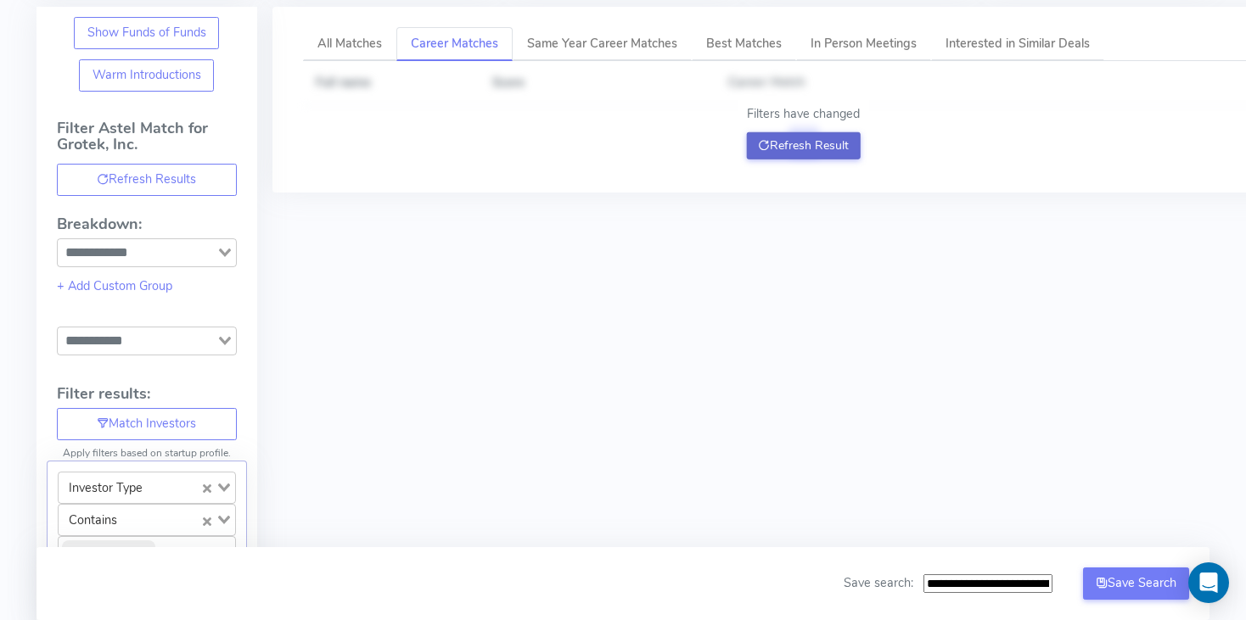
click at [802, 138] on button "Refresh Result" at bounding box center [803, 145] width 115 height 27
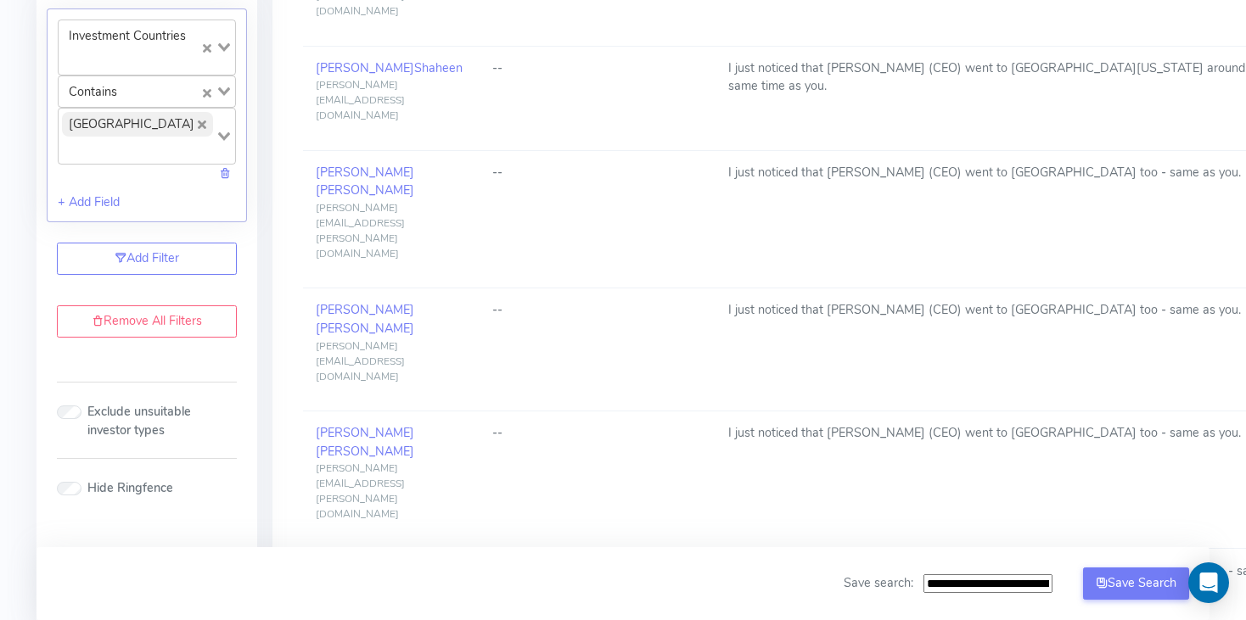
scroll to position [1321, 0]
click at [150, 327] on link "Remove All Filters" at bounding box center [147, 321] width 180 height 32
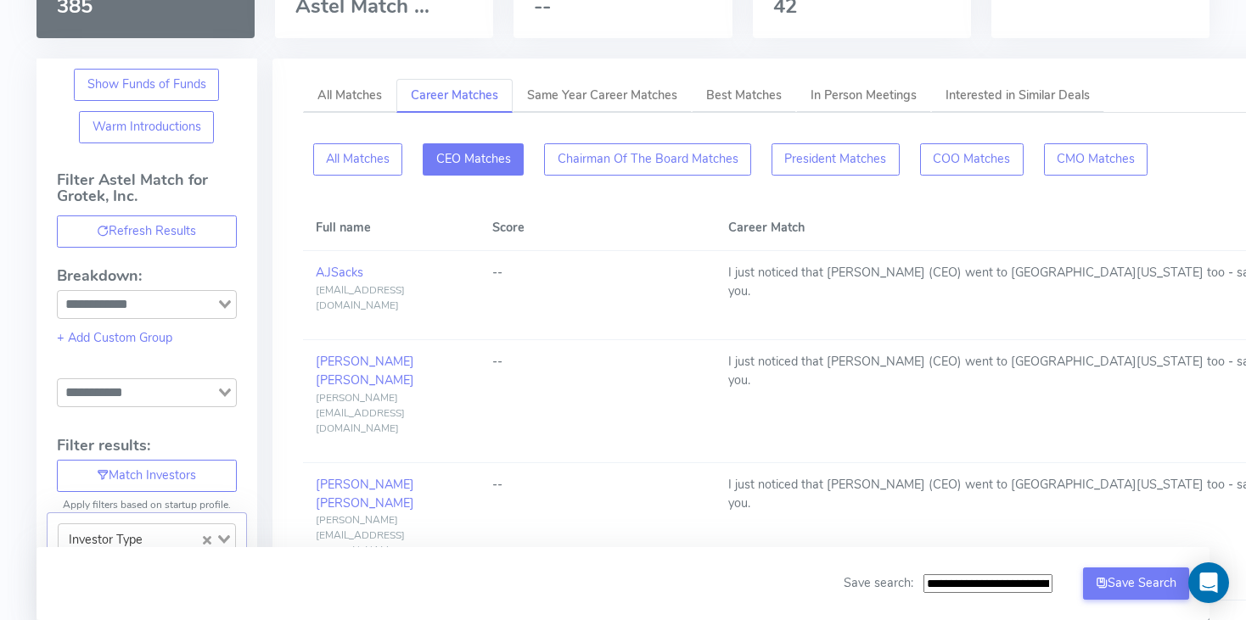
scroll to position [0, 0]
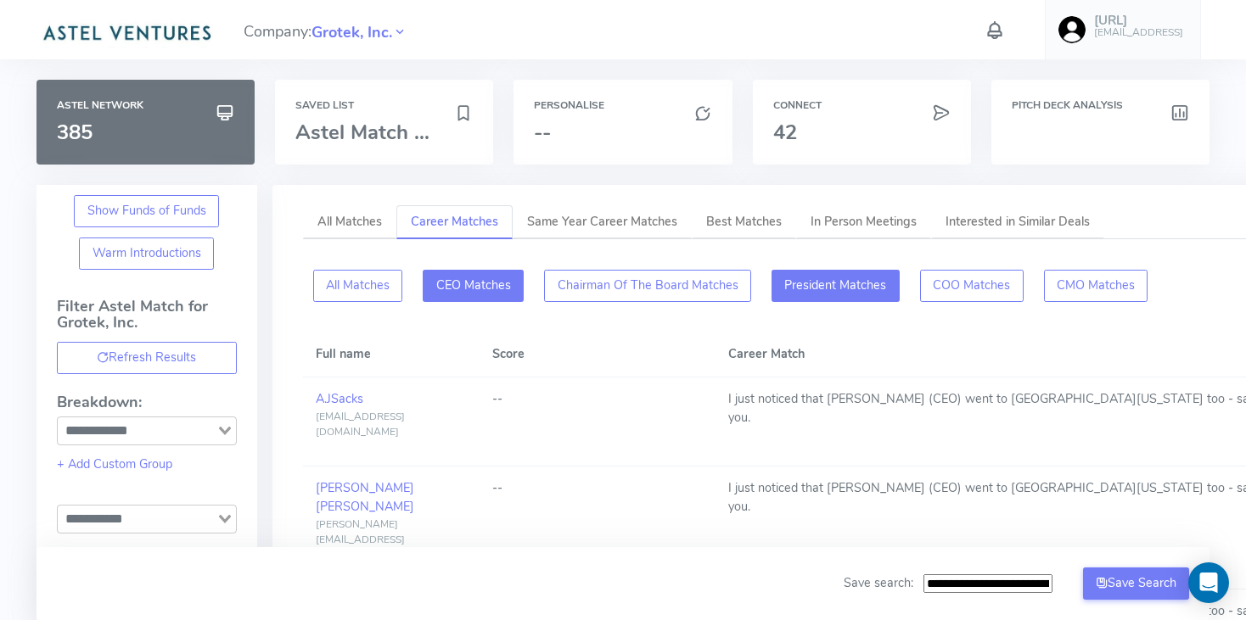
click at [920, 294] on button "President Matches" at bounding box center [972, 286] width 104 height 32
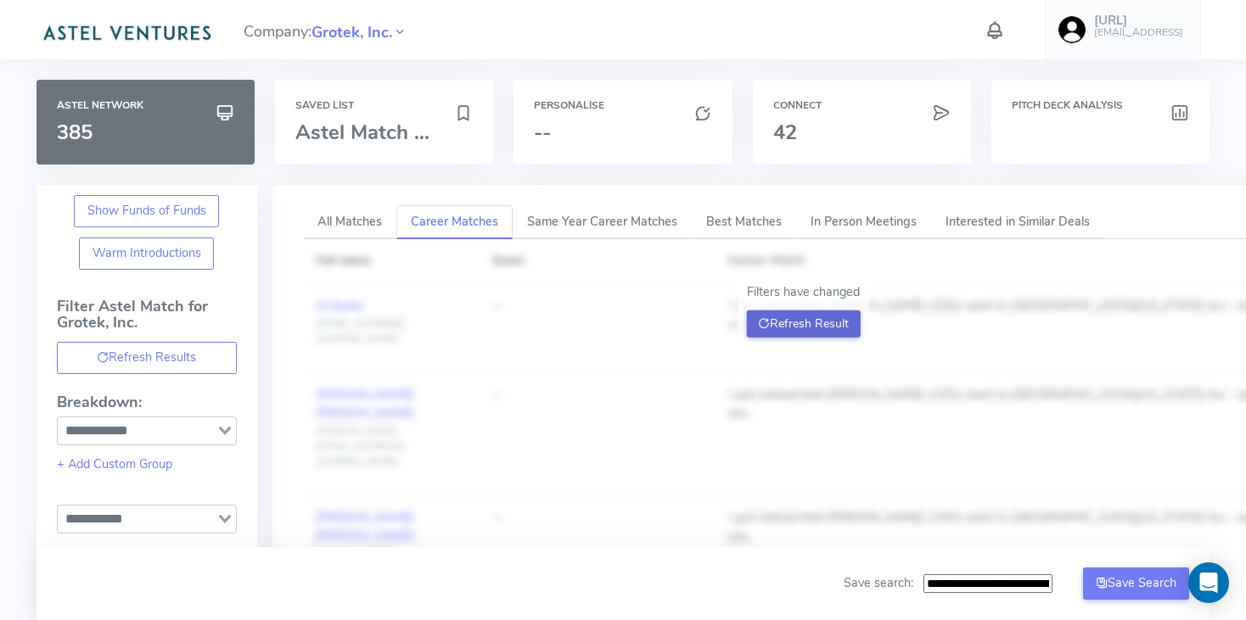
click at [827, 319] on button "Refresh Result" at bounding box center [803, 324] width 115 height 27
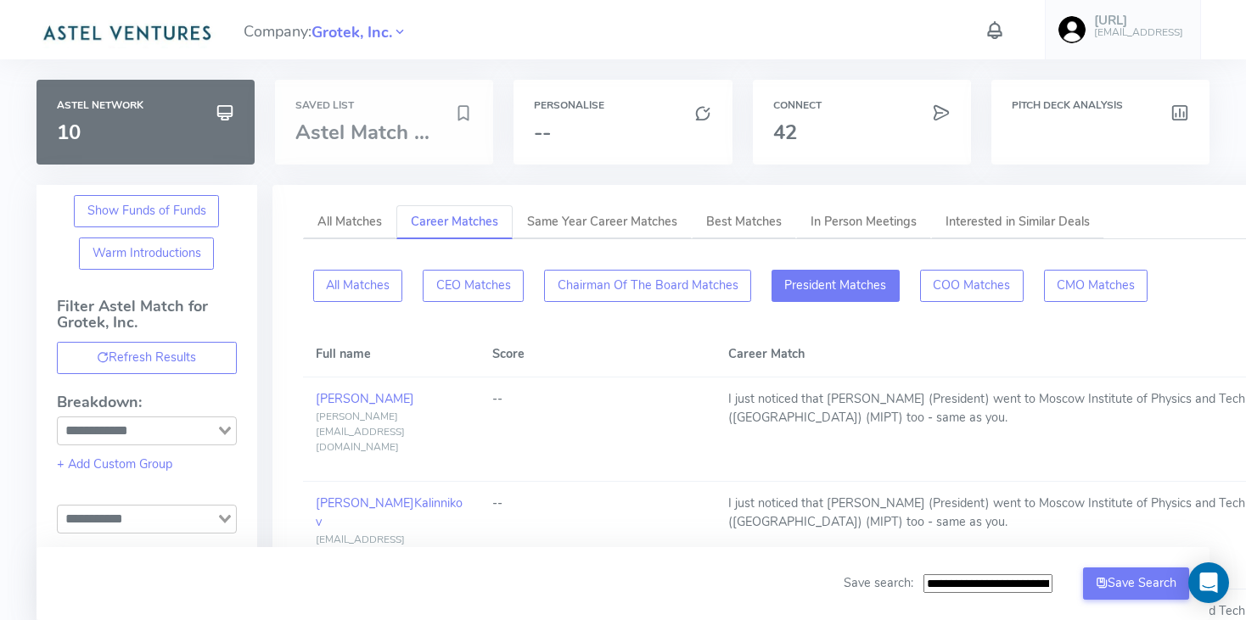
click at [360, 120] on div "Saved List Astel Match ..." at bounding box center [384, 122] width 218 height 85
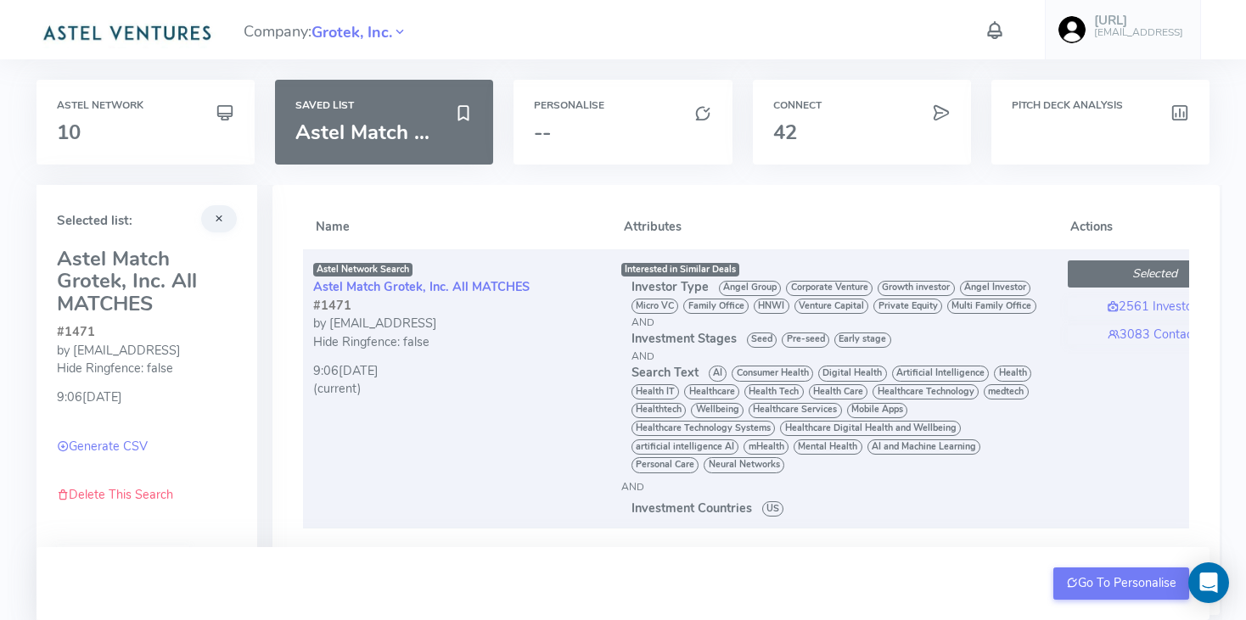
click at [1112, 272] on button "Selected" at bounding box center [1155, 274] width 175 height 27
click at [1141, 335] on link "3083 Contacts" at bounding box center [1155, 335] width 175 height 19
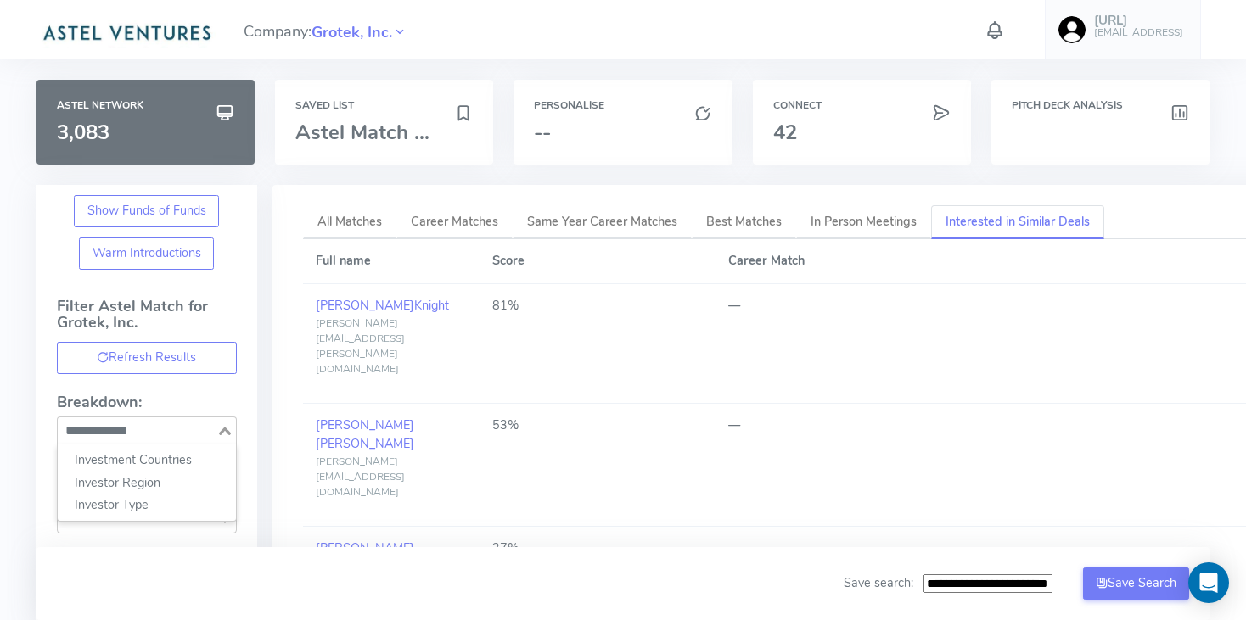
click at [222, 429] on icon "Search for option" at bounding box center [225, 431] width 12 height 8
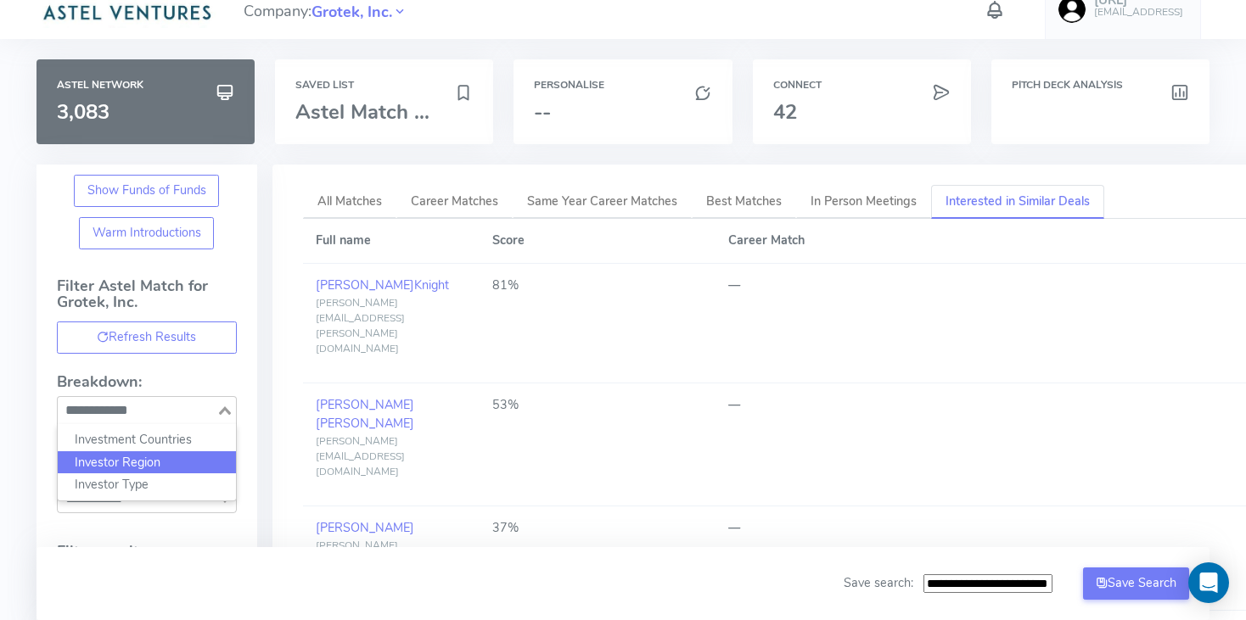
scroll to position [20, 0]
click at [233, 379] on h4 "Breakdown:" at bounding box center [147, 382] width 180 height 17
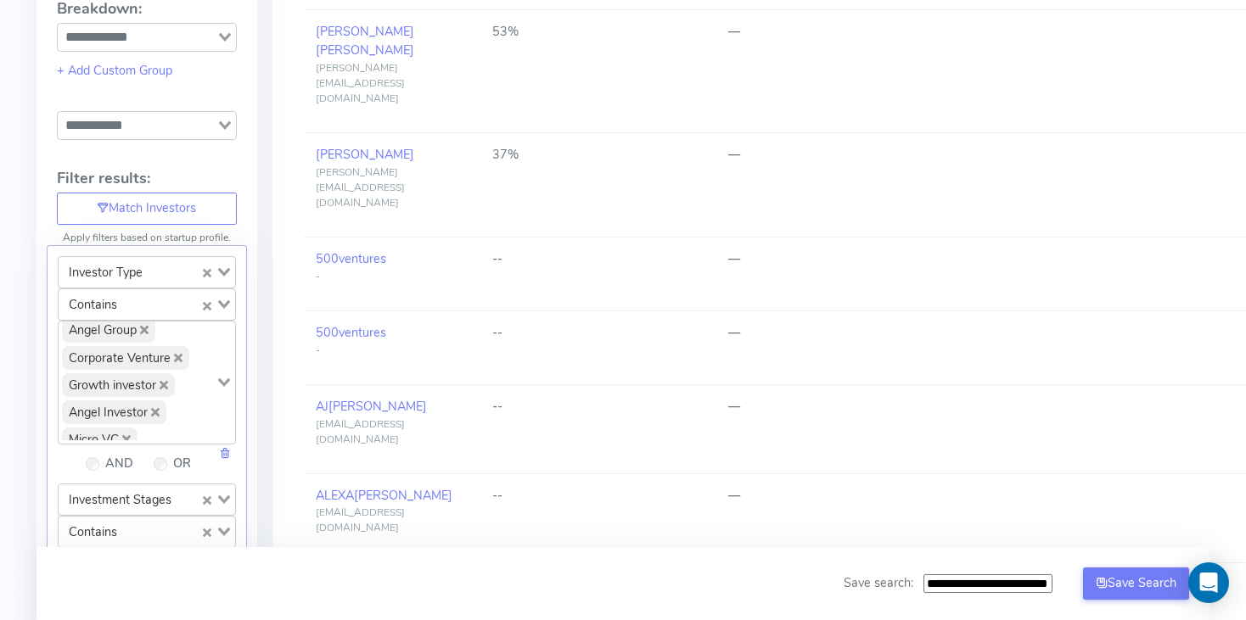
scroll to position [0, 0]
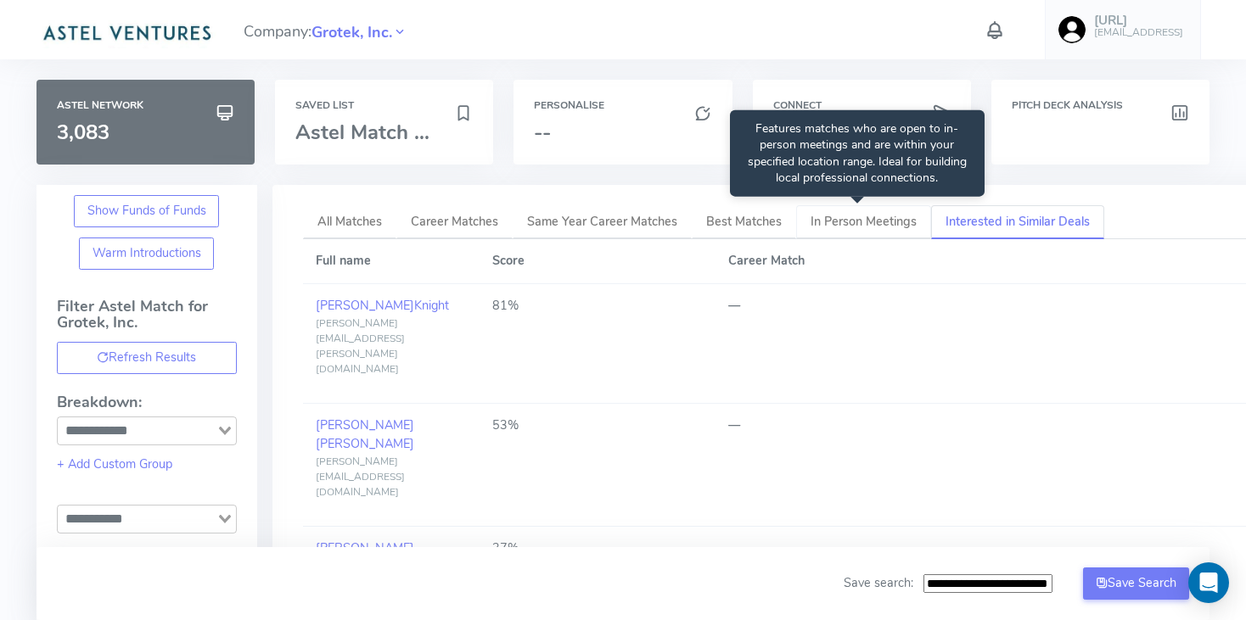
click at [831, 222] on span "In Person Meetings" at bounding box center [864, 221] width 106 height 17
type input "**********"
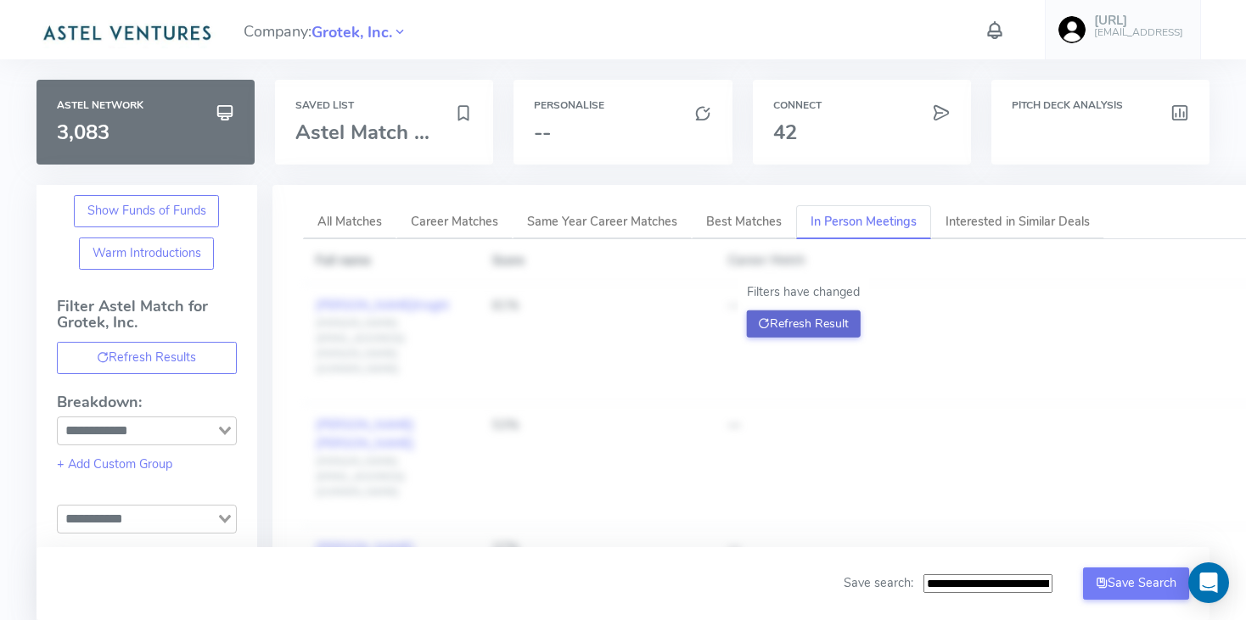
click at [811, 321] on button "Refresh Result" at bounding box center [803, 324] width 115 height 27
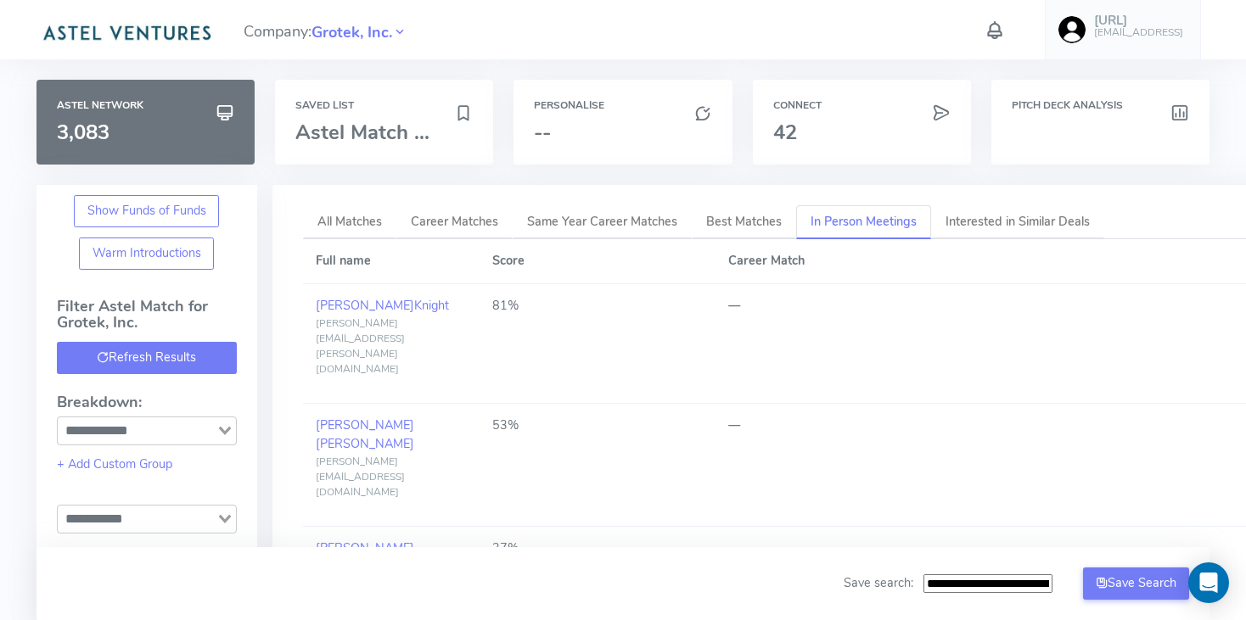
click at [196, 353] on button "Refresh Results" at bounding box center [147, 358] width 180 height 32
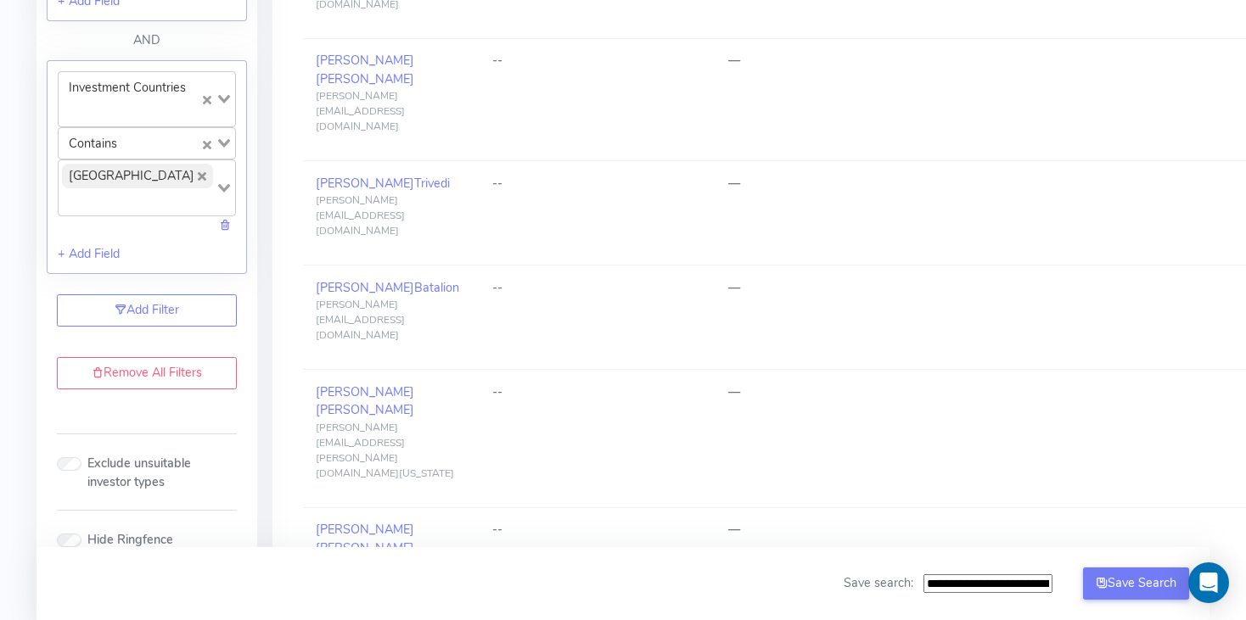
scroll to position [1266, 0]
click at [200, 382] on link "Remove All Filters" at bounding box center [147, 375] width 180 height 32
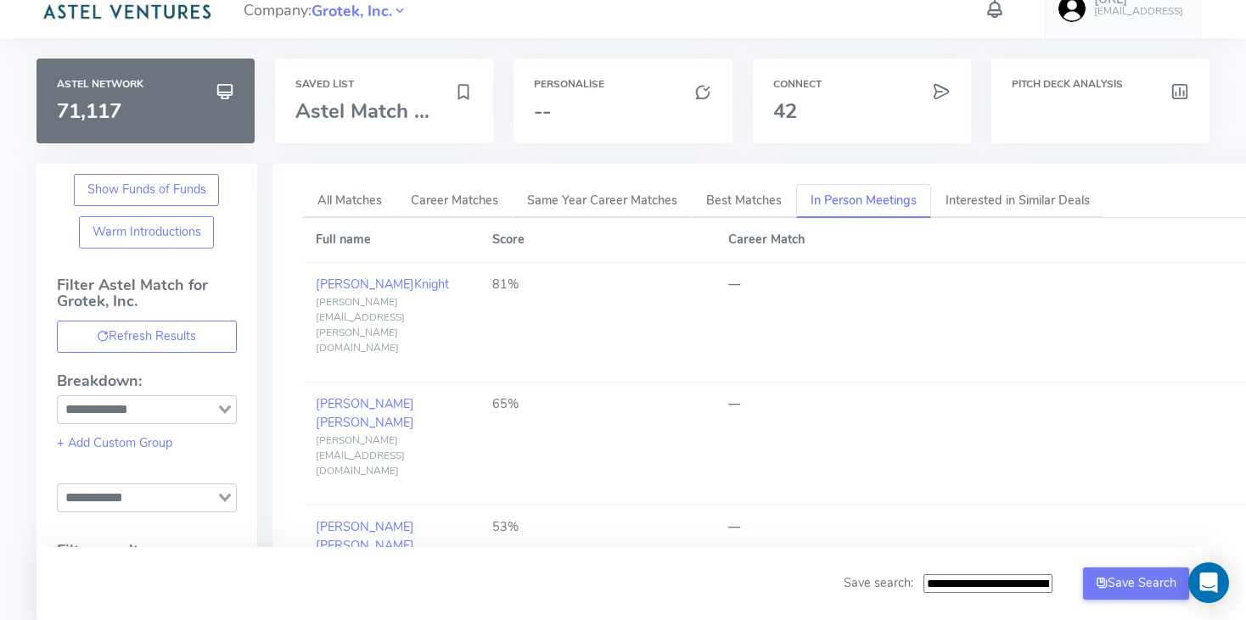
scroll to position [0, 0]
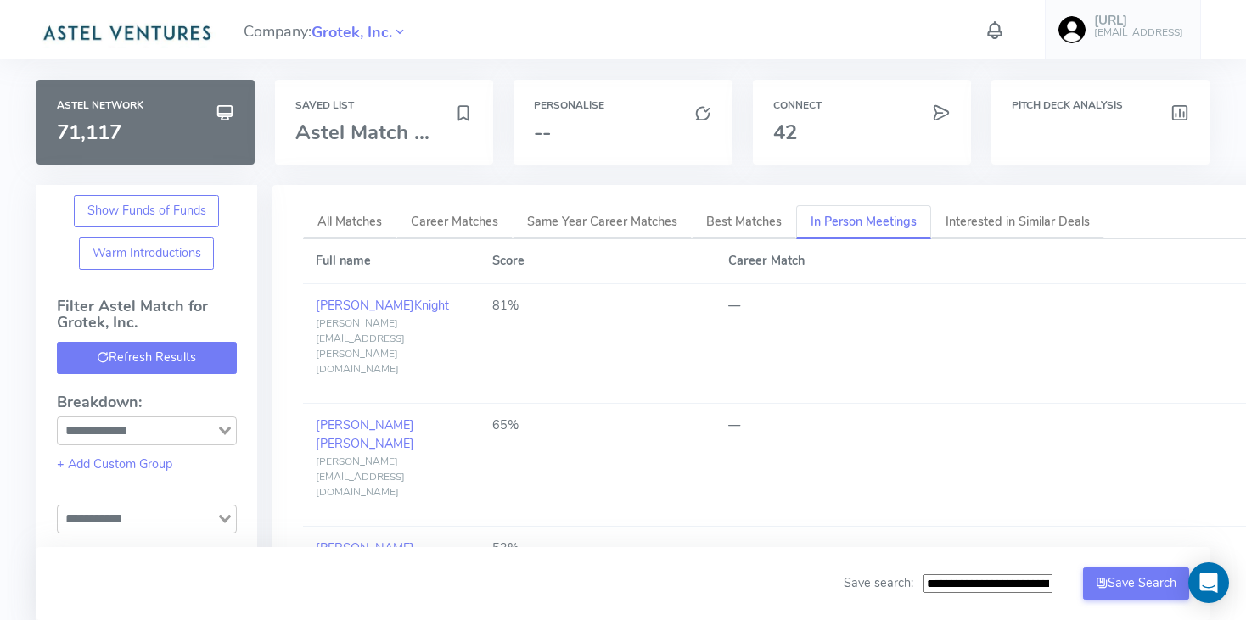
click at [164, 353] on button "Refresh Results" at bounding box center [147, 358] width 180 height 32
click at [373, 113] on div "Saved List Astel Match ..." at bounding box center [384, 122] width 218 height 85
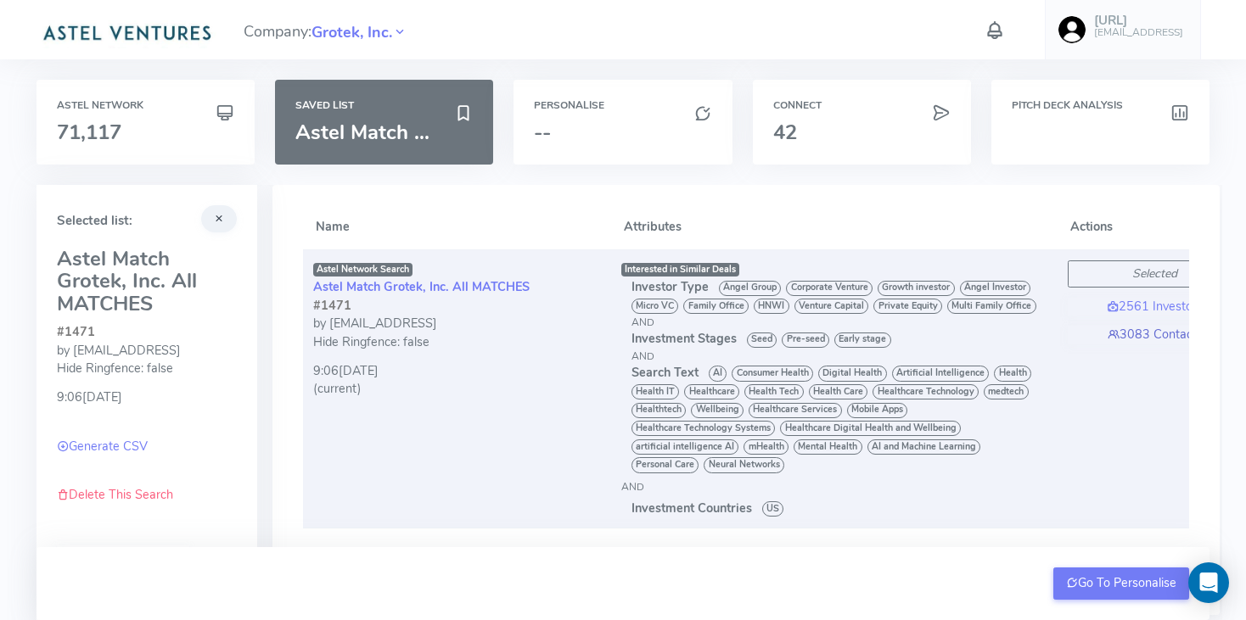
click at [1147, 332] on link "3083 Contacts" at bounding box center [1155, 335] width 175 height 19
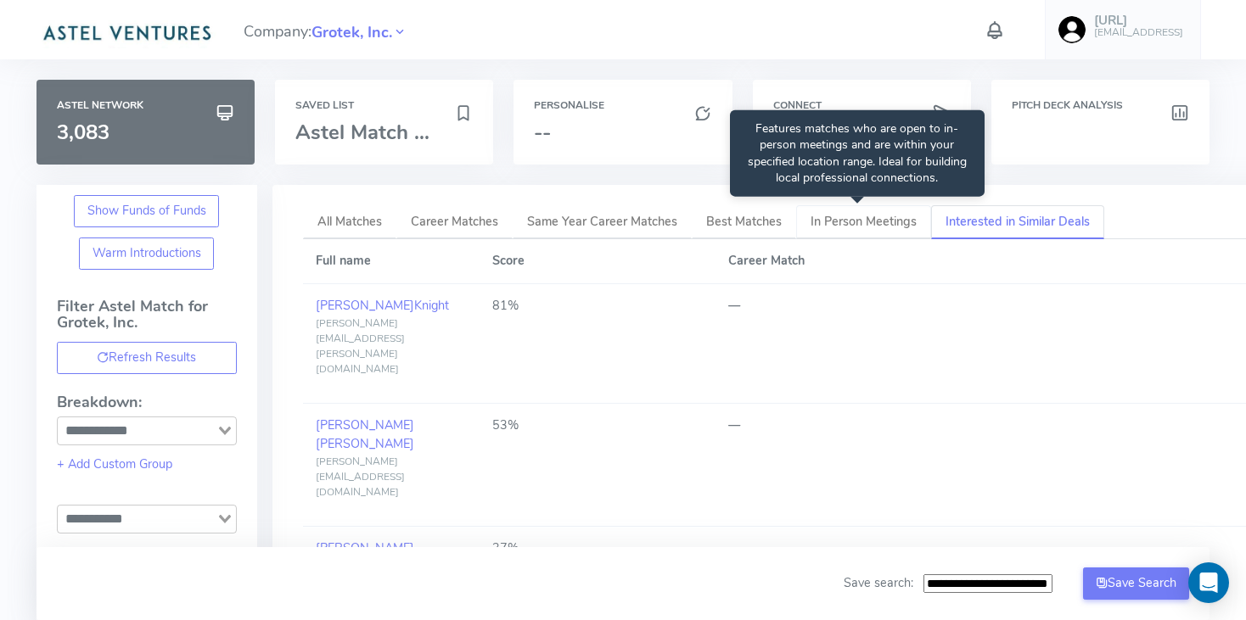
click at [846, 211] on link "In Person Meetings" at bounding box center [863, 222] width 135 height 35
type input "**********"
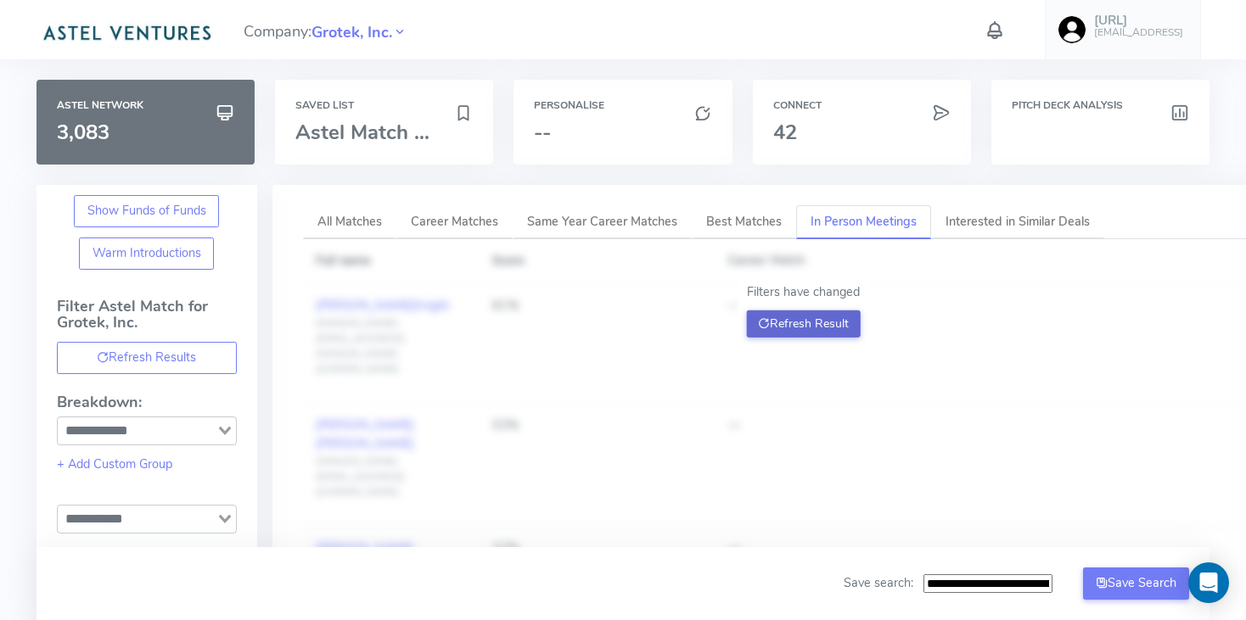
click at [822, 328] on button "Refresh Result" at bounding box center [803, 324] width 115 height 27
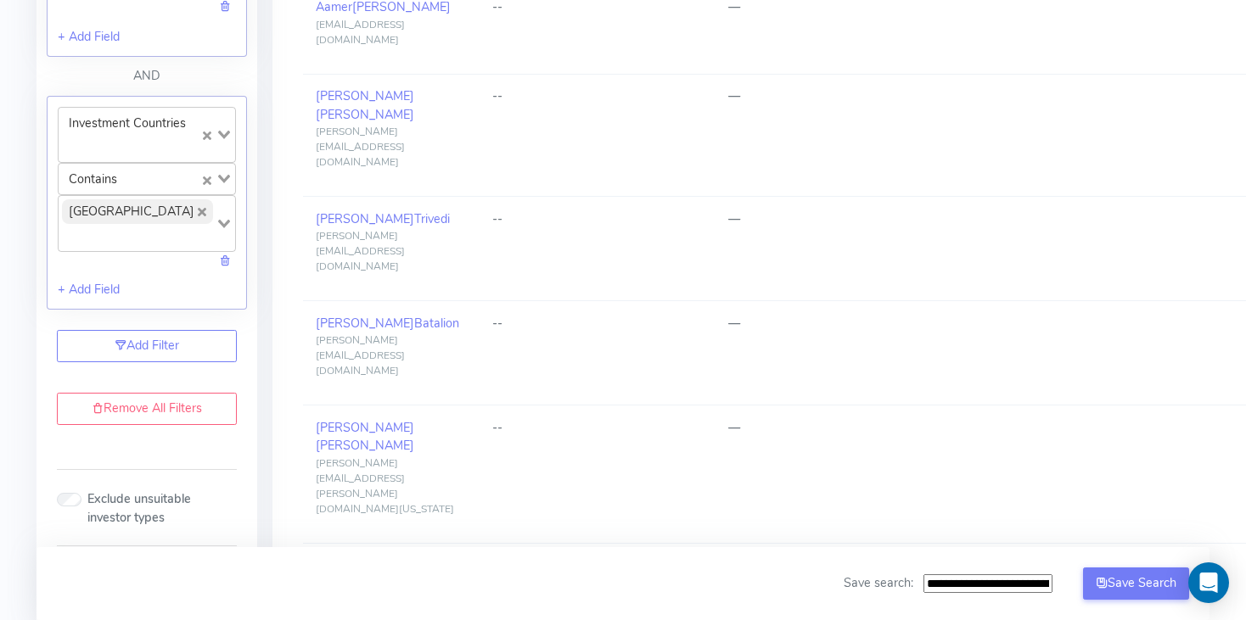
scroll to position [1231, 0]
click at [198, 351] on link "Add Filter" at bounding box center [147, 348] width 180 height 32
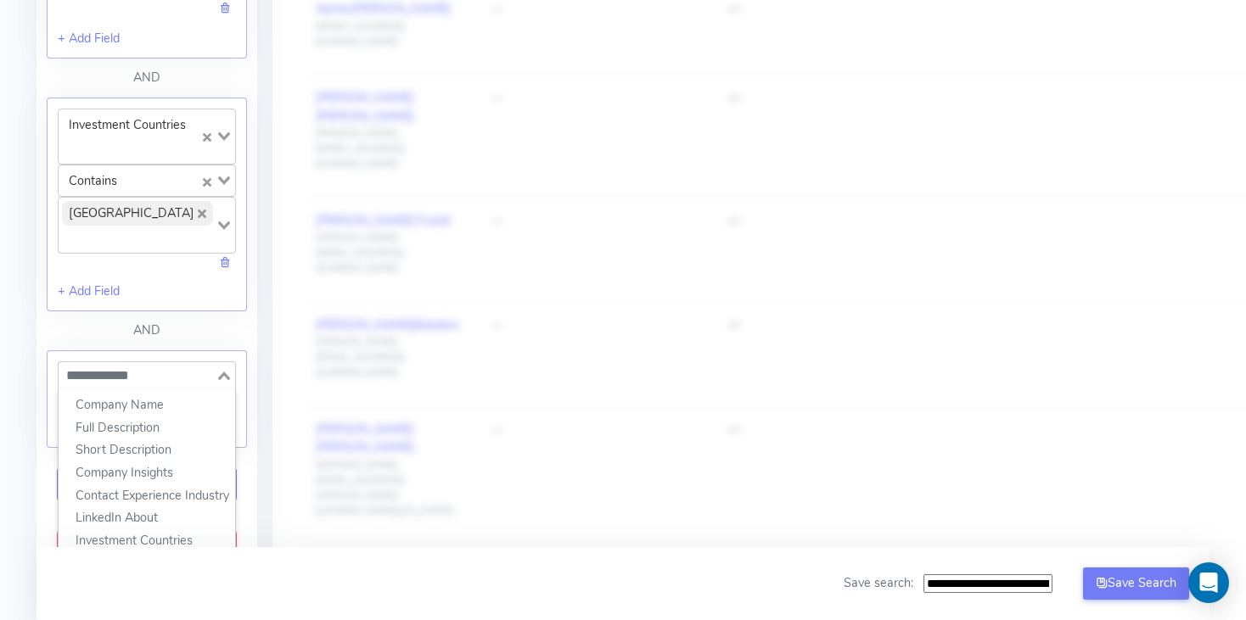
click at [176, 380] on input "Search for option" at bounding box center [137, 376] width 154 height 20
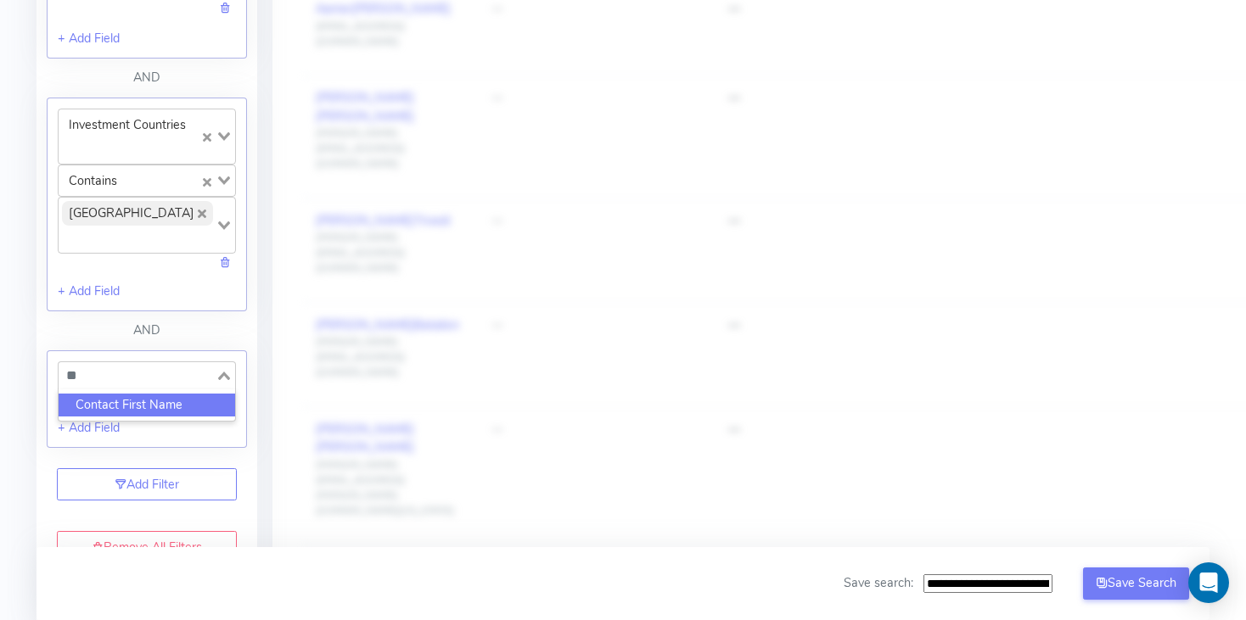
type input "*"
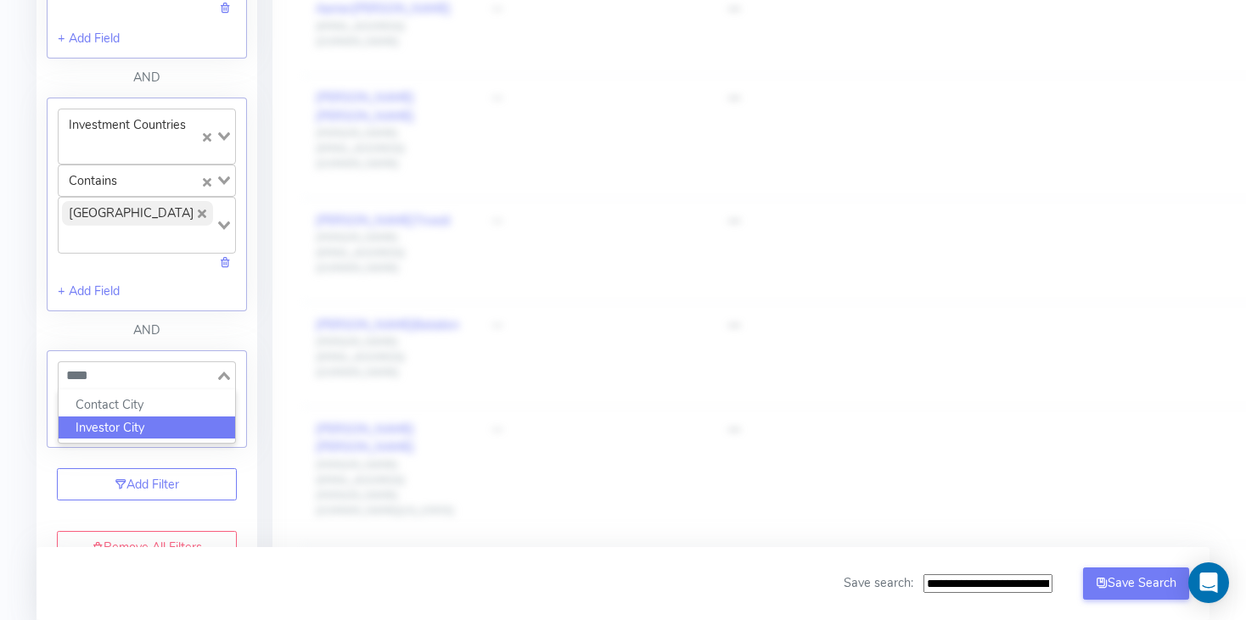
click at [152, 435] on li "Investor City" at bounding box center [147, 428] width 177 height 23
type input "****"
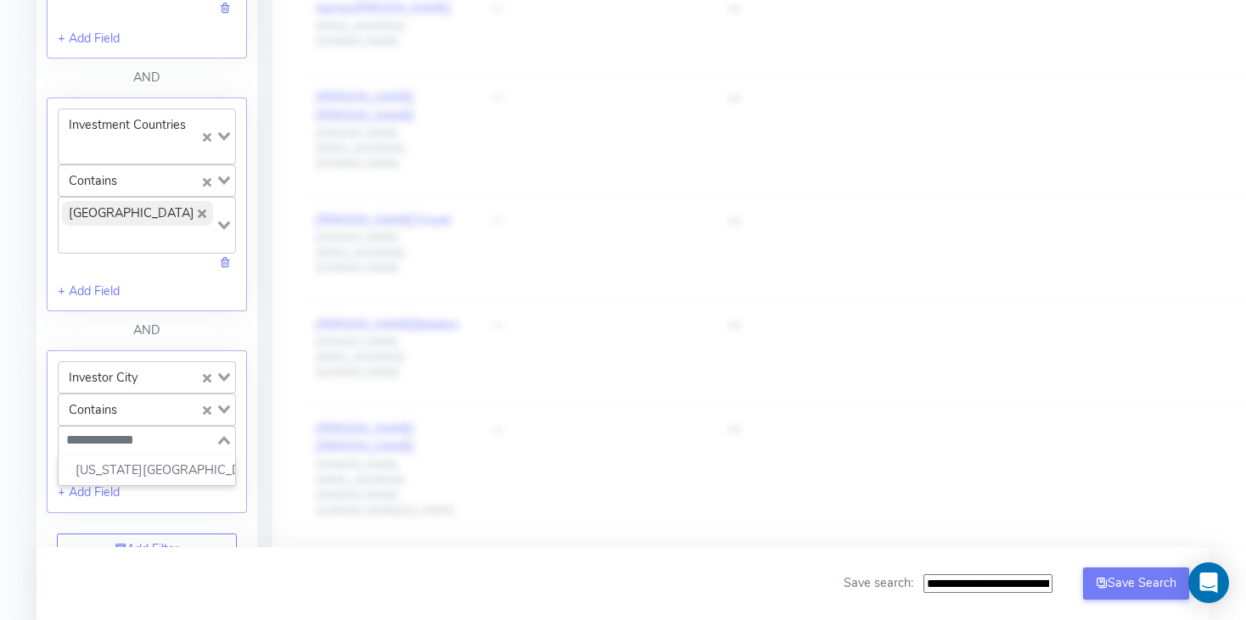
click at [178, 451] on input "Search for option" at bounding box center [137, 440] width 154 height 20
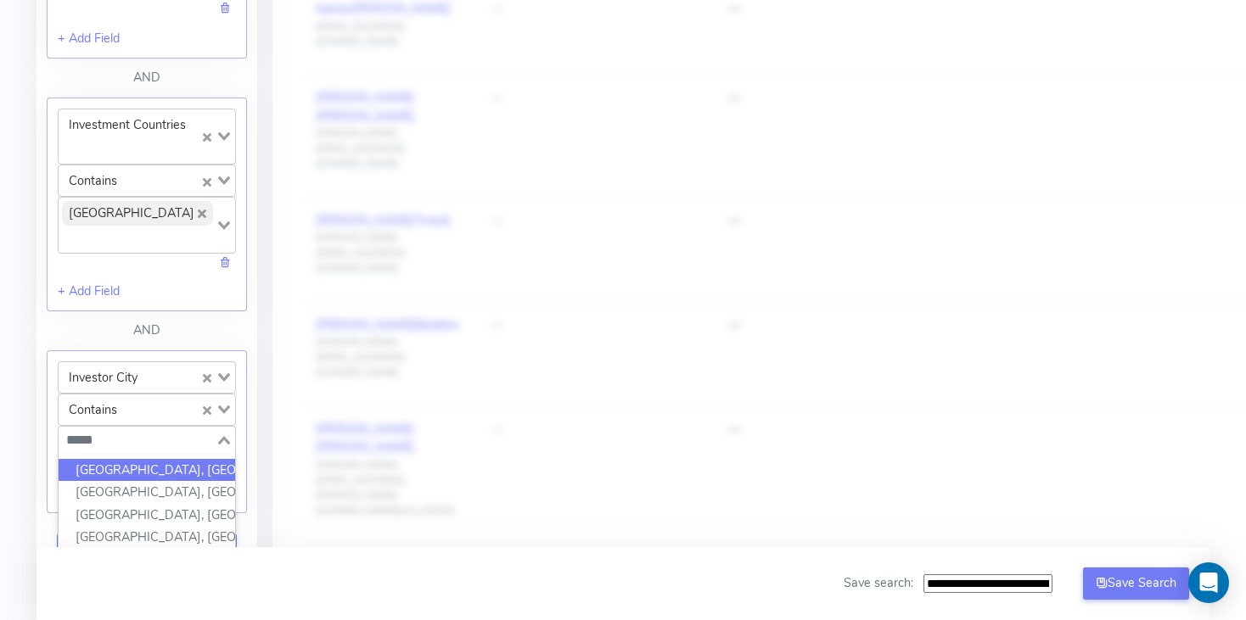
type input "******"
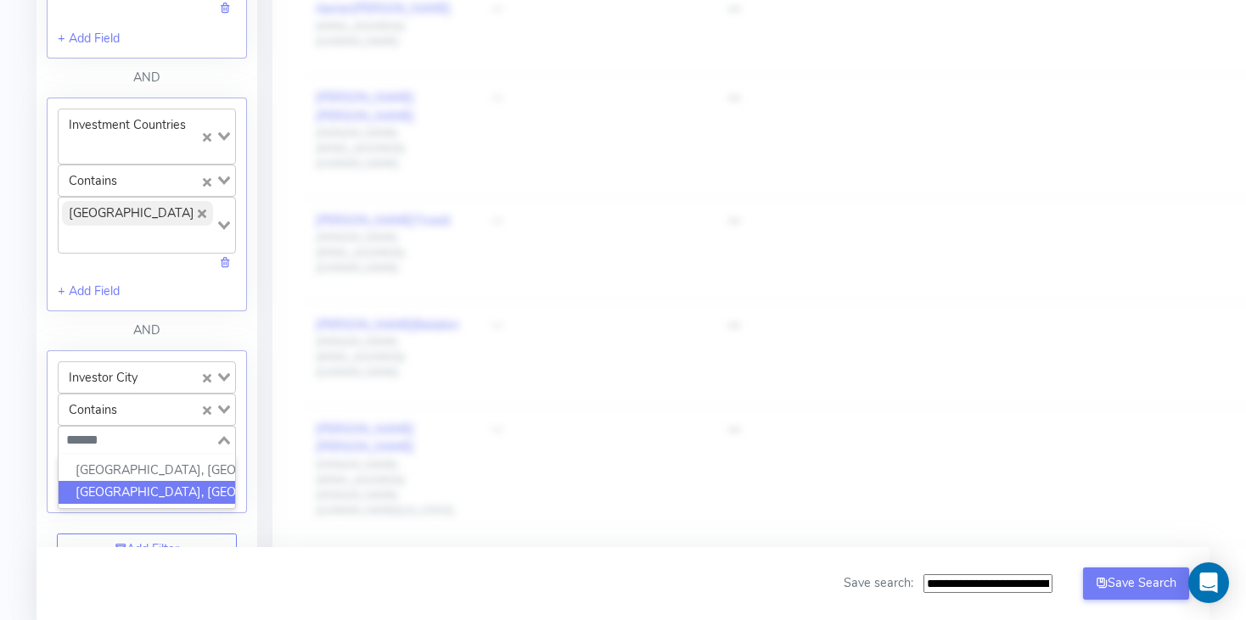
click at [189, 496] on li "[GEOGRAPHIC_DATA], [GEOGRAPHIC_DATA]" at bounding box center [147, 492] width 177 height 23
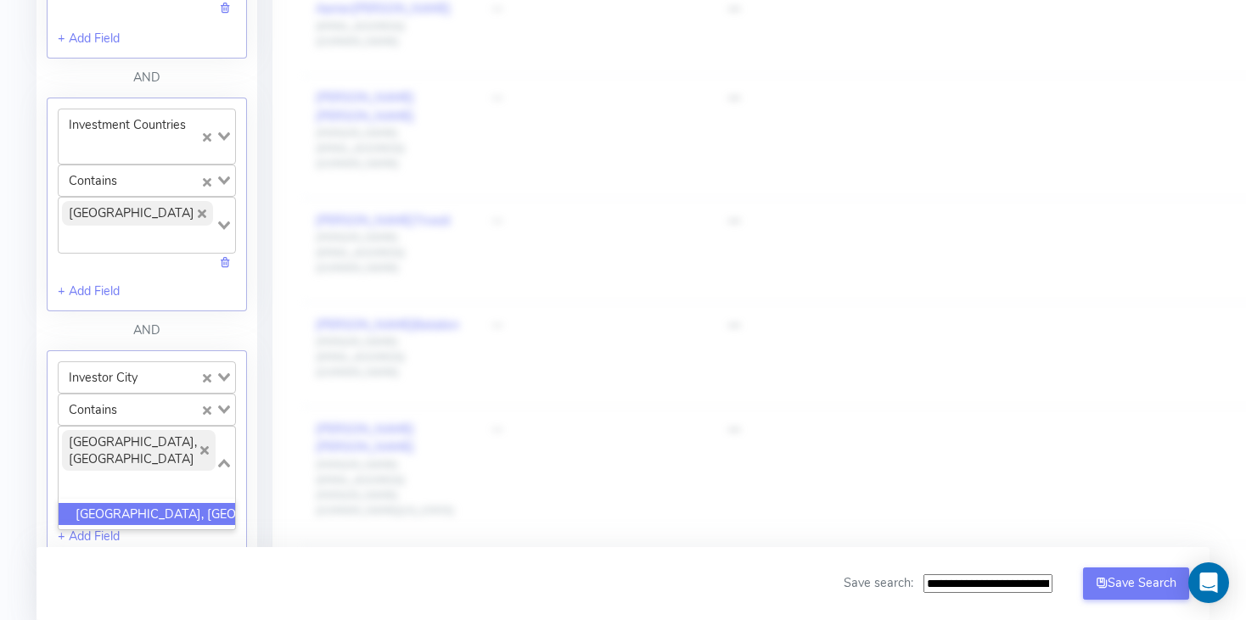
click at [20, 512] on div "Company: Grotek, Inc. [URL] [EMAIL_ADDRESS] Account Upload data AI Keys Usage E…" at bounding box center [623, 93] width 1246 height 2648
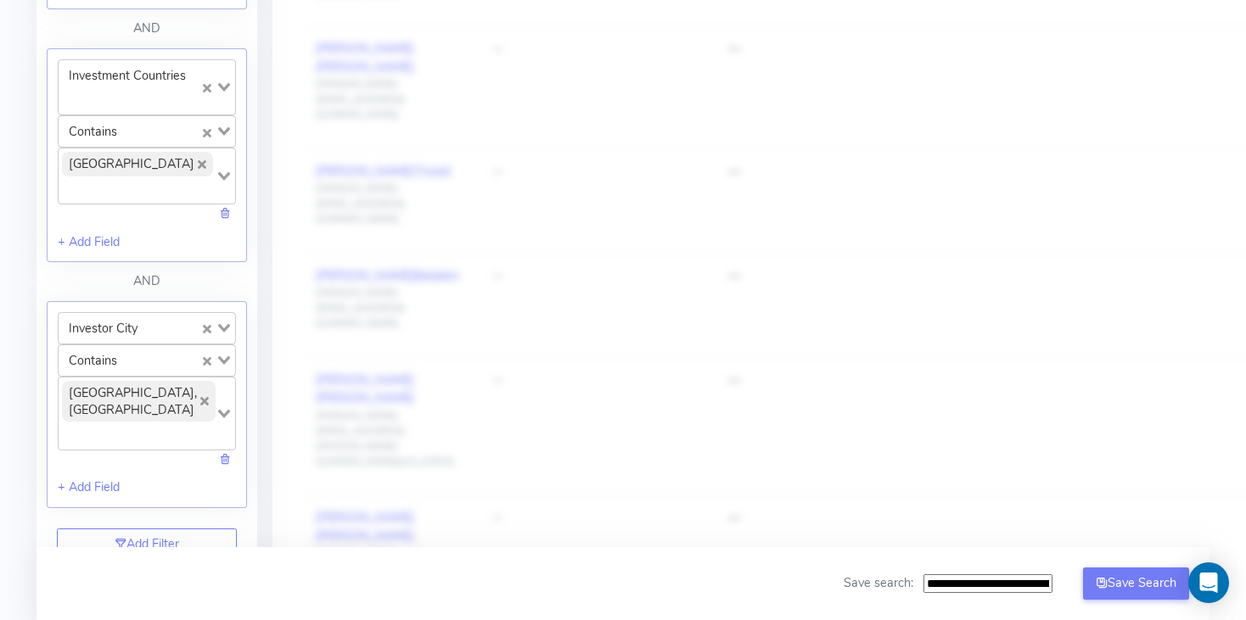
scroll to position [1280, 0]
click at [109, 479] on link "+ Add Field" at bounding box center [89, 487] width 62 height 17
click at [199, 493] on input "Search for option" at bounding box center [137, 503] width 154 height 20
click at [146, 493] on input "Search for option" at bounding box center [137, 503] width 154 height 20
click at [135, 522] on li "Team Distance (km)" at bounding box center [147, 533] width 177 height 23
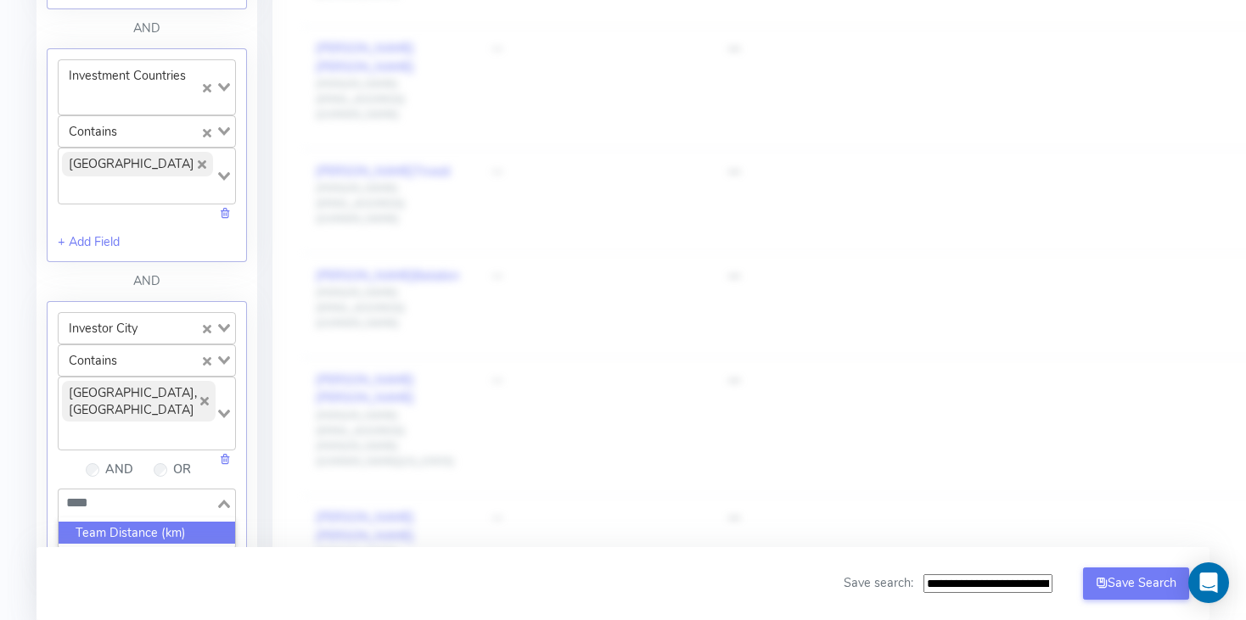
type input "****"
click at [186, 550] on input "Search for option" at bounding box center [182, 562] width 31 height 24
click at [159, 578] on li "Less Than Equal" at bounding box center [147, 589] width 177 height 23
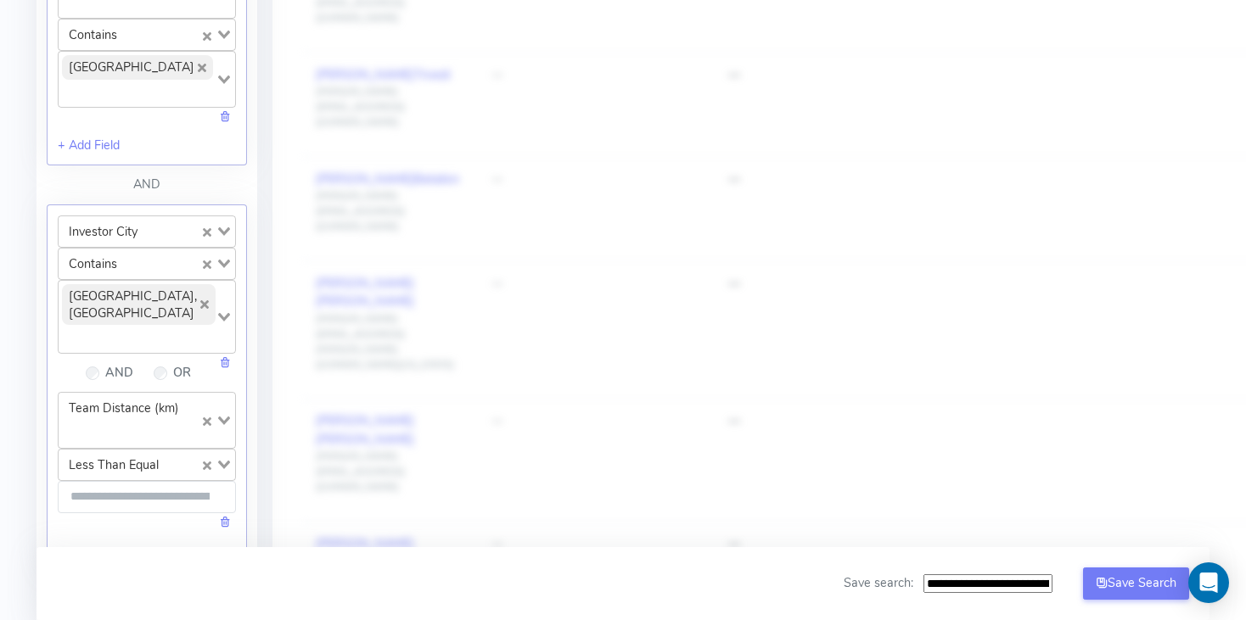
scroll to position [1380, 0]
click at [154, 478] on input "number" at bounding box center [147, 494] width 178 height 32
type input "**"
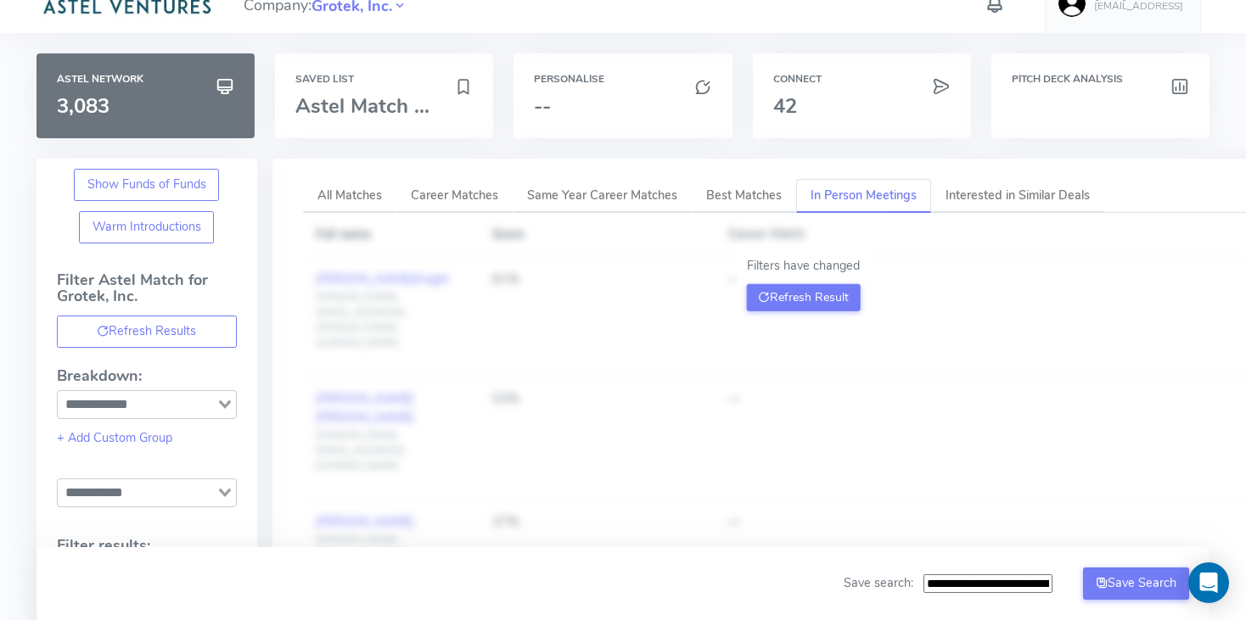
scroll to position [0, 0]
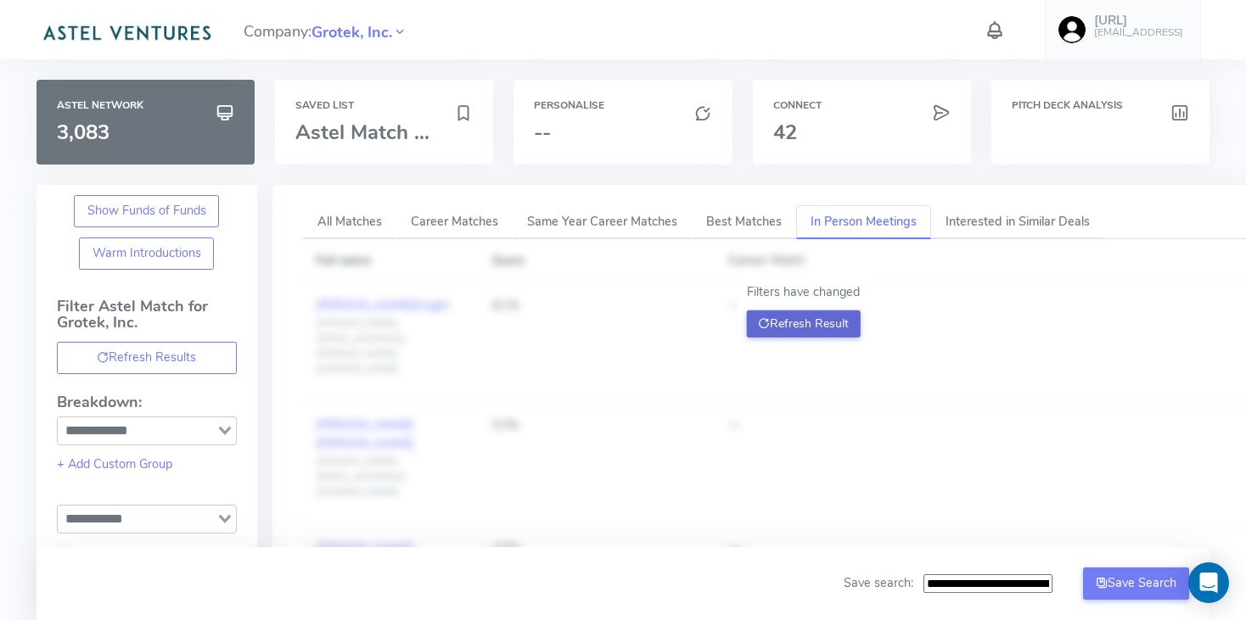
click at [813, 326] on button "Refresh Result" at bounding box center [803, 324] width 115 height 27
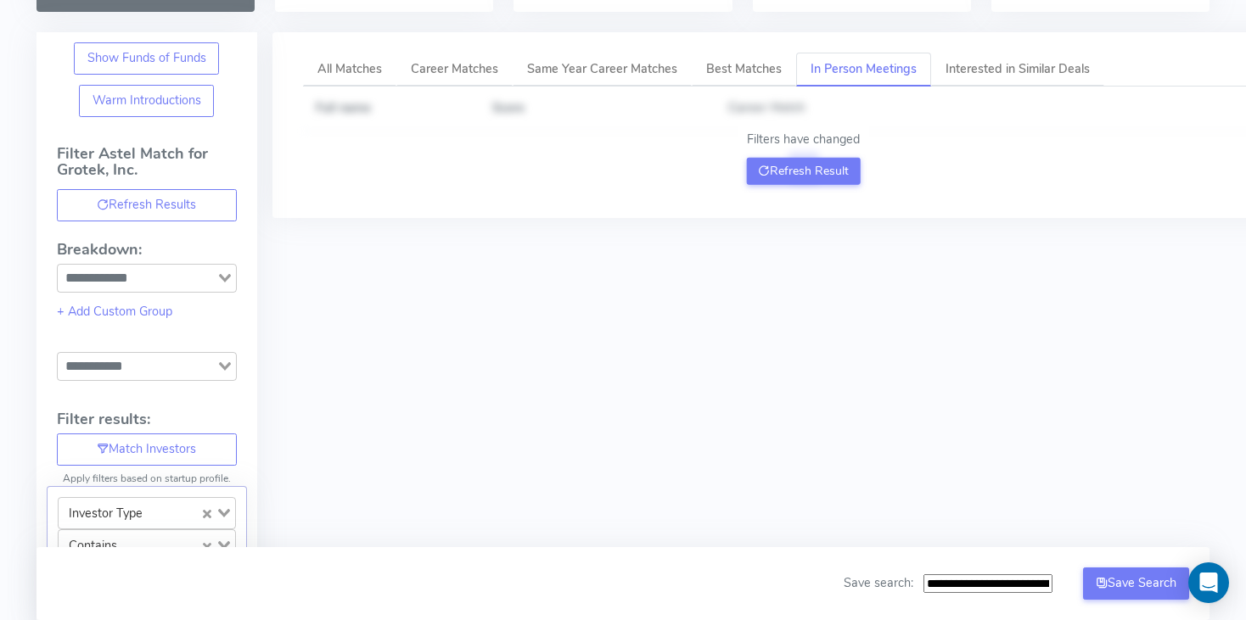
scroll to position [125, 0]
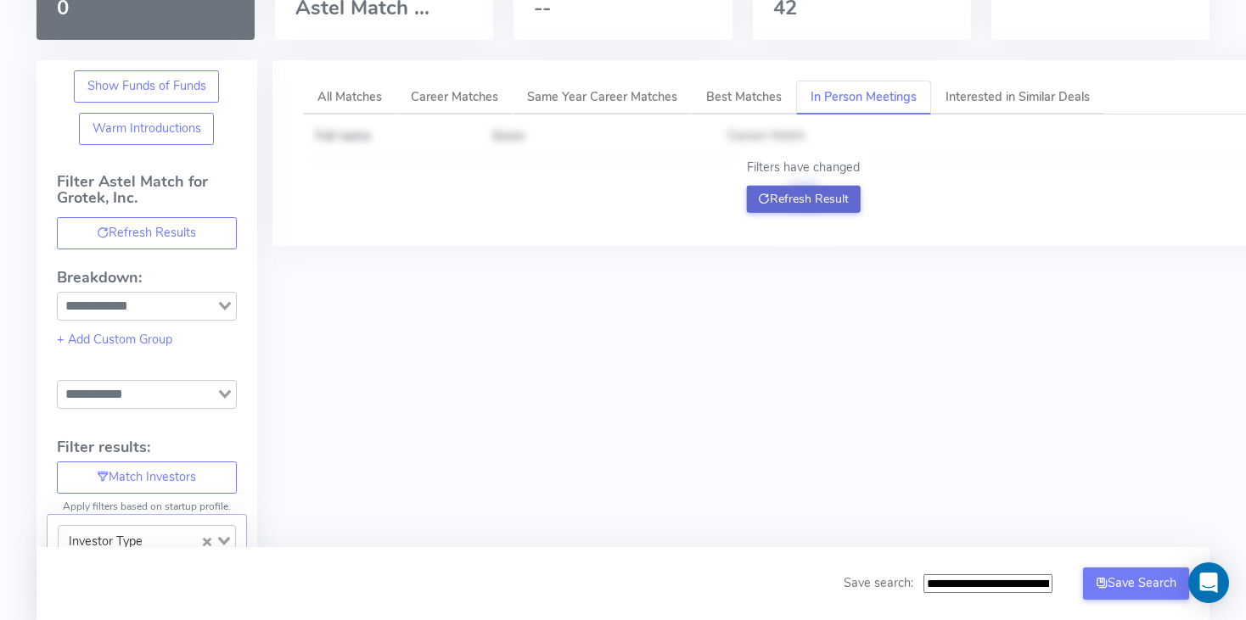
click at [835, 199] on button "Refresh Result" at bounding box center [803, 199] width 115 height 27
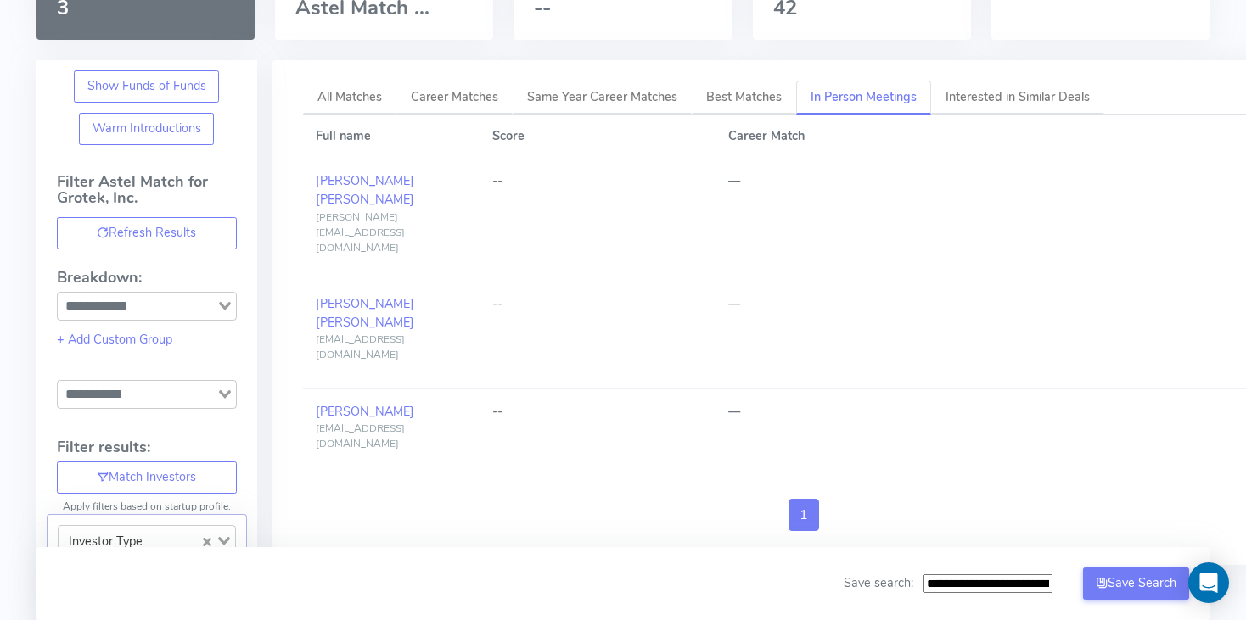
click at [933, 582] on input "**********" at bounding box center [987, 585] width 129 height 20
click at [1037, 585] on input "**********" at bounding box center [987, 585] width 129 height 20
click at [985, 579] on input "**********" at bounding box center [979, 584] width 147 height 19
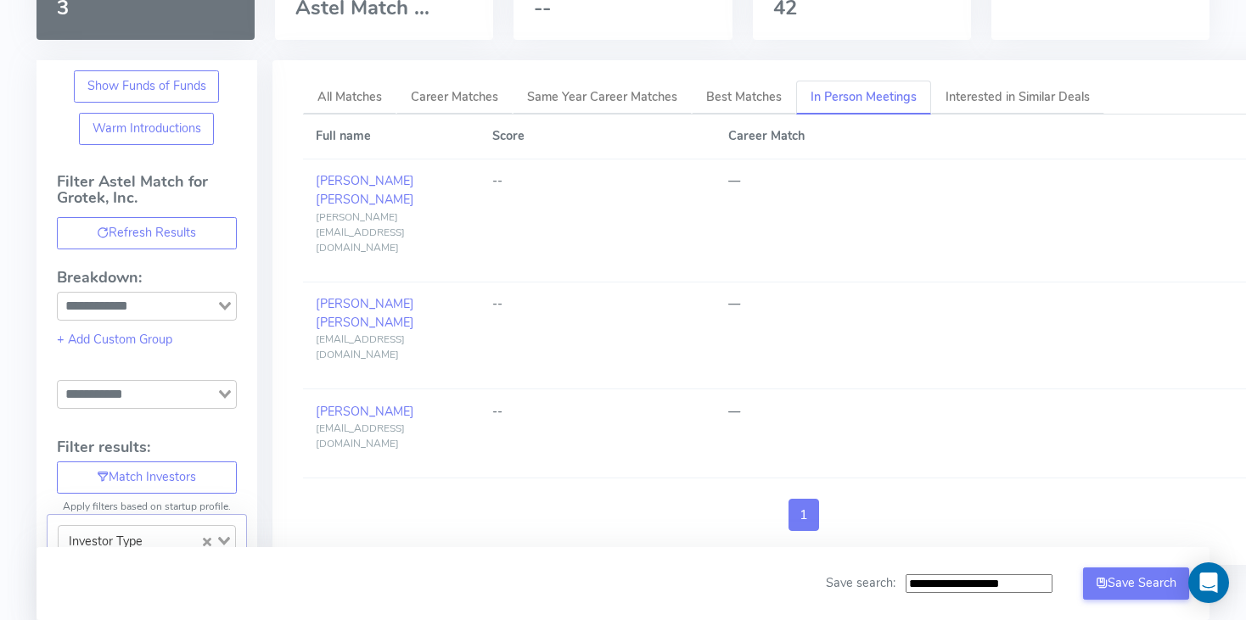
type input "**********"
click at [561, 499] on ul "1" at bounding box center [803, 515] width 1001 height 32
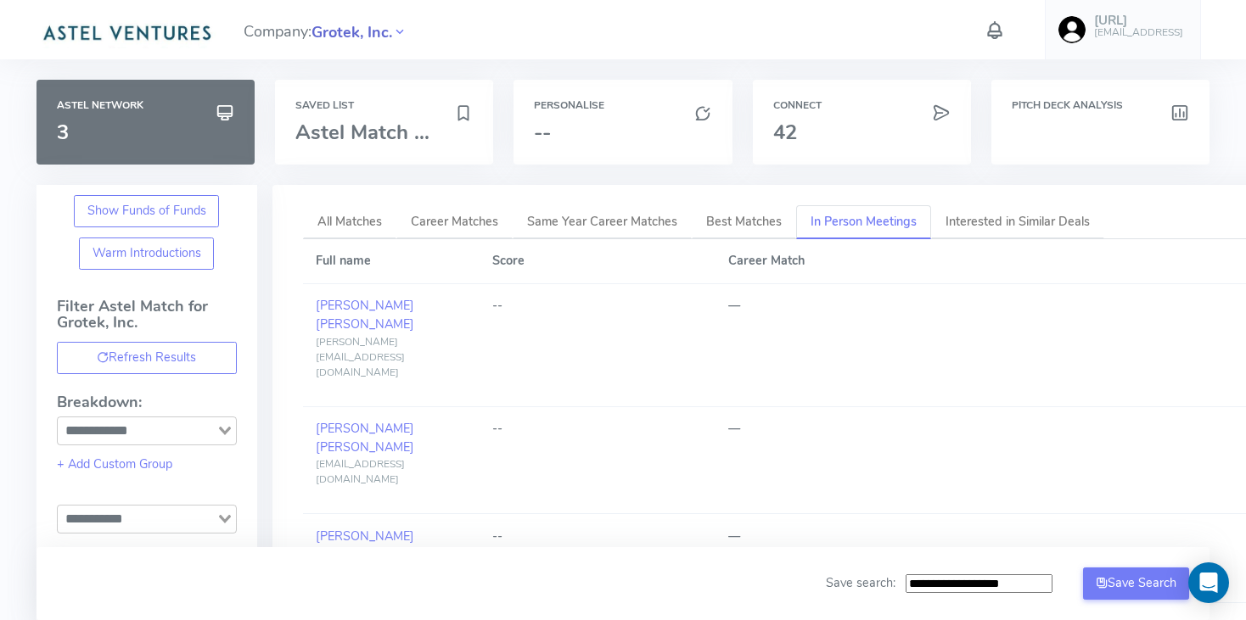
click at [328, 25] on span "Grotek, Inc." at bounding box center [351, 32] width 81 height 23
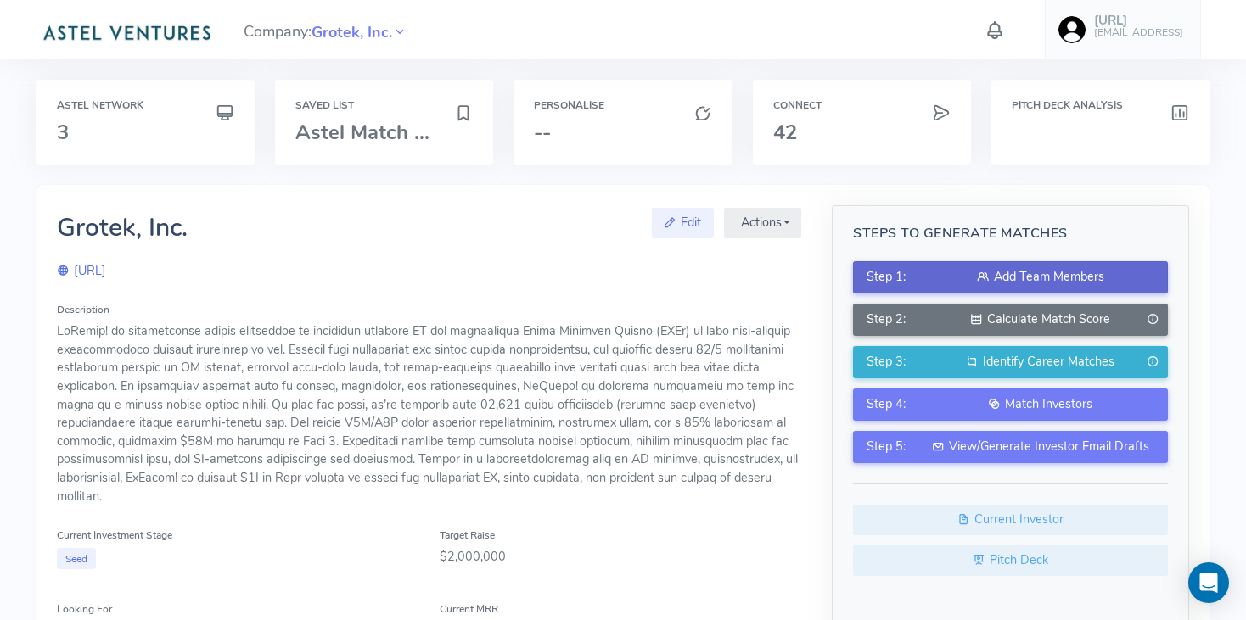
click at [1024, 272] on div "Add Team Members" at bounding box center [1040, 277] width 229 height 19
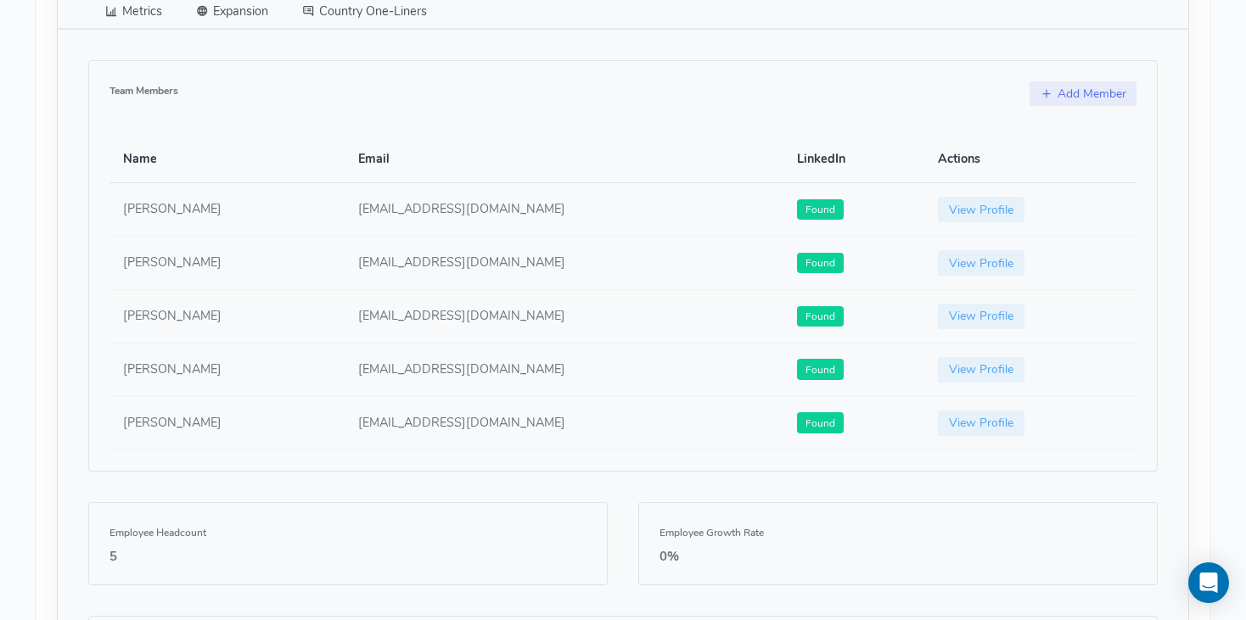
scroll to position [1164, 0]
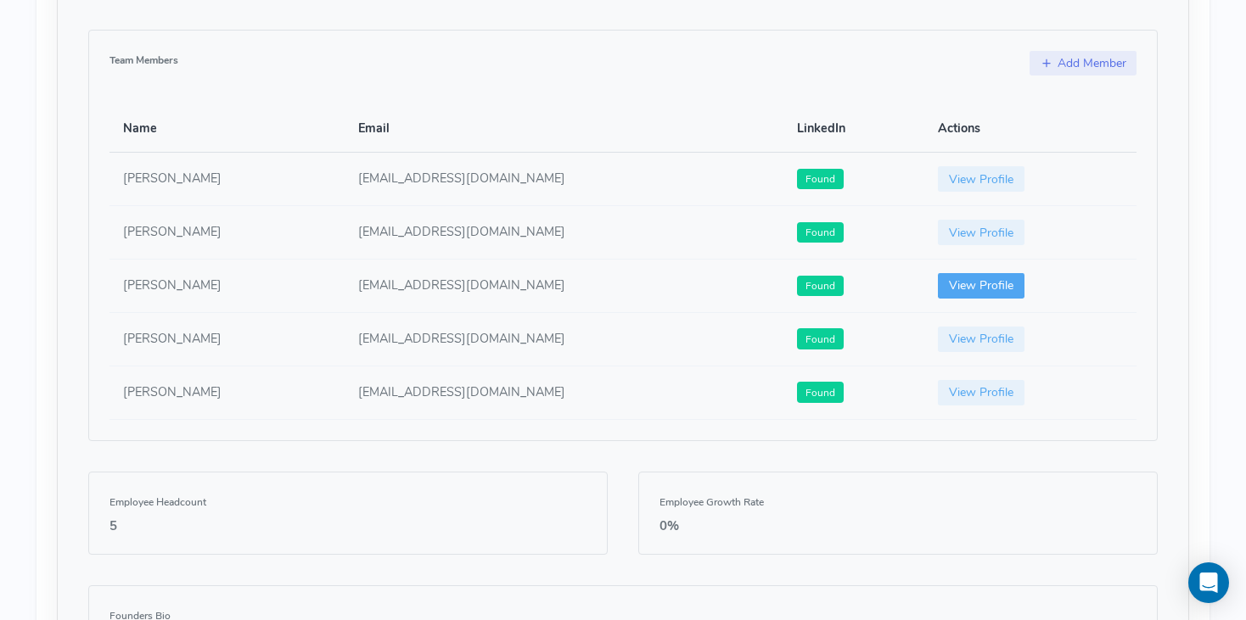
click at [953, 282] on link "View Profile" at bounding box center [981, 285] width 87 height 25
